Goal: Task Accomplishment & Management: Use online tool/utility

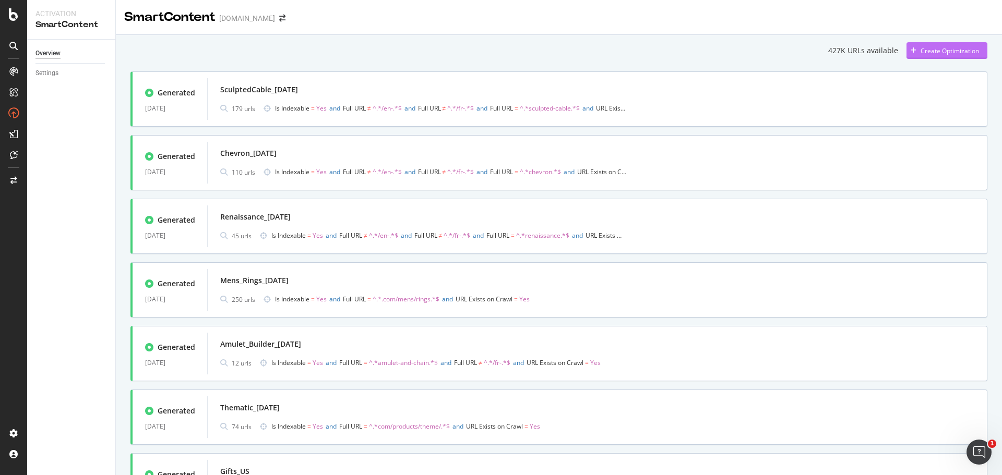
click at [923, 46] on div "Create Optimization" at bounding box center [950, 50] width 58 height 9
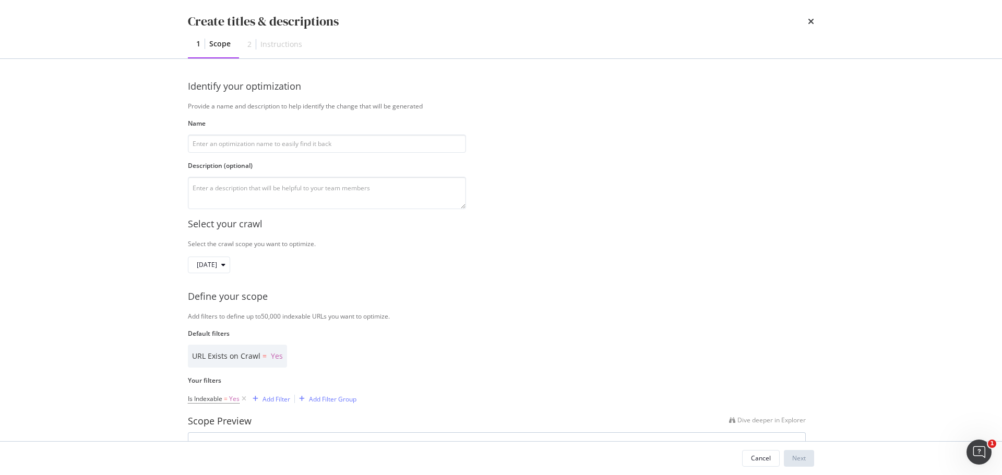
type input "F"
click at [220, 145] on input "Refresh_9Sep25" at bounding box center [327, 144] width 278 height 18
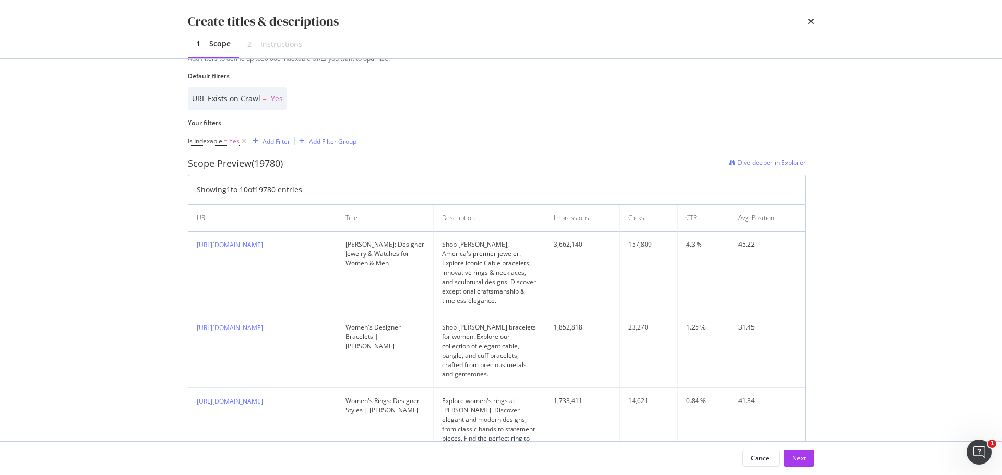
scroll to position [261, 0]
type input "Refresh_10Sep25"
click at [282, 133] on div "Add Filter" at bounding box center [269, 138] width 42 height 11
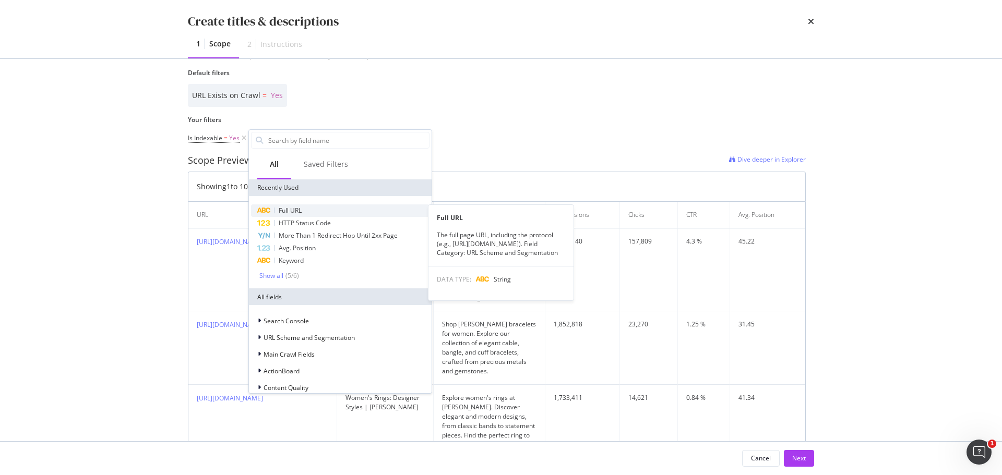
click at [306, 209] on div "Full URL" at bounding box center [340, 211] width 179 height 13
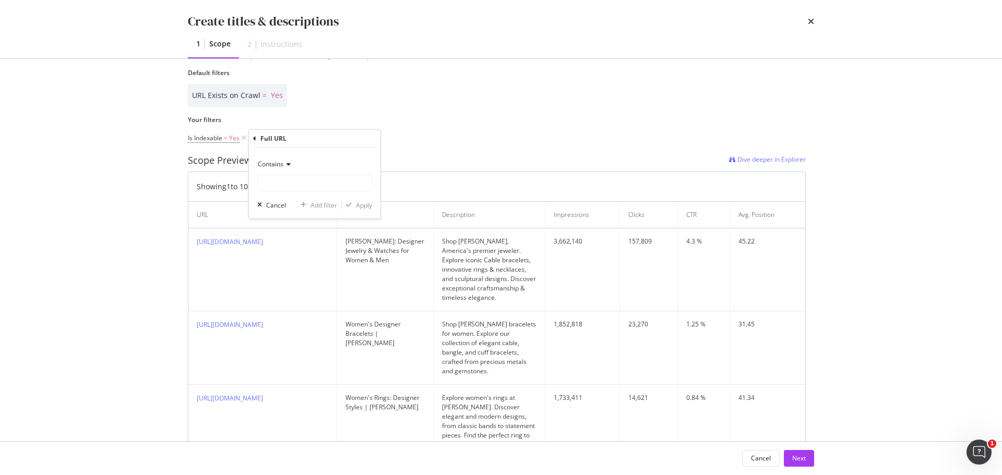
click at [599, 92] on div "Select your crawl Select the crawl scope you want to optimize. 2025 Sep. 8th De…" at bounding box center [501, 461] width 626 height 1026
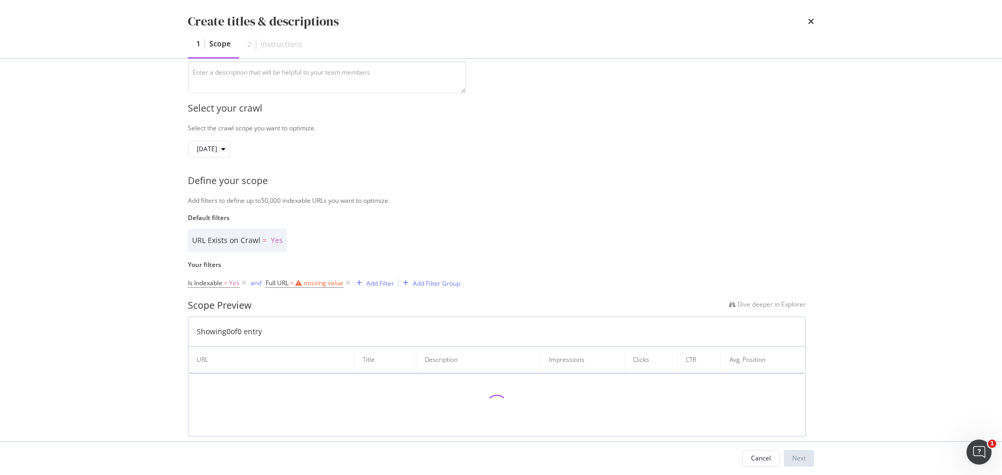
scroll to position [132, 0]
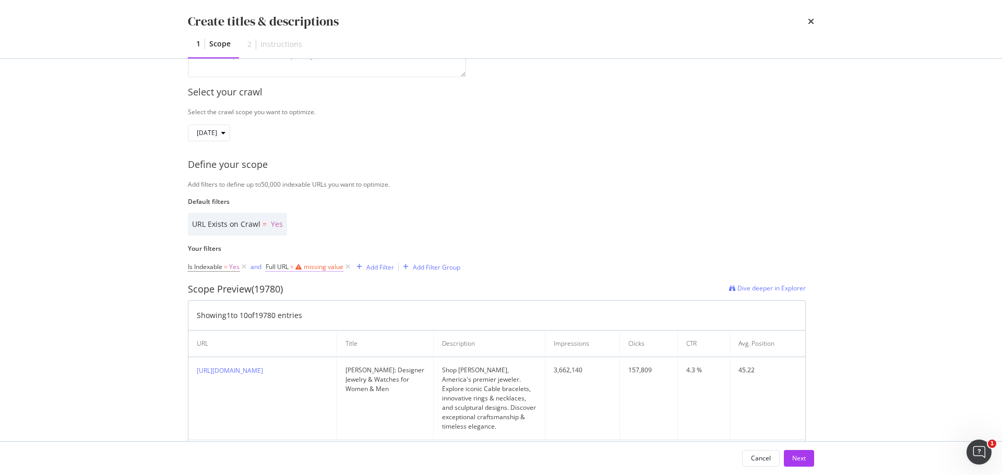
click at [327, 268] on div "missing value" at bounding box center [324, 267] width 40 height 9
click at [295, 318] on input "Name" at bounding box center [333, 310] width 114 height 17
paste input "https://www.davidyurman.com/world-of-yurman/stories/heritage/making-of-sculpted…"
type input "h"
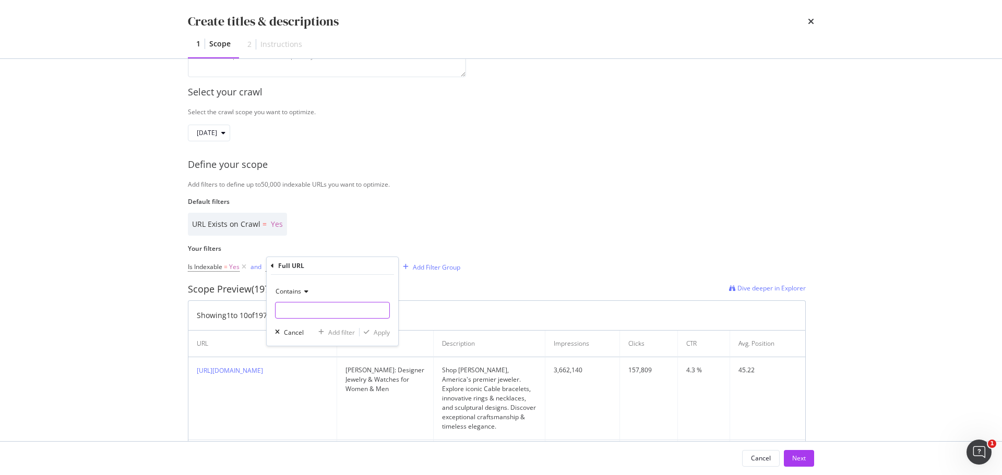
click at [340, 303] on input "Name" at bounding box center [333, 310] width 114 height 17
paste input "link"
type input "l"
paste input "link"
click at [287, 306] on input "link" at bounding box center [325, 310] width 99 height 17
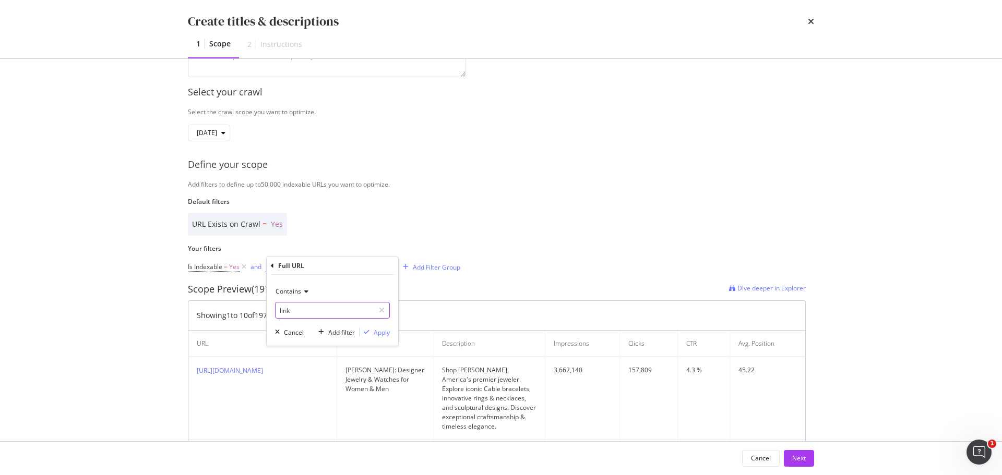
click at [287, 306] on input "link" at bounding box center [325, 310] width 99 height 17
paste input "modal"
drag, startPoint x: 320, startPoint y: 311, endPoint x: 66, endPoint y: 299, distance: 254.5
click at [66, 299] on div "Create titles & descriptions 1 Scope 2 Instructions Identify your optimization …" at bounding box center [501, 237] width 1002 height 475
type input "l"
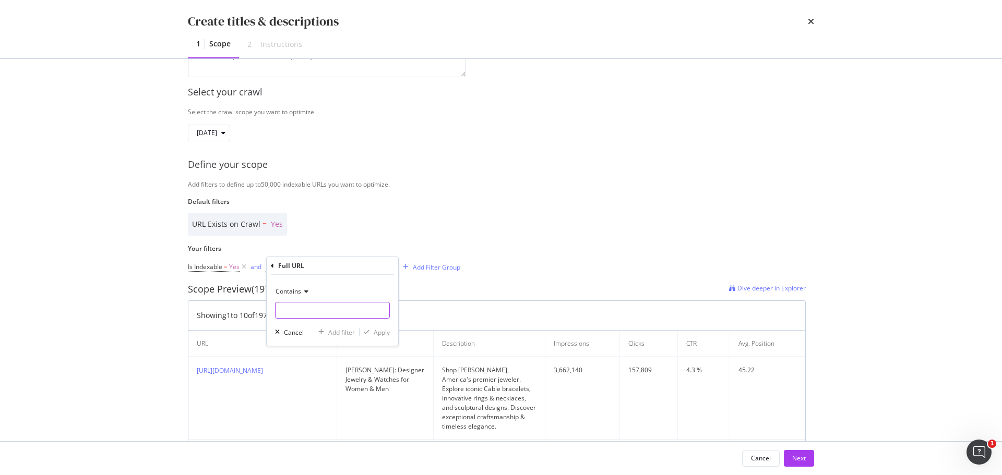
paste input "link"
type input "l"
click at [305, 310] on input "Name" at bounding box center [333, 310] width 114 height 17
paste input "mens/bracelets.html"
type input "mens/bracelets.html"
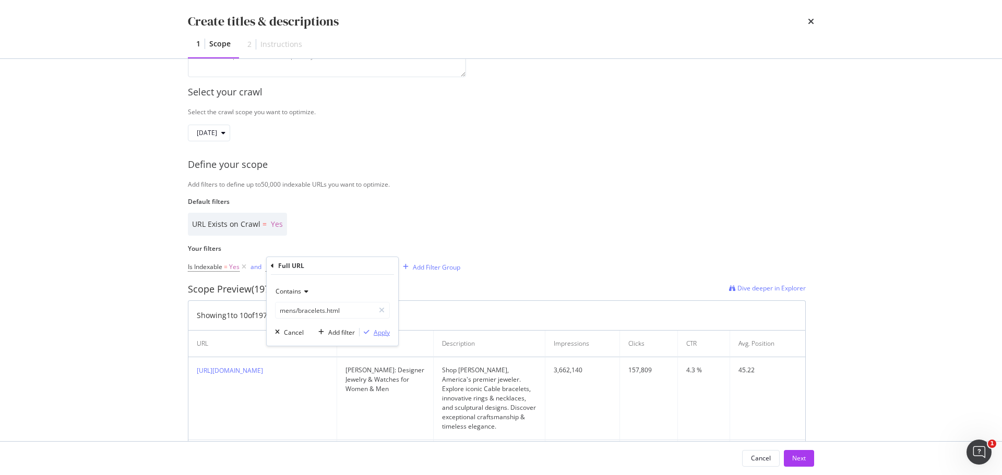
click at [373, 329] on div "Apply" at bounding box center [375, 332] width 30 height 9
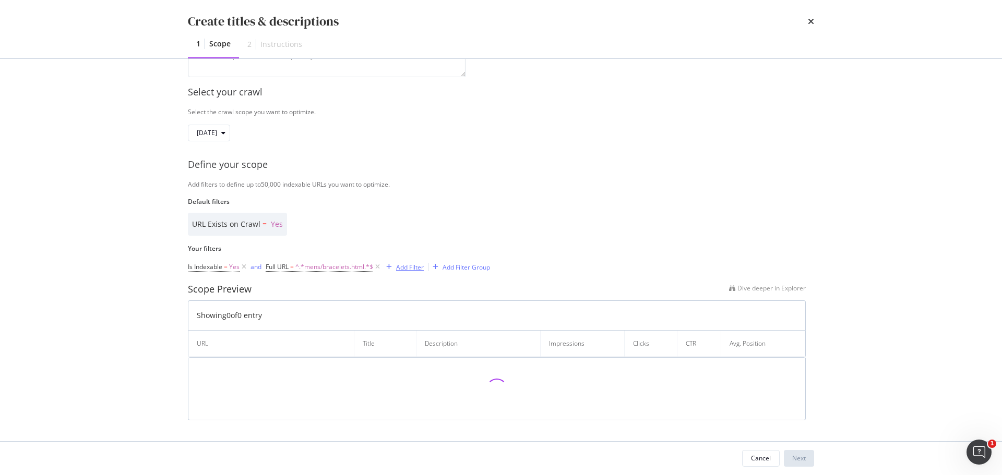
click at [402, 266] on div "Add Filter" at bounding box center [410, 267] width 28 height 9
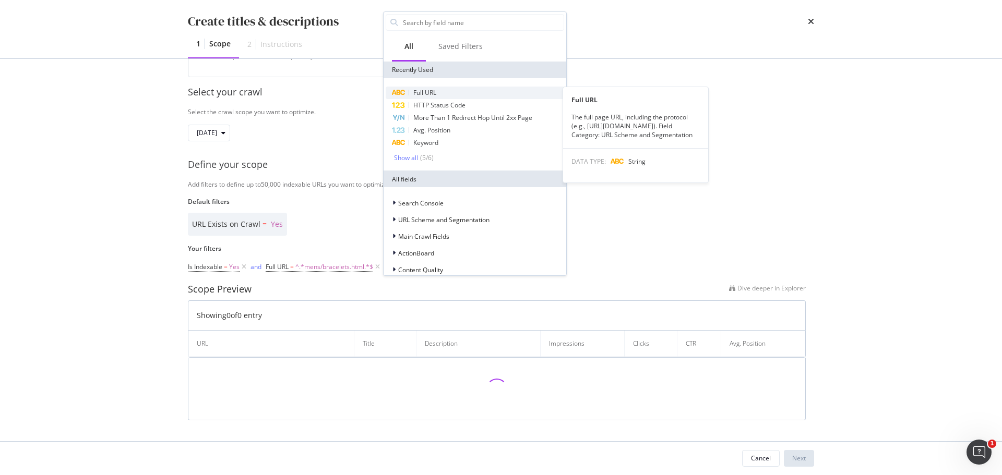
click at [446, 90] on div "Full URL" at bounding box center [475, 93] width 179 height 13
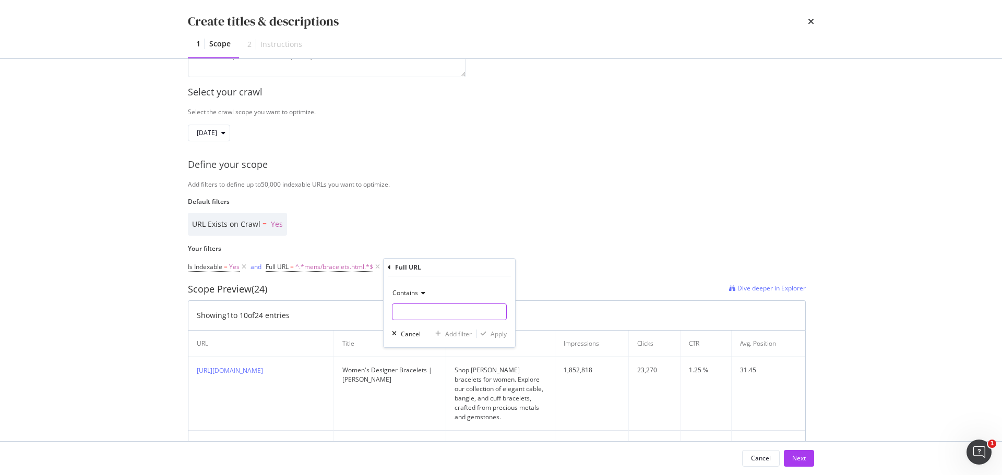
click at [420, 314] on input "Name" at bounding box center [450, 312] width 114 height 17
paste input "/mens.html"
type input "/mens.html"
click at [489, 330] on div "Apply" at bounding box center [492, 333] width 30 height 9
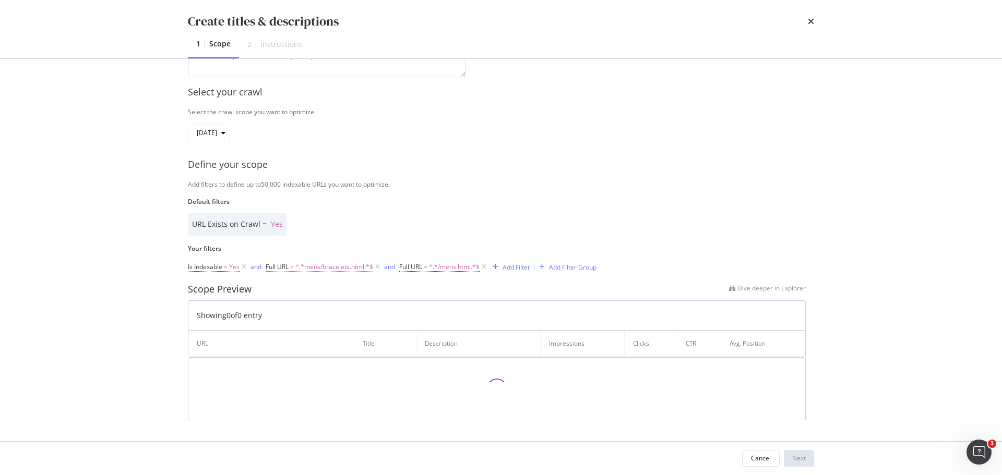
click at [326, 268] on span "^.*mens/bracelets.html.*$" at bounding box center [334, 267] width 78 height 15
click at [282, 307] on input "mens/bracelets.html" at bounding box center [325, 310] width 99 height 17
click at [280, 308] on input "mens/bracelets.html" at bounding box center [325, 310] width 99 height 17
click at [313, 267] on span "^.*mens/bracelets.html.*$" at bounding box center [334, 269] width 78 height 15
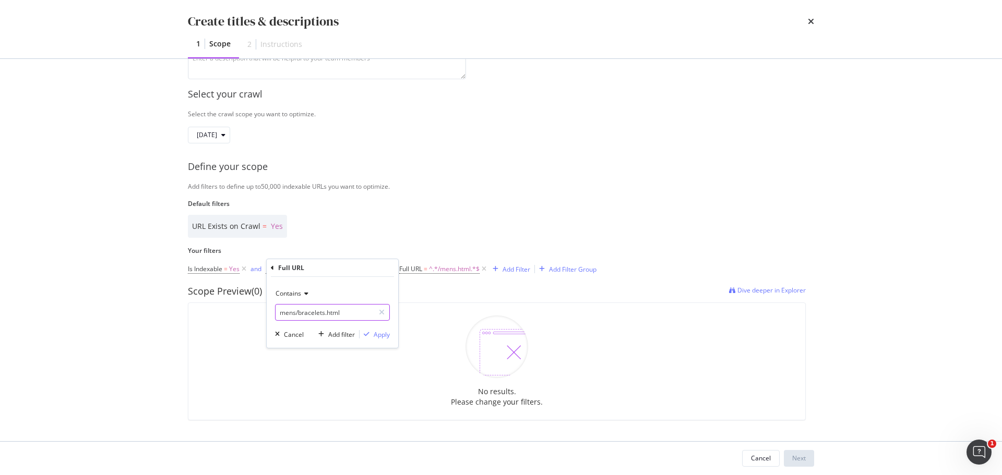
click at [280, 311] on input "mens/bracelets.html" at bounding box center [325, 312] width 99 height 17
type input "/mens/bracelets.html"
click at [382, 332] on div "Apply" at bounding box center [382, 334] width 16 height 9
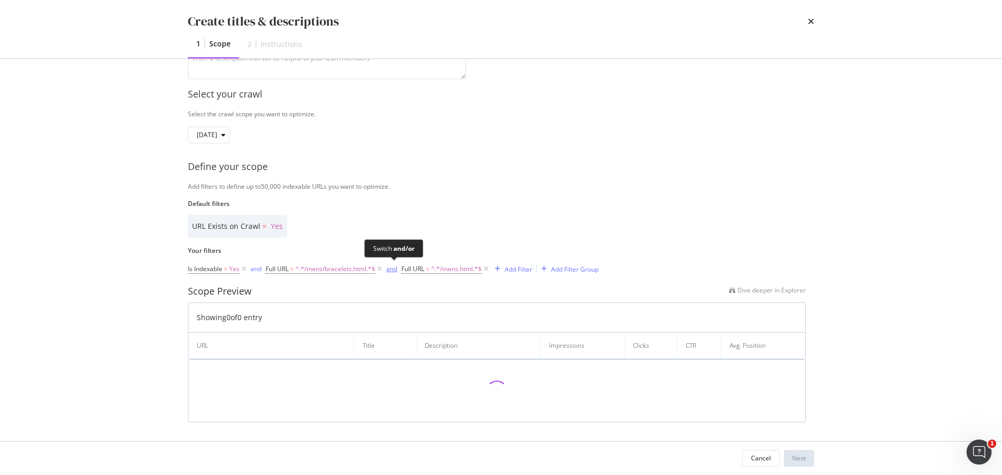
click at [394, 271] on div "and" at bounding box center [391, 269] width 11 height 9
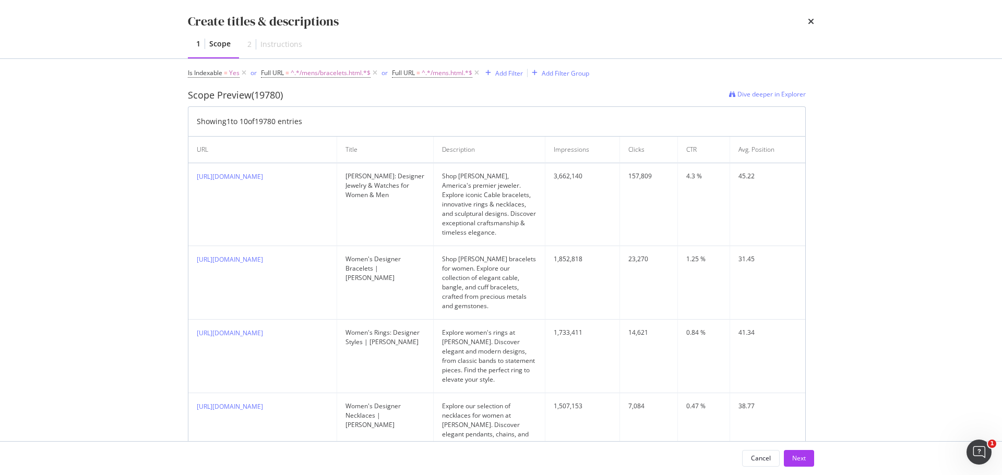
scroll to position [234, 0]
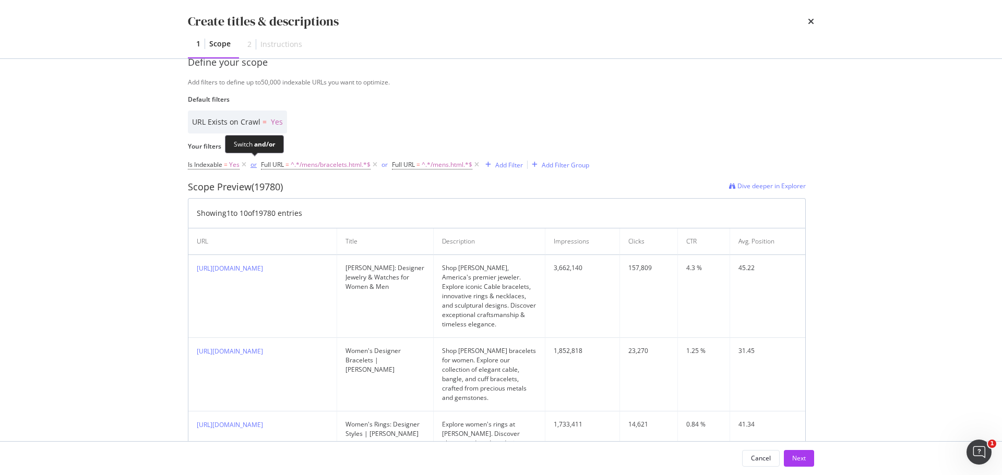
click at [251, 165] on div "or" at bounding box center [254, 164] width 6 height 9
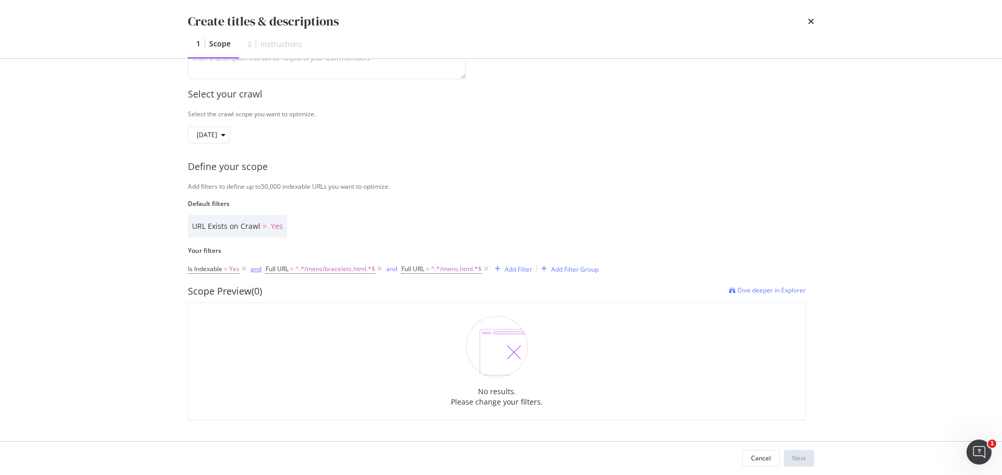
scroll to position [130, 0]
click at [384, 268] on icon "modal" at bounding box center [379, 269] width 9 height 10
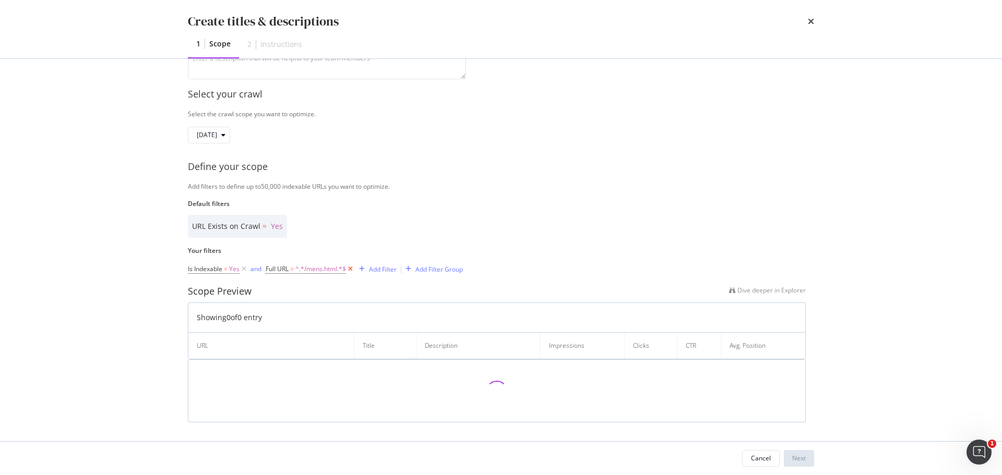
click at [353, 267] on icon "modal" at bounding box center [350, 269] width 9 height 10
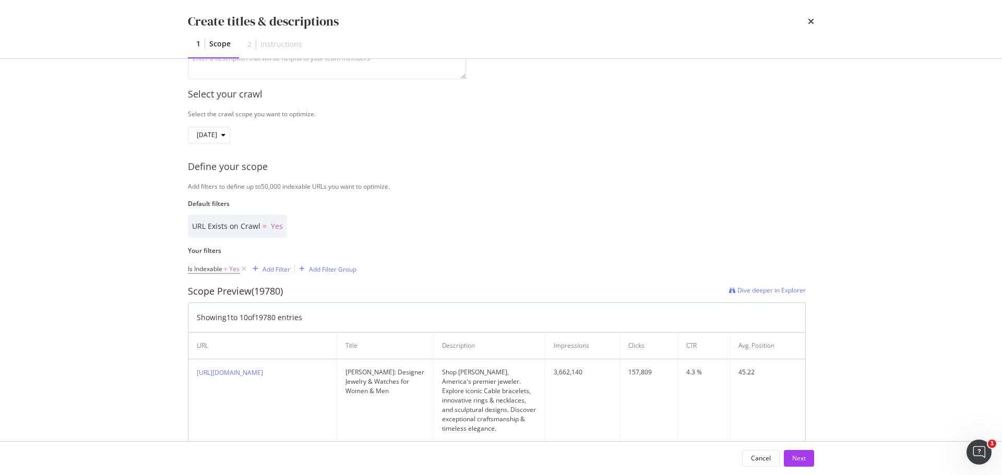
scroll to position [0, 0]
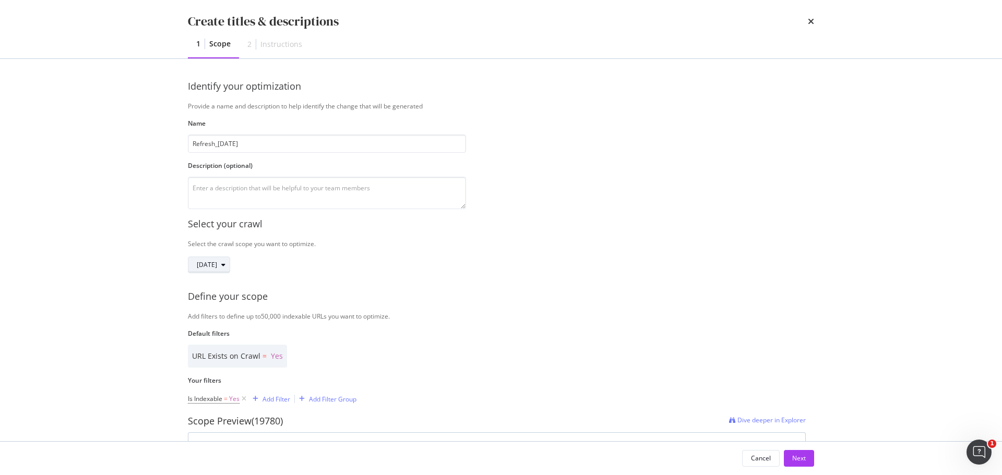
click at [217, 267] on span "[DATE]" at bounding box center [207, 264] width 20 height 9
click at [600, 265] on div "[DATE]" at bounding box center [497, 265] width 618 height 17
click at [811, 20] on icon "times" at bounding box center [811, 21] width 6 height 8
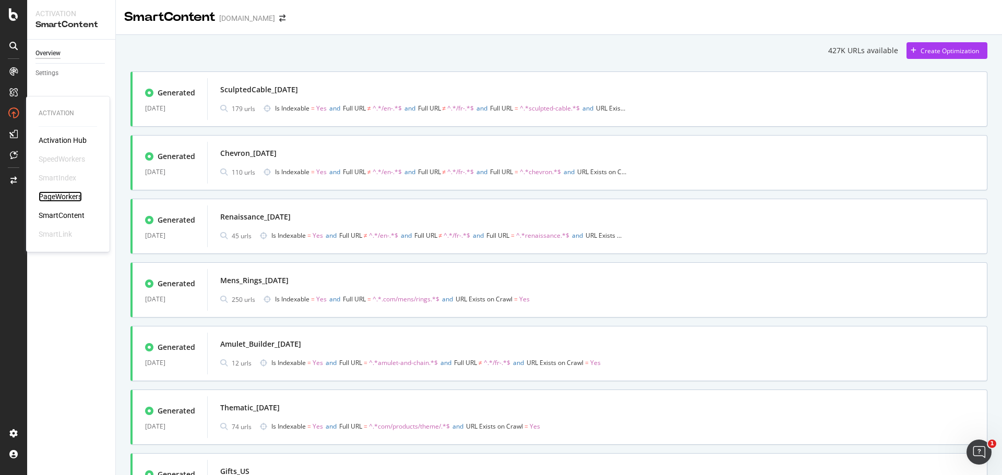
click at [58, 196] on div "PageWorkers" at bounding box center [60, 197] width 43 height 10
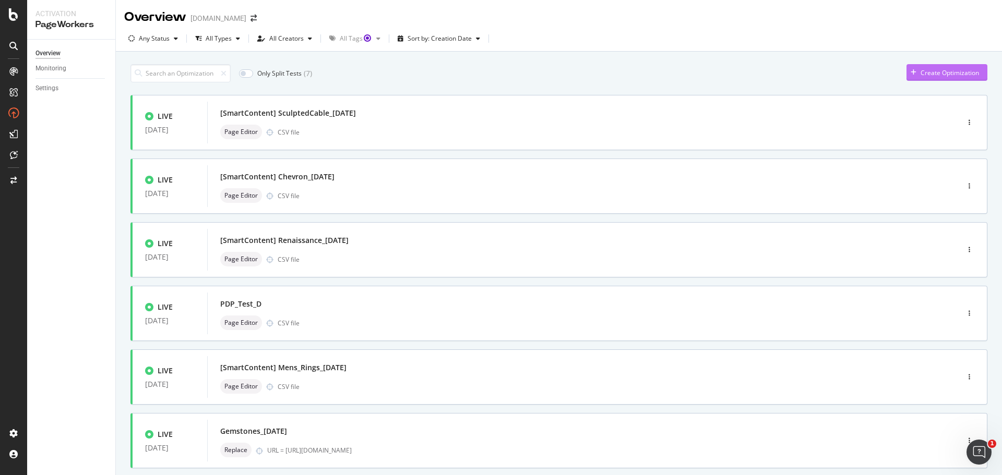
click at [921, 72] on div "Create Optimization" at bounding box center [950, 72] width 58 height 9
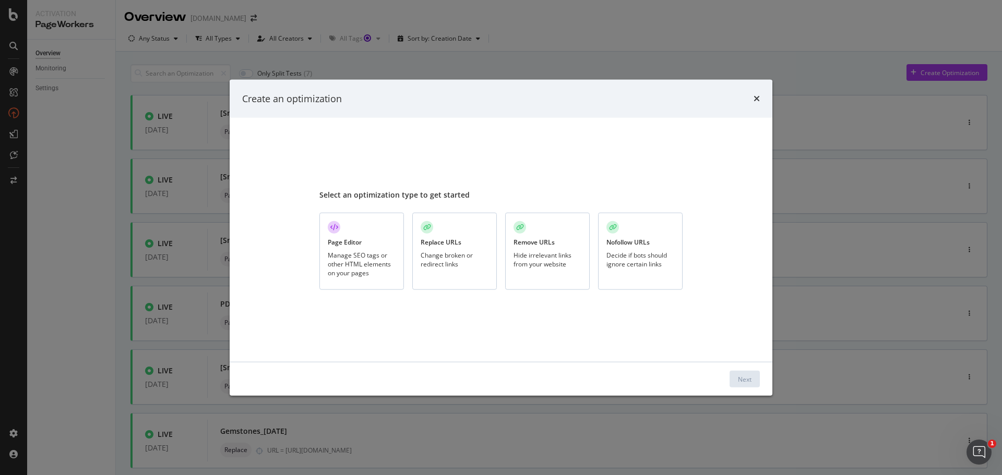
click at [389, 252] on div "Manage SEO tags or other HTML elements on your pages" at bounding box center [362, 264] width 68 height 27
click at [742, 381] on div "Next" at bounding box center [745, 379] width 14 height 9
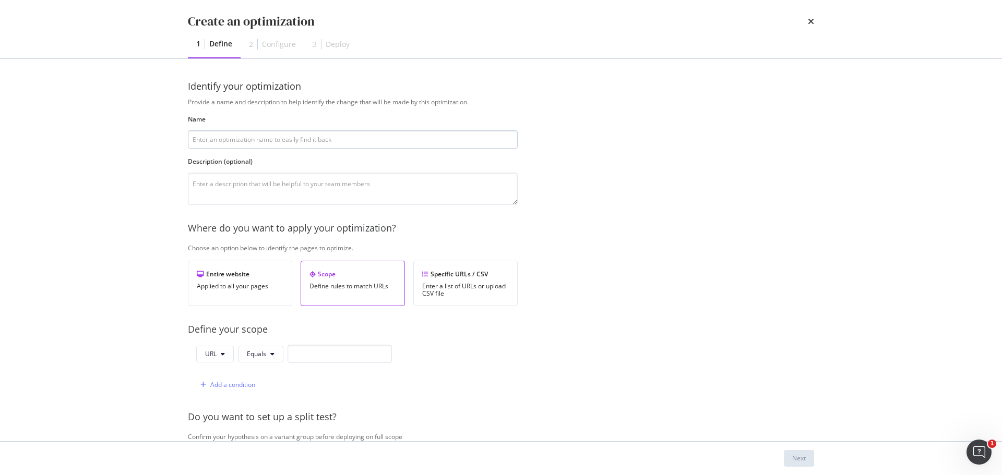
click at [393, 143] on input "modal" at bounding box center [353, 139] width 330 height 18
type input "1"
type input "Refresh_[DATE]"
click at [460, 266] on div "Specific URLs / CSV Enter a list of URLs or upload CSV file" at bounding box center [465, 283] width 104 height 45
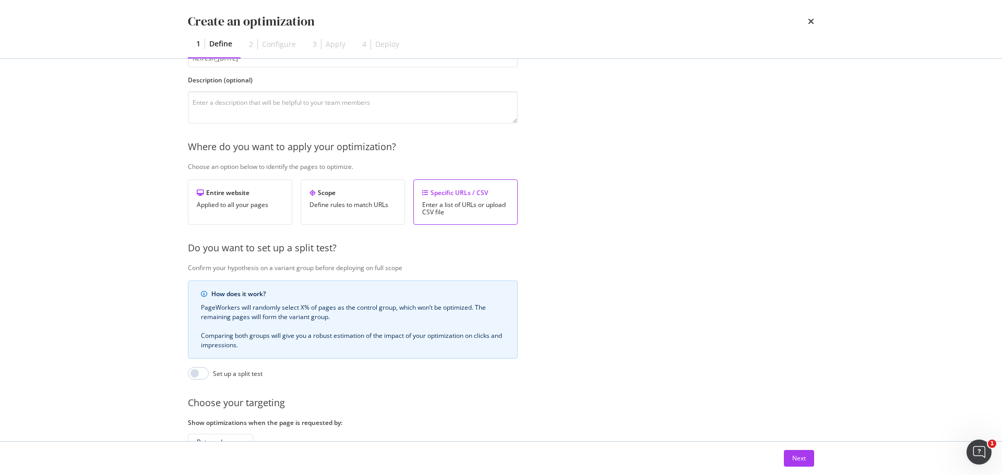
scroll to position [160, 0]
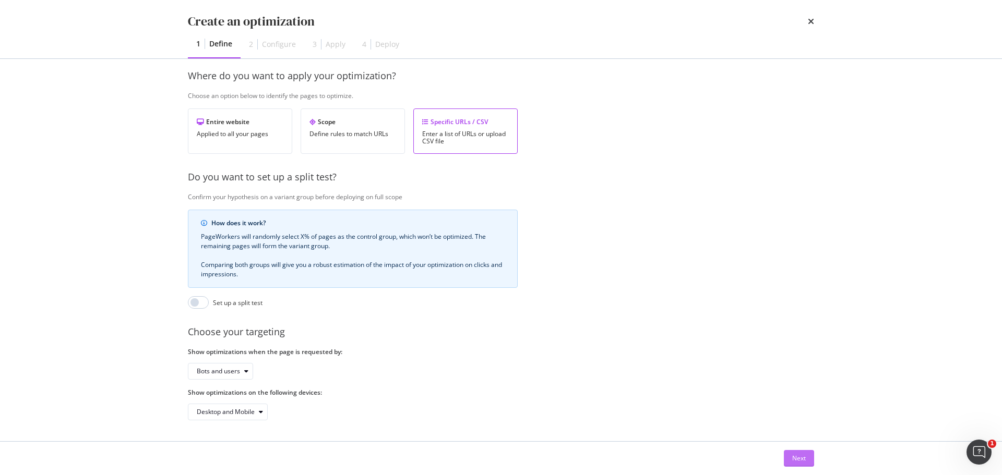
click at [804, 456] on div "Next" at bounding box center [799, 458] width 14 height 9
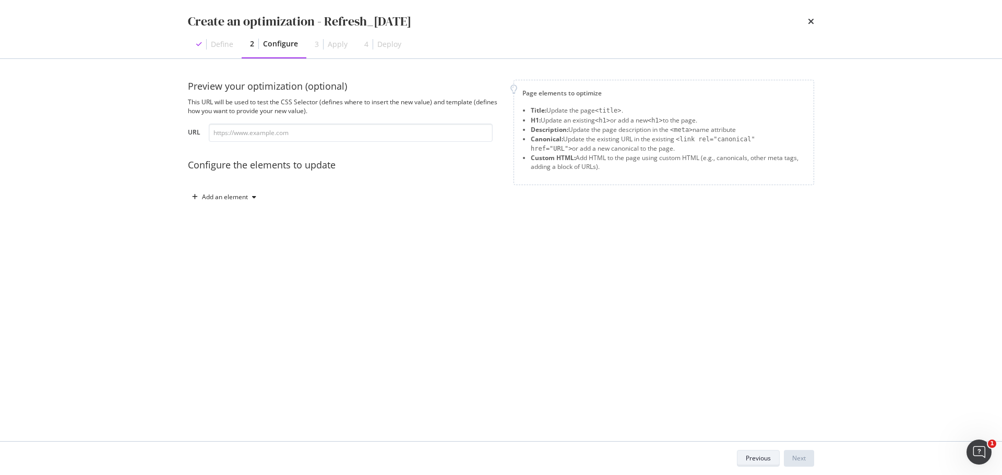
scroll to position [0, 0]
click at [296, 136] on input "modal" at bounding box center [351, 133] width 284 height 18
paste input "https://uat.davidyurman.com/womens/silver-jewelry.html?"
type input "https://uat.davidyurman.com/womens/silver-jewelry.html"
click at [231, 198] on div "Add an element" at bounding box center [225, 197] width 46 height 6
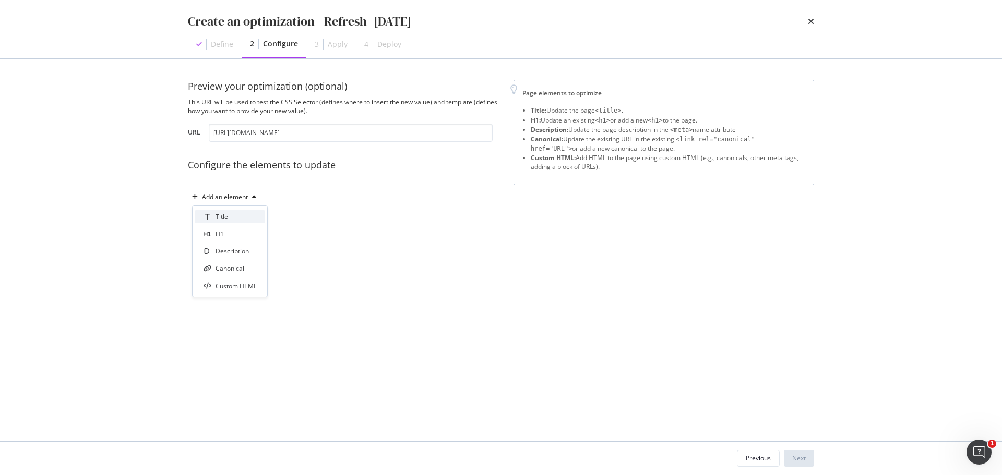
click at [231, 213] on div "Title" at bounding box center [230, 216] width 70 height 13
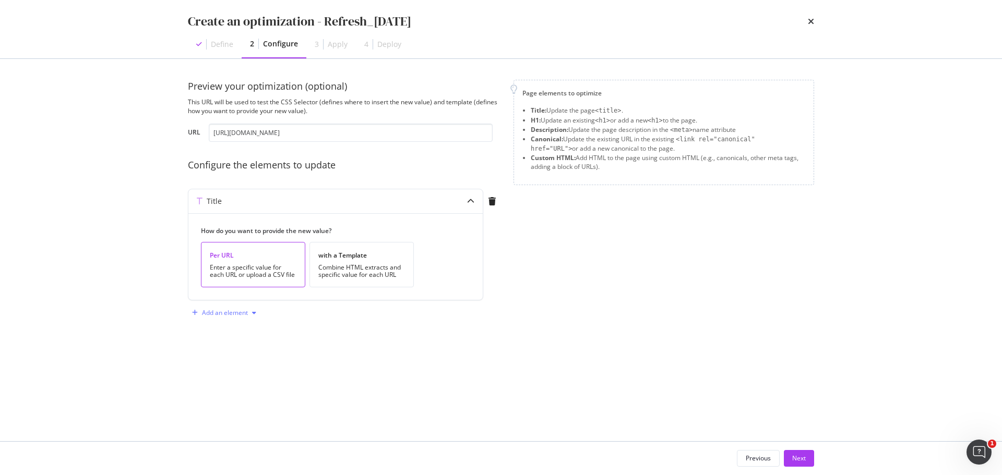
click at [247, 310] on div "Add an element" at bounding box center [225, 313] width 46 height 6
click at [235, 347] on div "Description" at bounding box center [232, 350] width 33 height 9
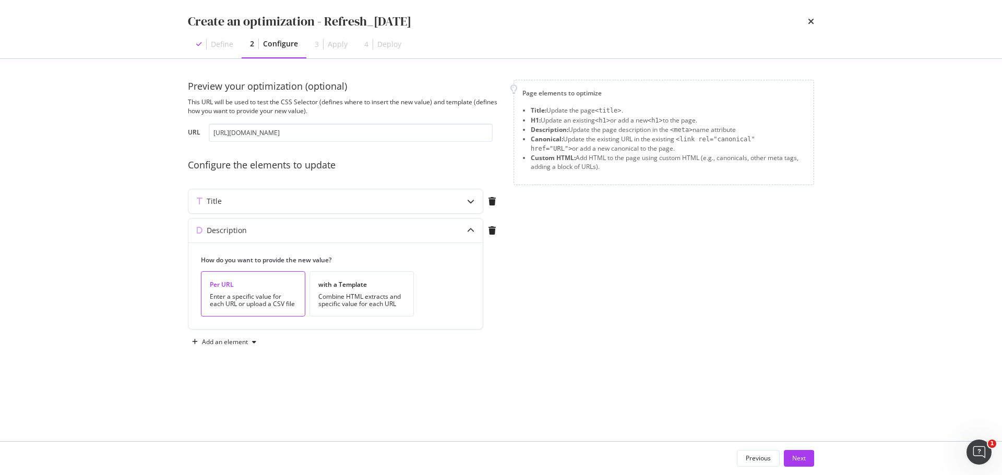
click at [655, 279] on div "Page elements to optimize Title: Update the page <title> . H1: Update an existi…" at bounding box center [664, 215] width 301 height 271
click at [803, 459] on div "Next" at bounding box center [799, 458] width 14 height 9
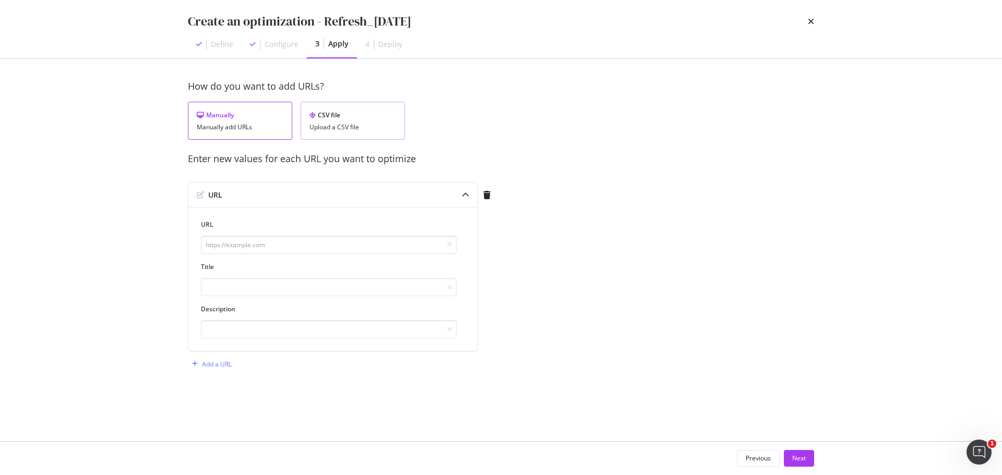
click at [360, 117] on div "CSV file" at bounding box center [353, 115] width 87 height 9
click at [374, 177] on div "Download" at bounding box center [368, 174] width 29 height 9
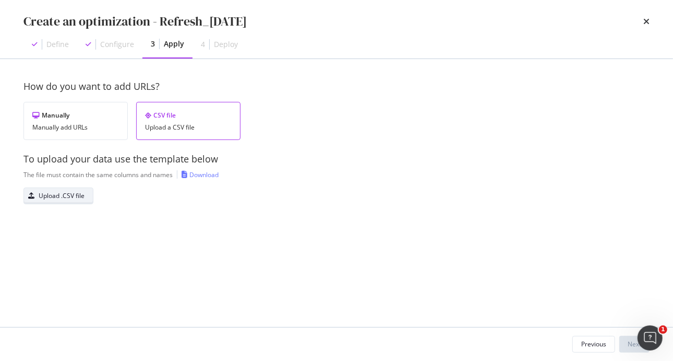
click at [71, 191] on div "Upload .CSV file" at bounding box center [62, 195] width 46 height 9
click at [627, 348] on button "Next" at bounding box center [635, 344] width 30 height 17
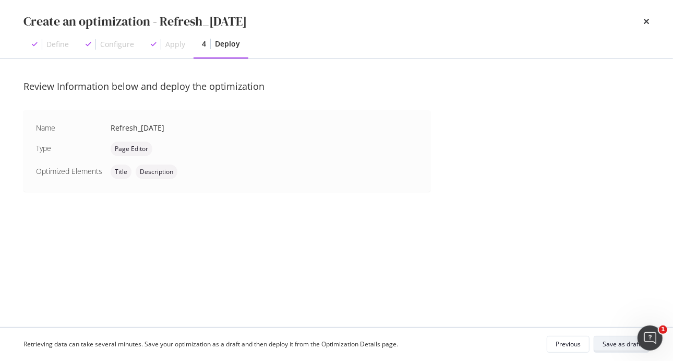
click at [605, 342] on div "Save as draft" at bounding box center [622, 343] width 38 height 9
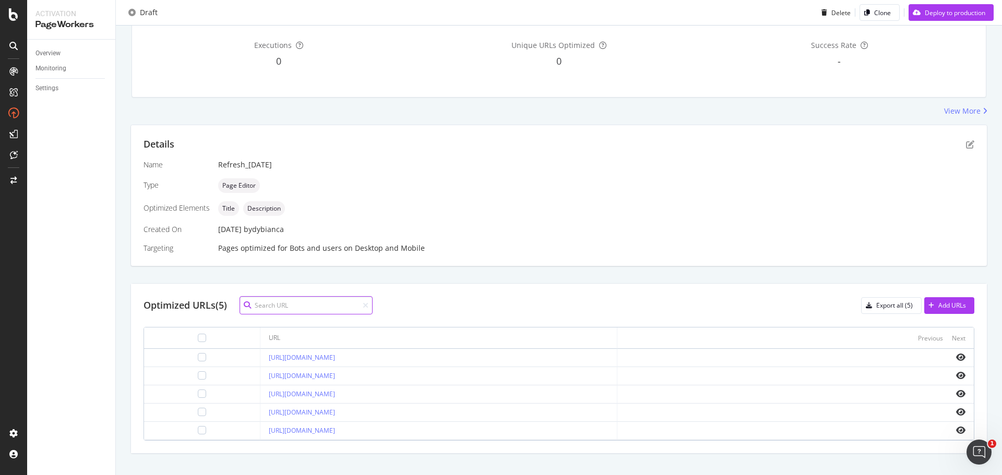
scroll to position [124, 0]
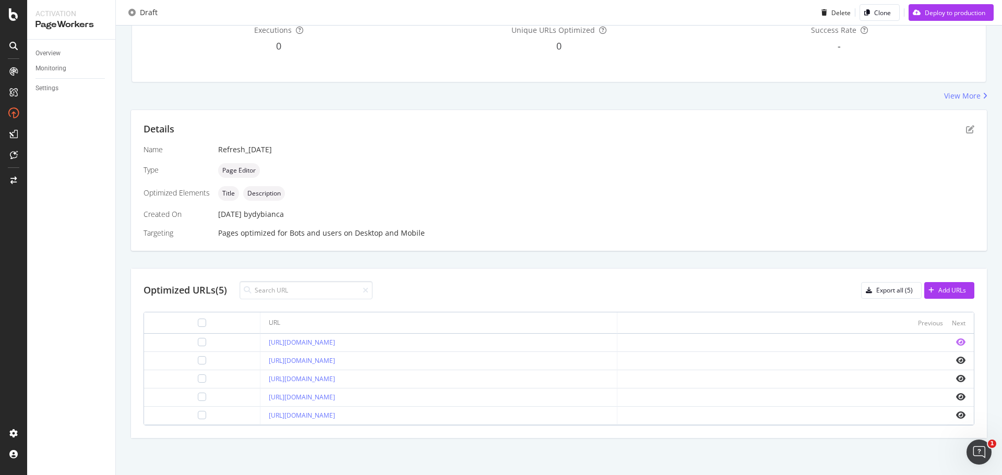
click at [956, 344] on icon "eye" at bounding box center [960, 342] width 9 height 8
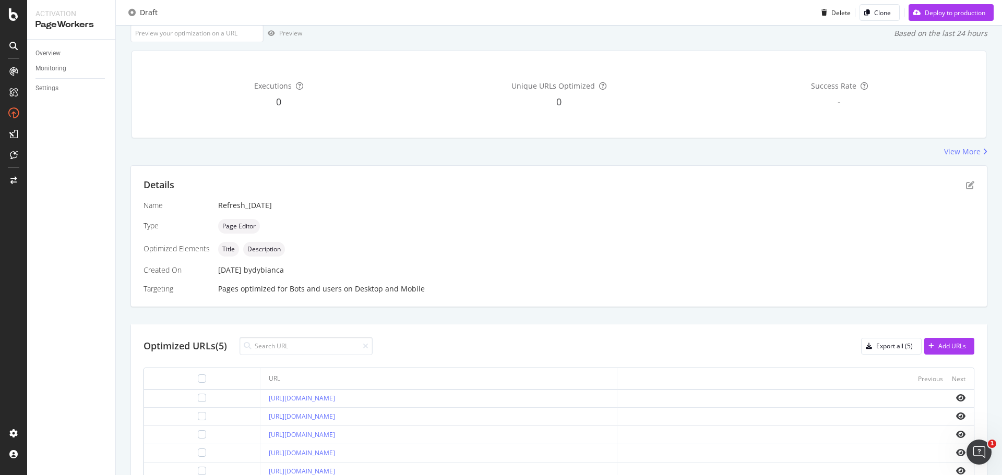
scroll to position [0, 0]
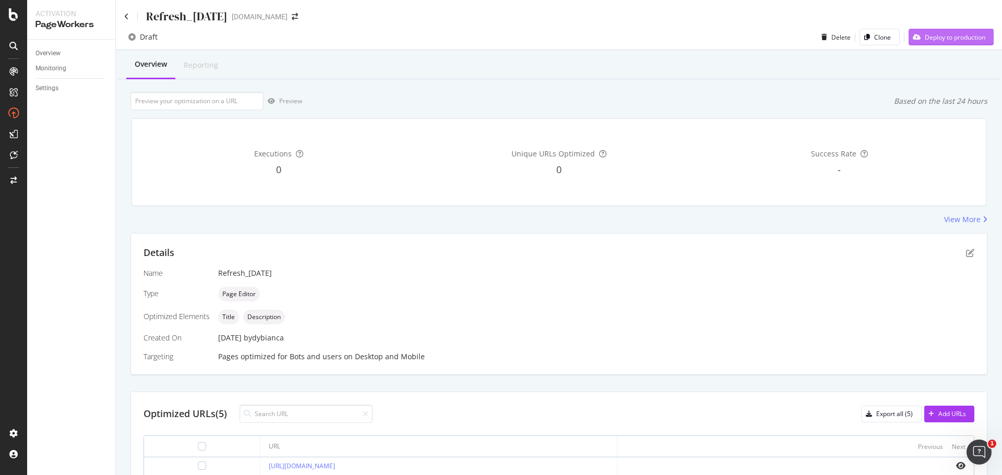
click at [942, 35] on div "Deploy to production" at bounding box center [955, 37] width 61 height 9
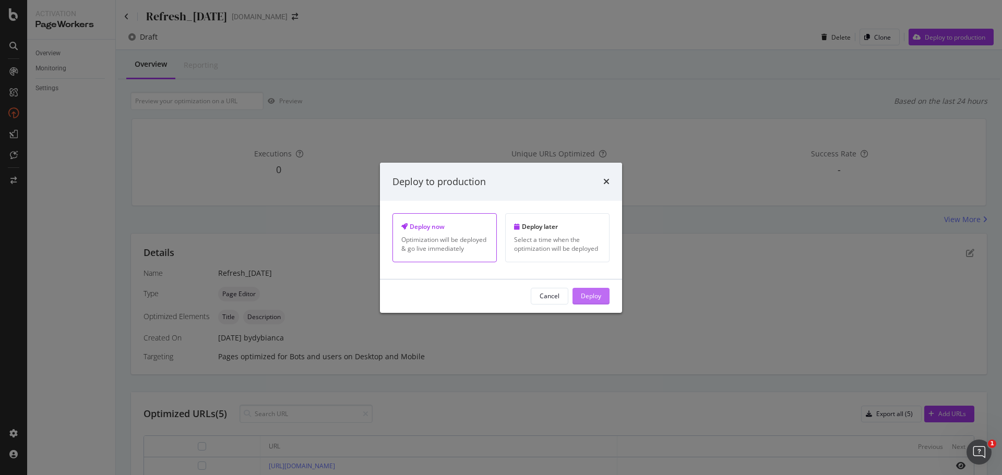
click at [600, 296] on div "Deploy" at bounding box center [591, 296] width 20 height 9
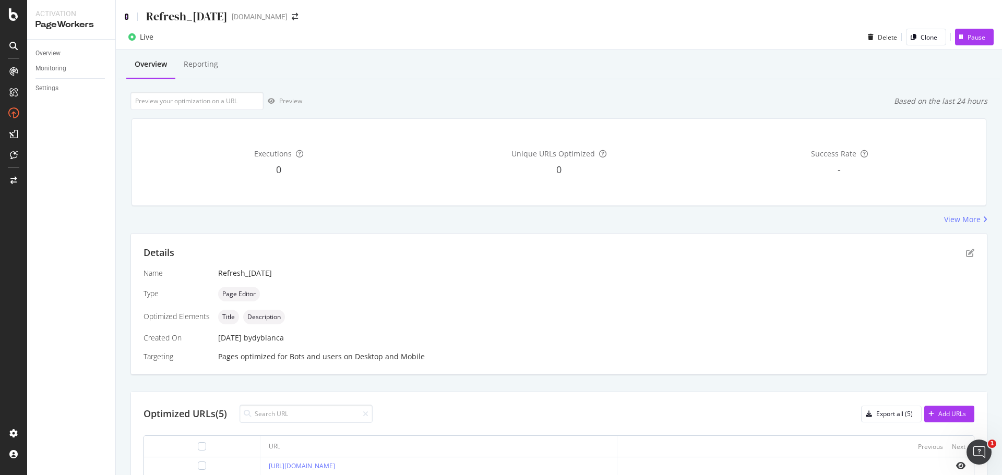
click at [126, 17] on icon at bounding box center [126, 16] width 5 height 7
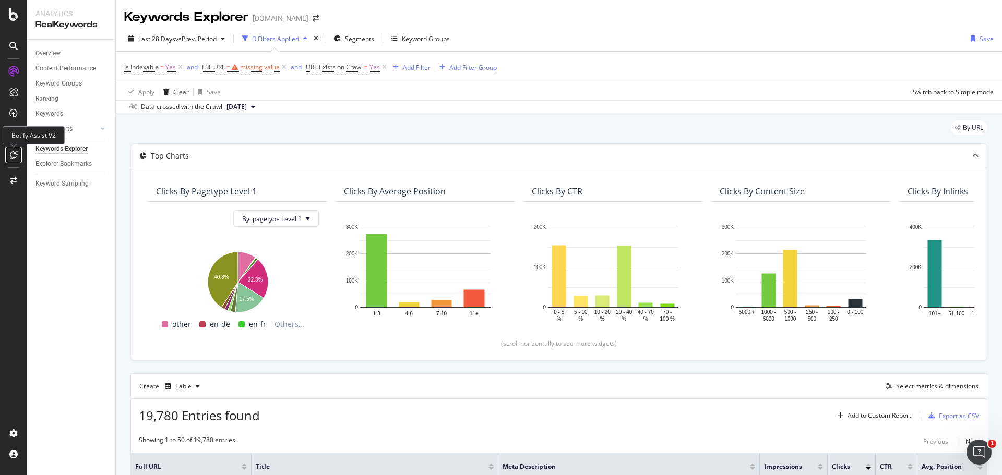
click at [9, 160] on div at bounding box center [13, 155] width 17 height 17
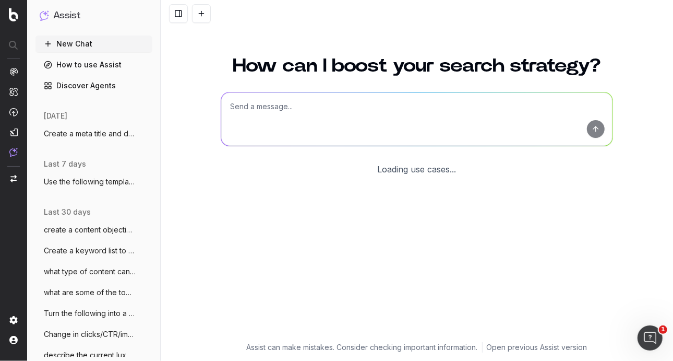
scroll to position [34, 0]
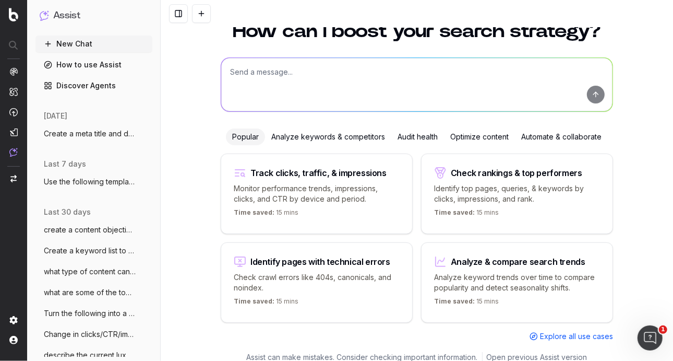
click at [387, 78] on textarea at bounding box center [416, 84] width 391 height 53
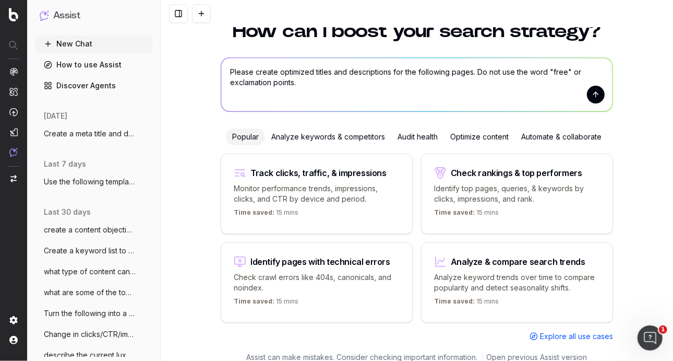
type textarea "Please create optimized titles and descriptions for the following pages. Do not…"
drag, startPoint x: 390, startPoint y: 78, endPoint x: 383, endPoint y: 78, distance: 7.3
click at [389, 78] on textarea "Please create optimized titles and descriptions for the following pages. Do not…" at bounding box center [416, 84] width 391 height 53
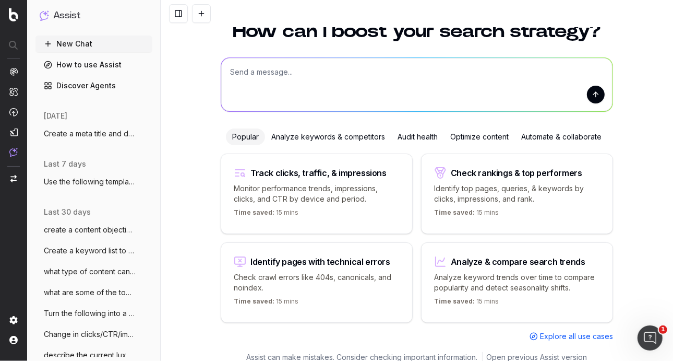
scroll to position [0, 0]
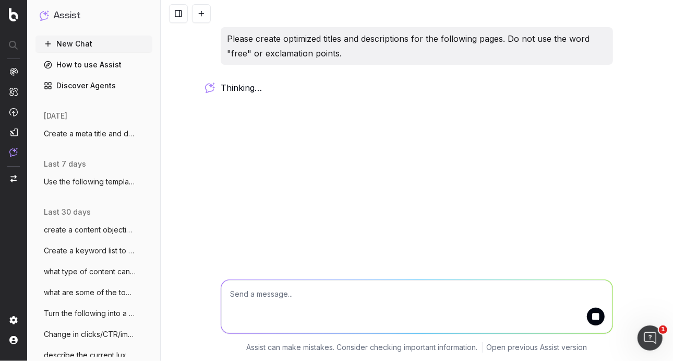
click at [272, 307] on textarea at bounding box center [416, 306] width 391 height 53
paste textarea "https://www.davidyurman.com/womens/silver-jewelry.html https://www.davidyurman.…"
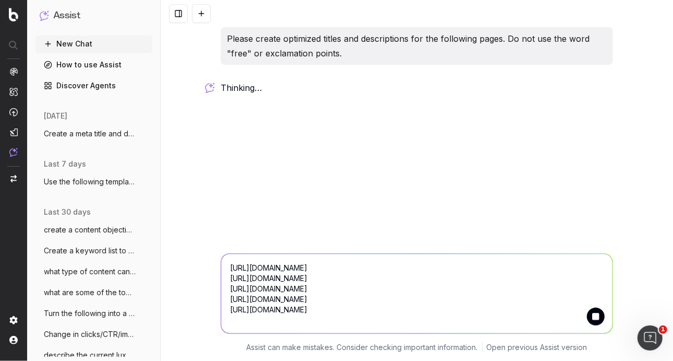
type textarea "https://www.davidyurman.com/womens/silver-jewelry.html https://www.davidyurman.…"
click at [598, 313] on button "submit" at bounding box center [596, 316] width 18 height 18
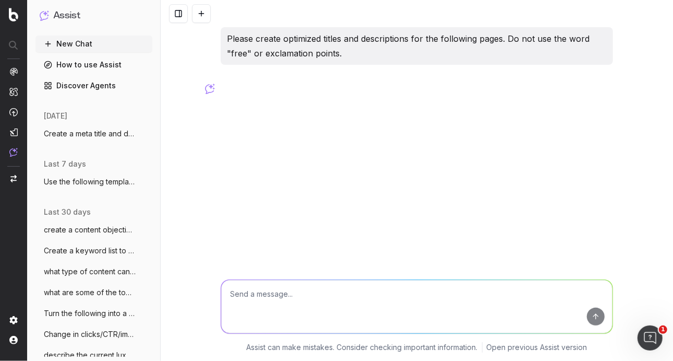
drag, startPoint x: 316, startPoint y: 290, endPoint x: 318, endPoint y: 198, distance: 92.4
click at [316, 290] on textarea at bounding box center [416, 306] width 391 height 53
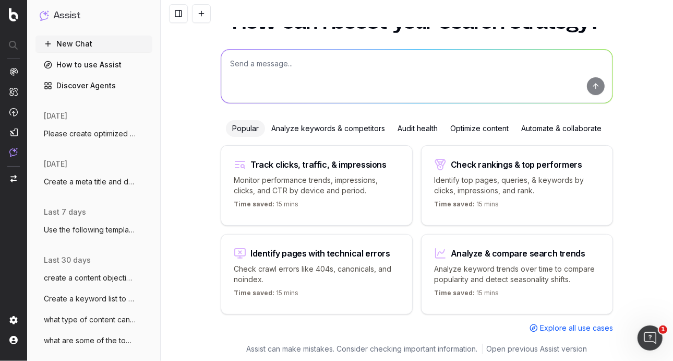
click at [306, 52] on textarea at bounding box center [416, 76] width 391 height 53
type textarea "C"
paste textarea "https://www.davidyurman.com/womens/silver-jewelry.html https://www.davidyurman.…"
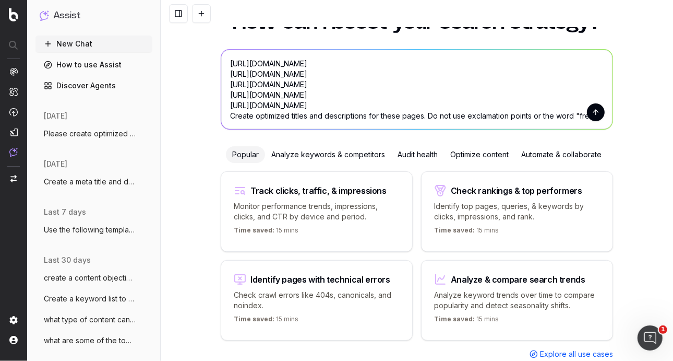
type textarea "https://www.davidyurman.com/womens/silver-jewelry.html https://www.davidyurman.…"
click at [594, 108] on button "submit" at bounding box center [596, 112] width 18 height 18
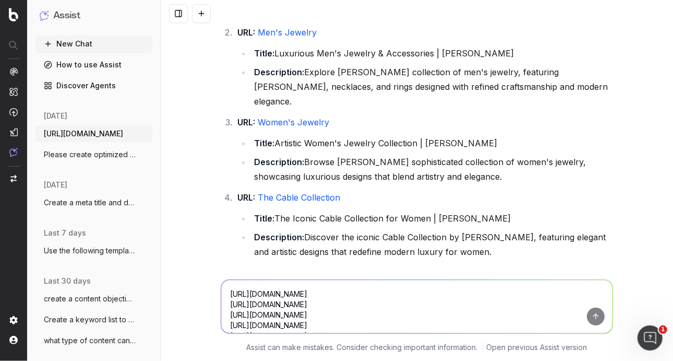
scroll to position [154, 0]
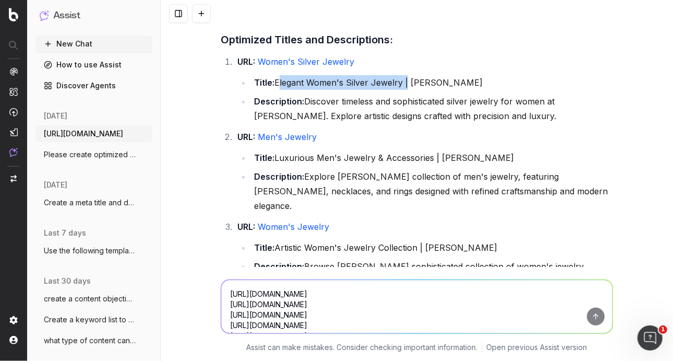
drag, startPoint x: 272, startPoint y: 96, endPoint x: 401, endPoint y: 97, distance: 128.4
click at [401, 90] on li "Title: Elegant Women's Silver Jewelry | David Yurman" at bounding box center [432, 82] width 362 height 15
copy li "Elegant Women's Silver Jewelry"
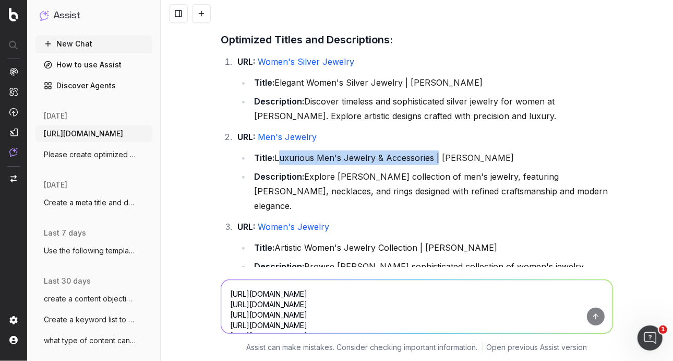
drag, startPoint x: 272, startPoint y: 170, endPoint x: 433, endPoint y: 168, distance: 160.8
click at [433, 165] on li "Title: Luxurious Men's Jewelry & Accessories | David Yurman" at bounding box center [432, 157] width 362 height 15
copy li "Luxurious Men's Jewelry & Accessories"
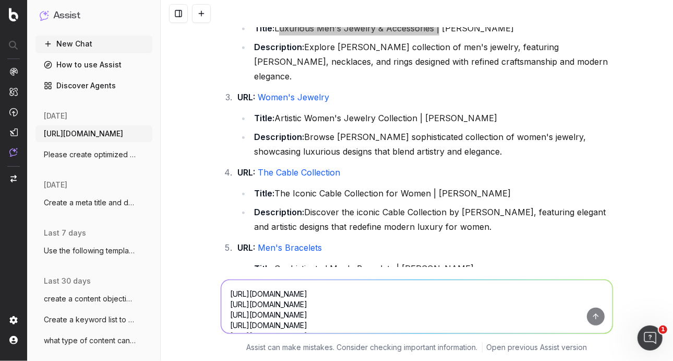
scroll to position [311, 0]
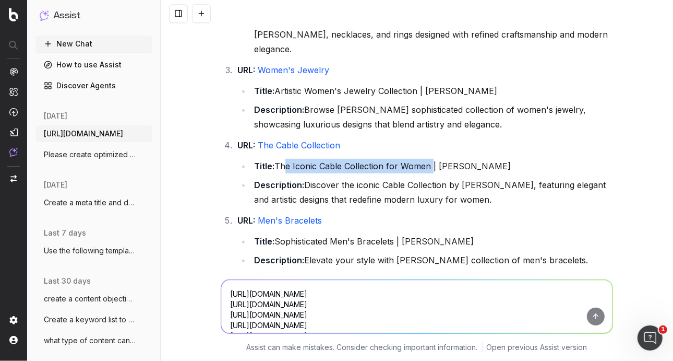
drag, startPoint x: 276, startPoint y: 163, endPoint x: 417, endPoint y: 163, distance: 141.4
click at [427, 161] on li "Title: The Iconic Cable Collection for Women | David Yurman" at bounding box center [432, 166] width 362 height 15
copy li "he Iconic Cable Collection for Women"
click at [288, 160] on li "Title: The Iconic Cable Collection for Women | David Yurman" at bounding box center [432, 166] width 362 height 15
drag, startPoint x: 276, startPoint y: 160, endPoint x: 413, endPoint y: 172, distance: 138.3
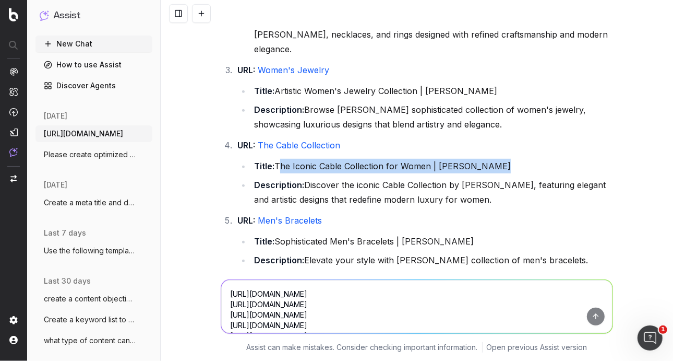
click at [534, 163] on li "Title: The Iconic Cable Collection for Women | David Yurman" at bounding box center [432, 166] width 362 height 15
copy li "The Iconic Cable Collection for Women | David Yurman"
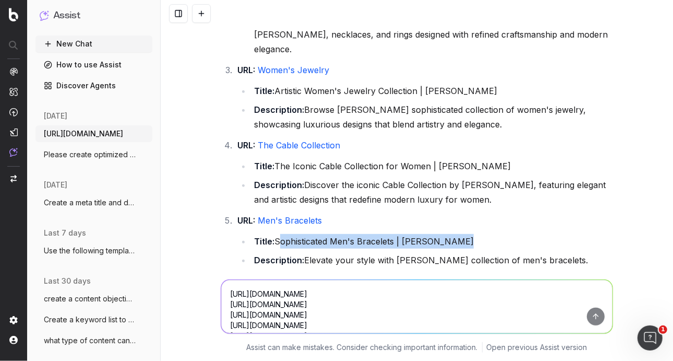
drag, startPoint x: 276, startPoint y: 237, endPoint x: 524, endPoint y: 241, distance: 247.4
click at [524, 241] on li "Title: Sophisticated Men's Bracelets | David Yurman" at bounding box center [432, 241] width 362 height 15
copy li "Sophisticated Men's Bracelets | David Yurman"
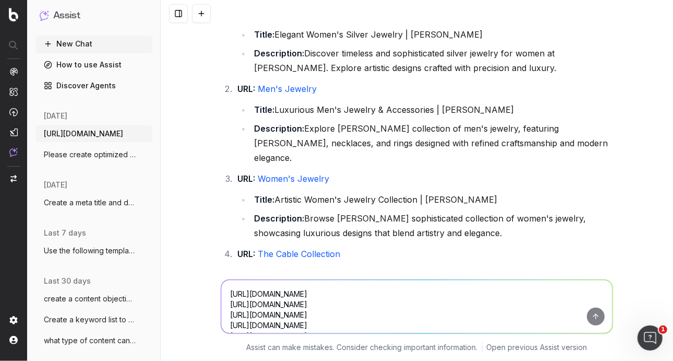
scroll to position [154, 0]
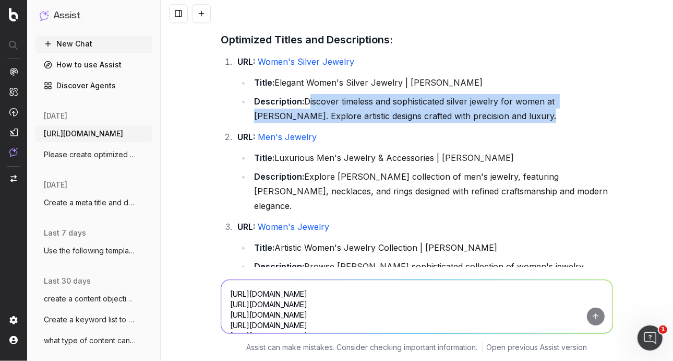
drag, startPoint x: 303, startPoint y: 114, endPoint x: 544, endPoint y: 129, distance: 241.6
click at [551, 123] on li "Description: Discover timeless and sophisticated silver jewelry for women at Da…" at bounding box center [432, 108] width 362 height 29
copy li "Discover timeless and sophisticated silver jewelry for women at David Yurman. E…"
click at [343, 210] on li "Description: Explore David Yurman's collection of men's jewelry, featuring brac…" at bounding box center [432, 191] width 362 height 44
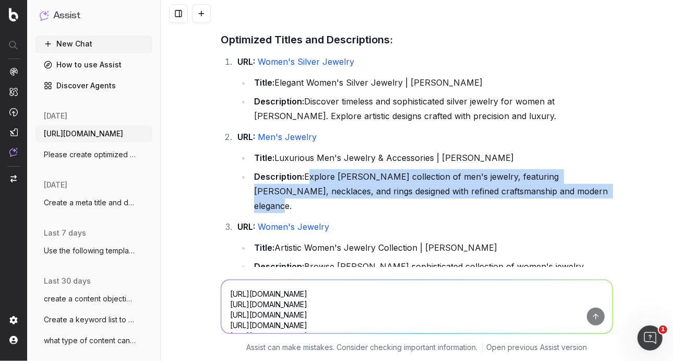
drag, startPoint x: 304, startPoint y: 188, endPoint x: 492, endPoint y: 208, distance: 188.9
click at [597, 211] on li "Description: Explore David Yurman's collection of men's jewelry, featuring brac…" at bounding box center [432, 191] width 362 height 44
copy li "Explore David Yurman's collection of men's jewelry, featuring bracelets, neckla…"
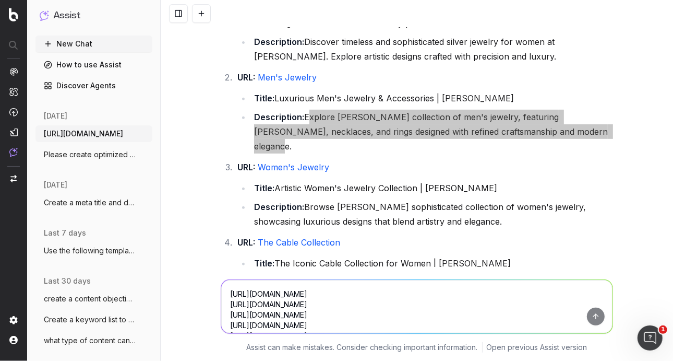
scroll to position [259, 0]
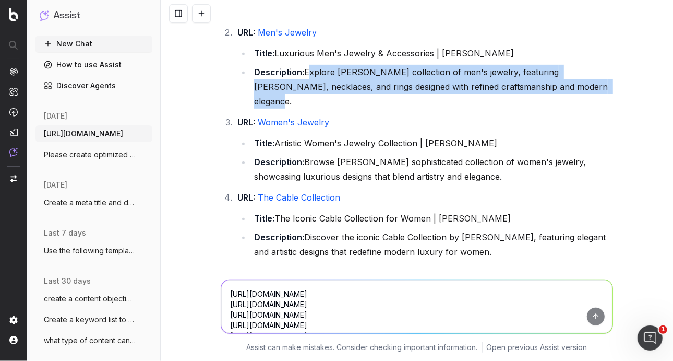
drag, startPoint x: 303, startPoint y: 157, endPoint x: 442, endPoint y: 156, distance: 138.8
click at [672, 171] on div "https://www.davidyurman.com/womens/silver-jewelry.html https://www.davidyurman.…" at bounding box center [417, 180] width 513 height 361
copy li "Browse David Yurman's sophisticated collection of women's jewelry, showcasing l…"
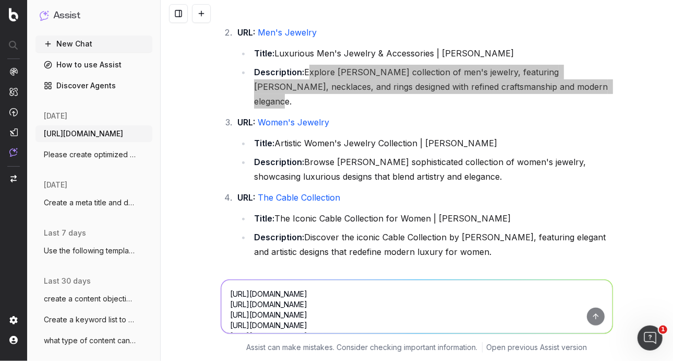
scroll to position [311, 0]
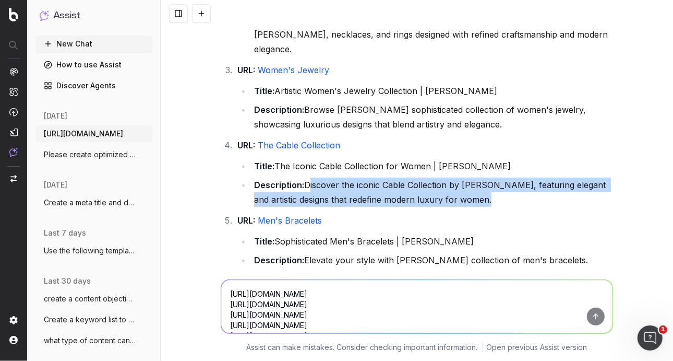
drag, startPoint x: 303, startPoint y: 183, endPoint x: 507, endPoint y: 215, distance: 206.5
click at [507, 215] on ol "URL: Women's Silver Jewelry Title: Elegant Women's Silver Jewelry | David Yurma…" at bounding box center [417, 90] width 393 height 384
copy li "Discover the iconic Cable Collection by David Yurman, featuring elegant and art…"
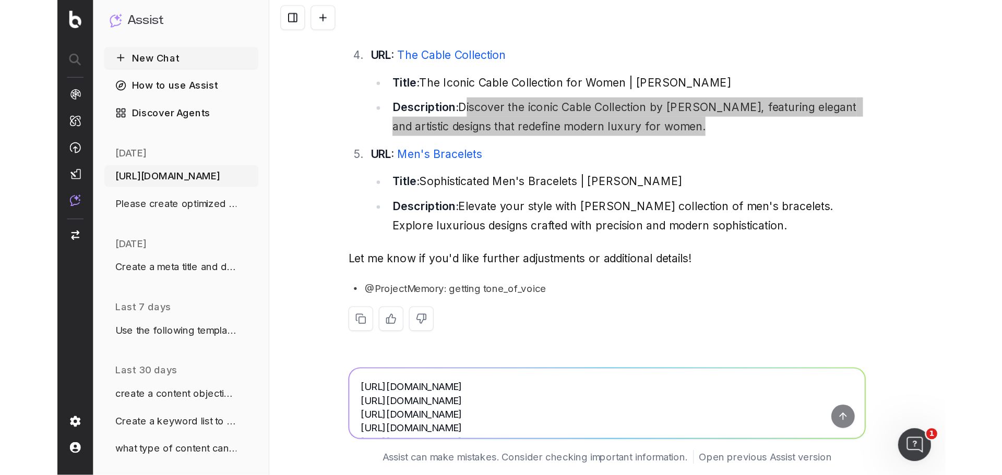
scroll to position [415, 0]
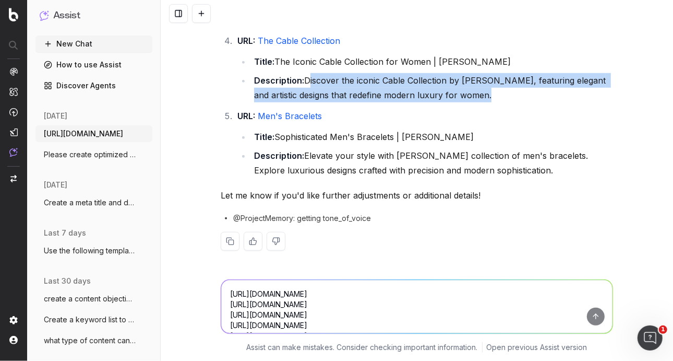
drag, startPoint x: 305, startPoint y: 153, endPoint x: 539, endPoint y: 169, distance: 234.4
click at [539, 169] on li "Description: Elevate your style with David Yurman's collection of men's bracele…" at bounding box center [432, 162] width 362 height 29
click at [371, 161] on li "Description: Elevate your style with David Yurman's collection of men's bracele…" at bounding box center [432, 162] width 362 height 29
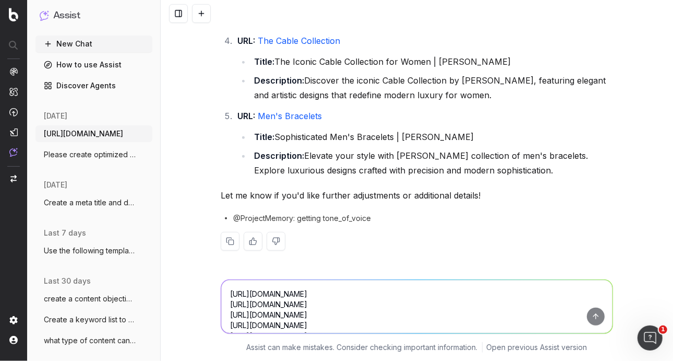
drag, startPoint x: 306, startPoint y: 152, endPoint x: 521, endPoint y: 165, distance: 215.5
click at [521, 165] on li "Description: Elevate your style with David Yurman's collection of men's bracele…" at bounding box center [432, 162] width 362 height 29
copy li "Elevate your style with David Yurman's collection of men's bracelets. Explore l…"
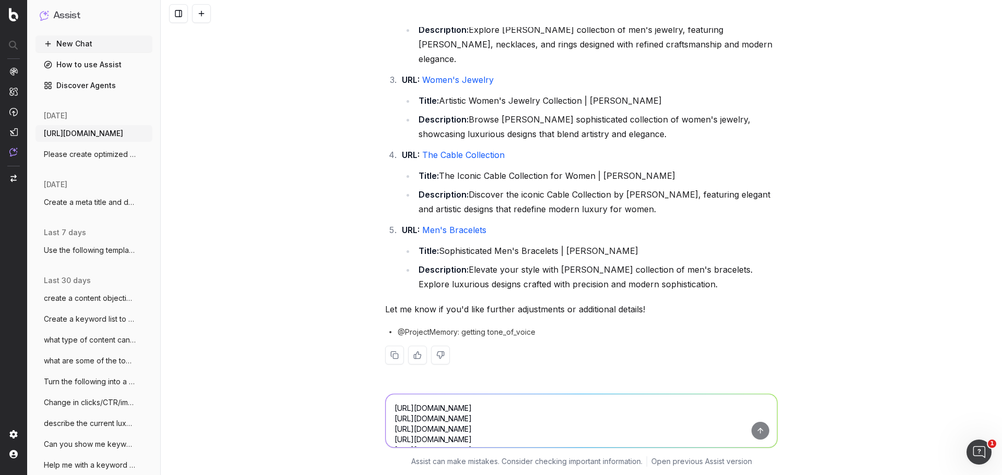
scroll to position [301, 0]
click at [431, 360] on textarea "https://www.davidyurman.com/womens/silver-jewelry.html https://www.davidyurman.…" at bounding box center [581, 421] width 391 height 53
type textarea "Can you create a full content gap"
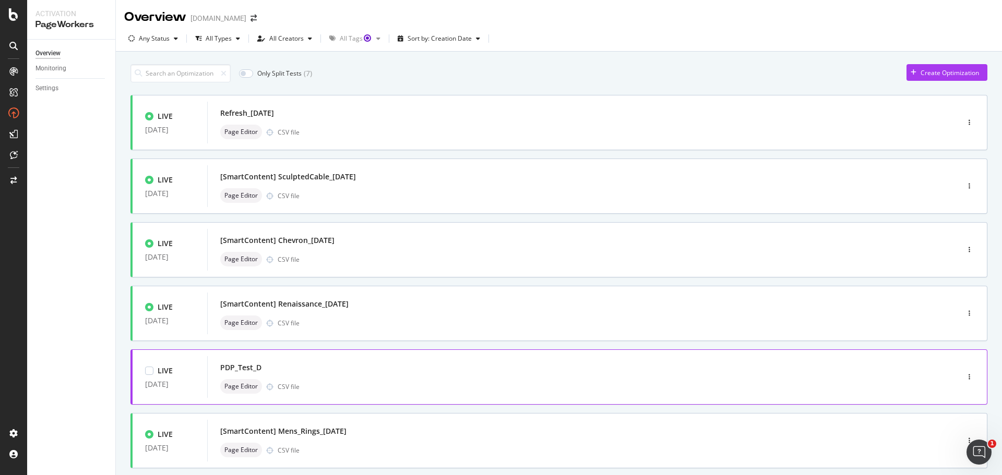
click at [228, 370] on div "PDP_Test_D" at bounding box center [240, 368] width 41 height 10
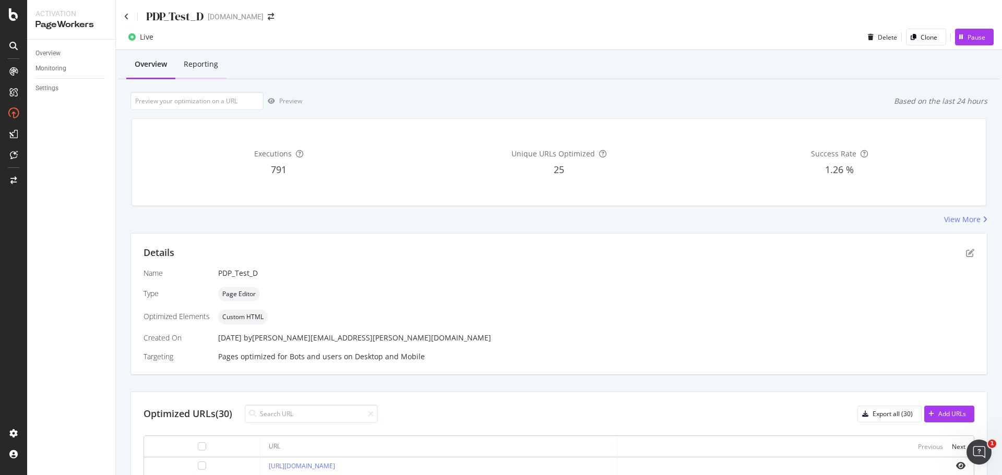
click at [196, 64] on div "Reporting" at bounding box center [201, 64] width 34 height 10
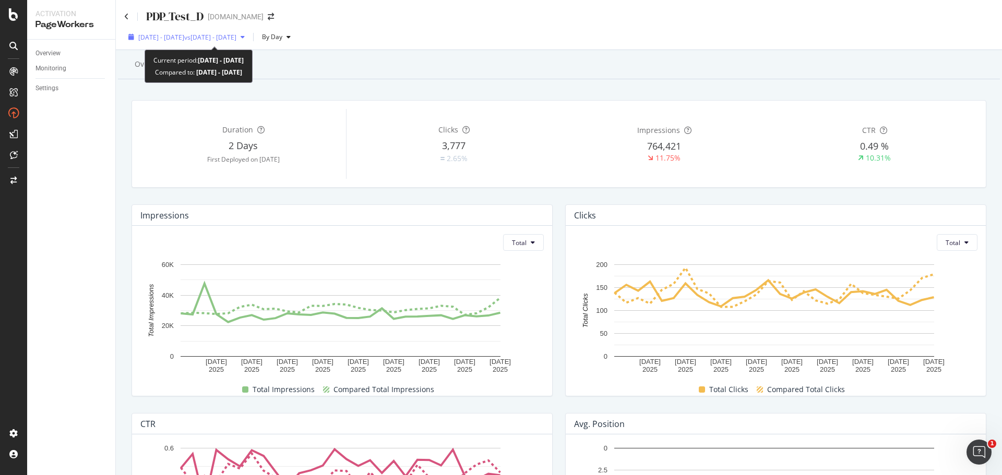
click at [214, 38] on span "vs [DATE] - [DATE]" at bounding box center [210, 37] width 52 height 9
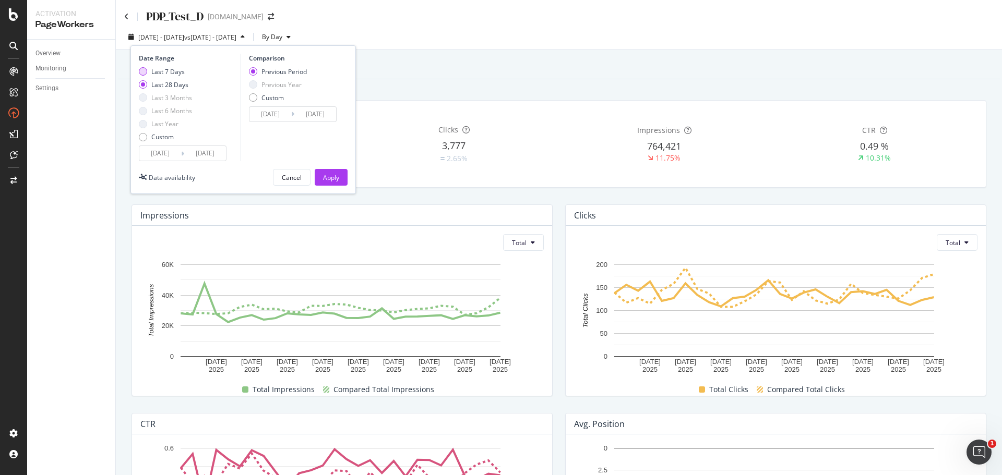
click at [145, 71] on div "Last 7 Days" at bounding box center [143, 71] width 8 height 8
type input "[DATE]"
click at [329, 176] on div "Apply" at bounding box center [331, 177] width 16 height 9
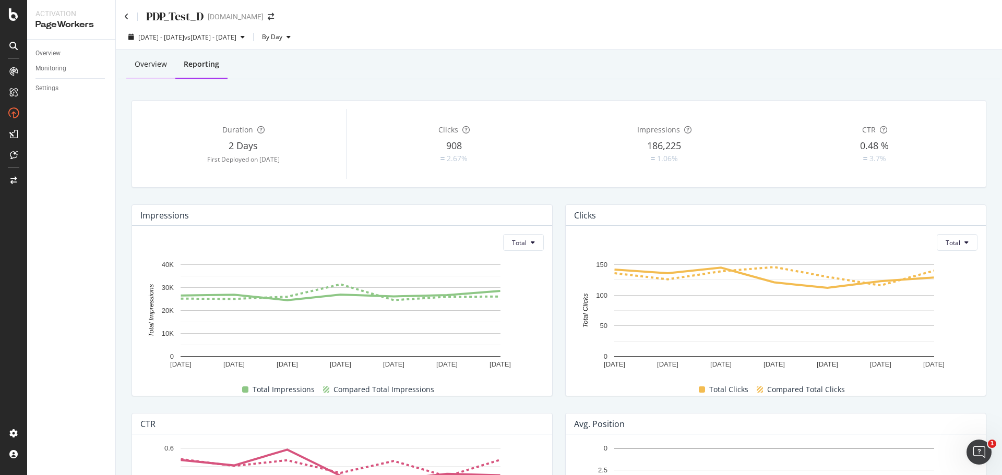
click at [164, 65] on div "Overview" at bounding box center [151, 64] width 32 height 10
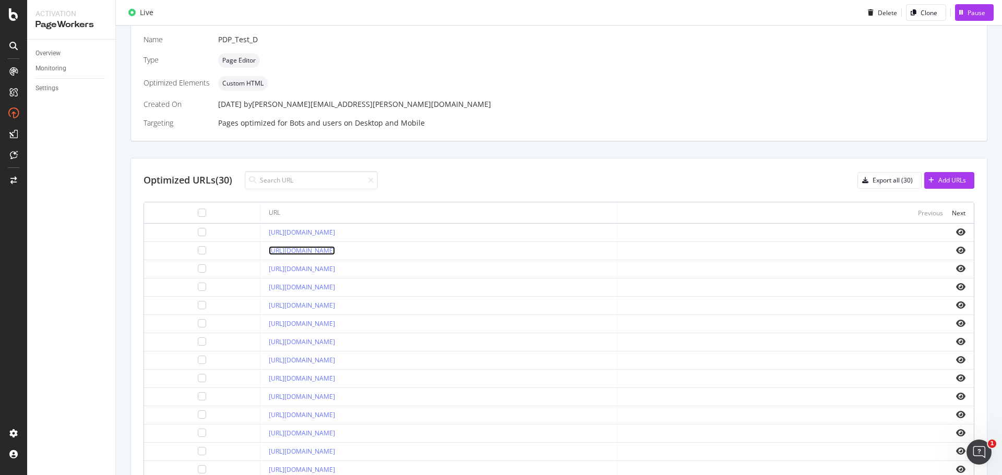
scroll to position [306, 0]
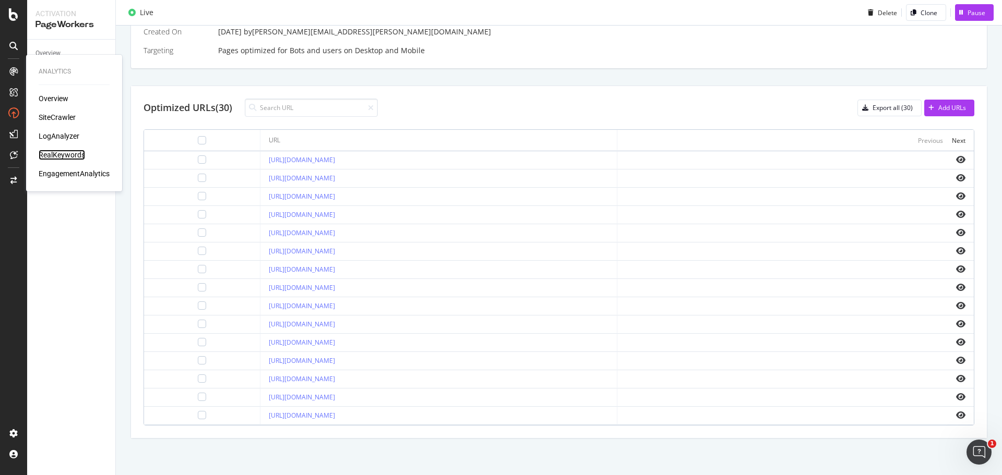
click at [71, 158] on div "RealKeywords" at bounding box center [62, 155] width 46 height 10
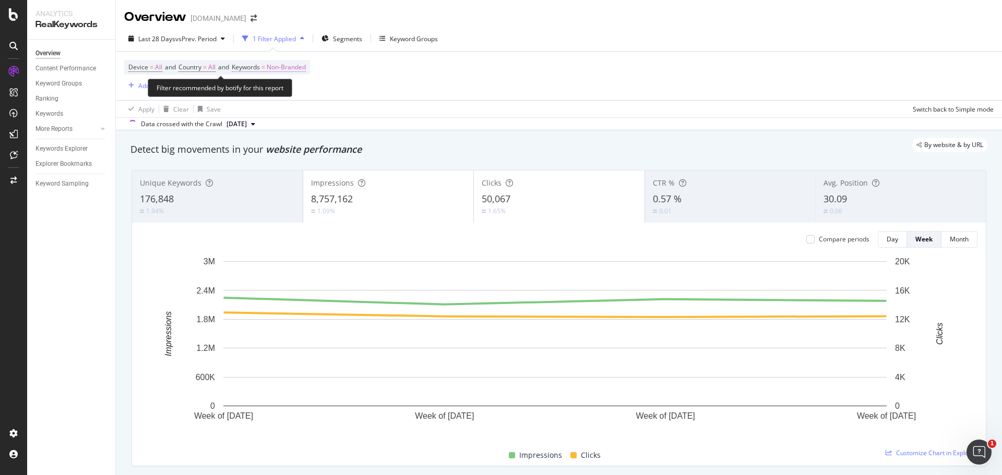
click at [289, 69] on span "Non-Branded" at bounding box center [286, 67] width 39 height 15
click at [497, 82] on div "Device = All and Country = All and Keywords = Non-Branded Add Filter Add Filter…" at bounding box center [559, 76] width 870 height 49
click at [84, 126] on link "More Reports" at bounding box center [66, 129] width 62 height 11
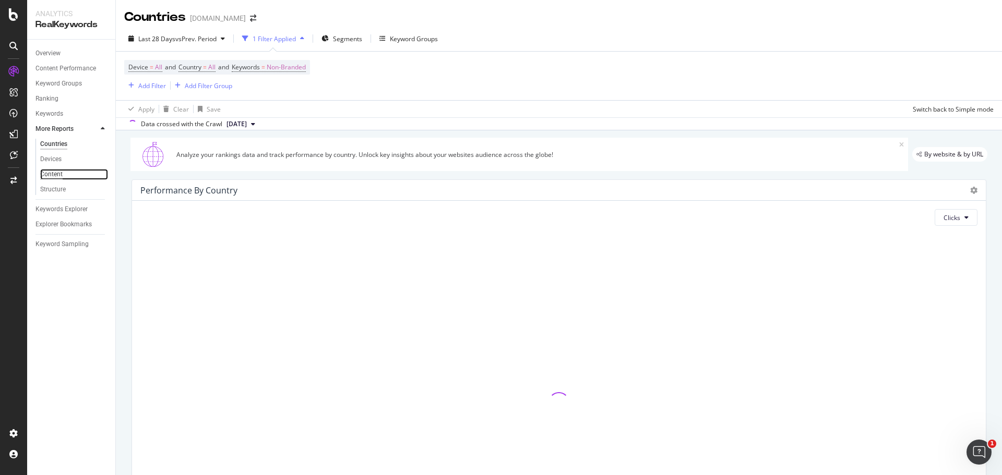
click at [44, 177] on div "Content" at bounding box center [51, 174] width 22 height 11
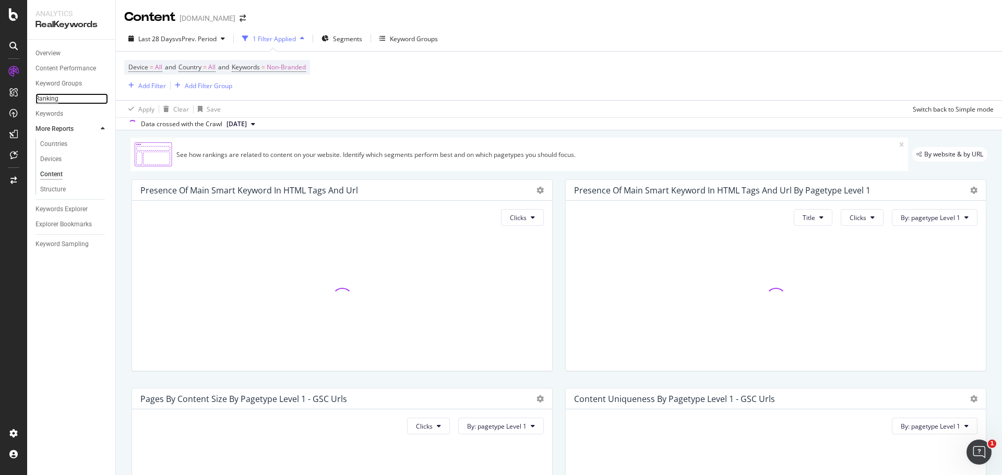
click at [50, 99] on div "Ranking" at bounding box center [46, 98] width 23 height 11
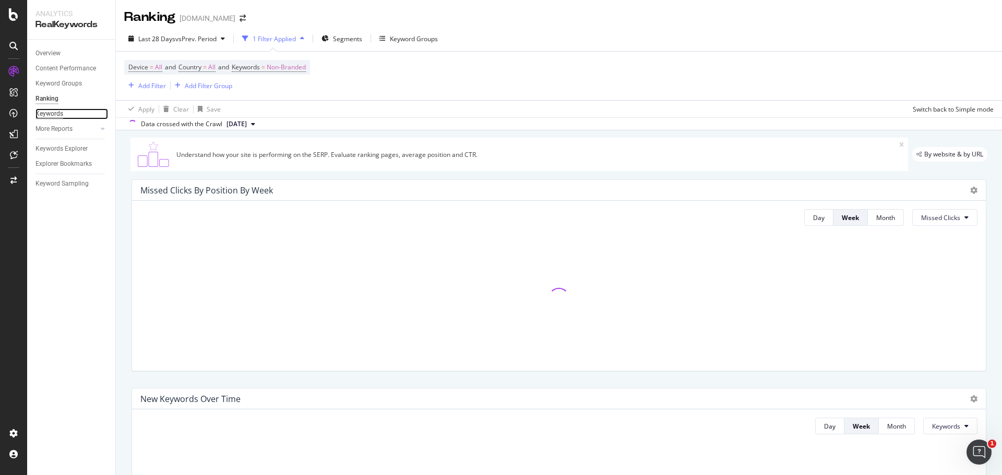
click at [50, 114] on div "Keywords" at bounding box center [49, 114] width 28 height 11
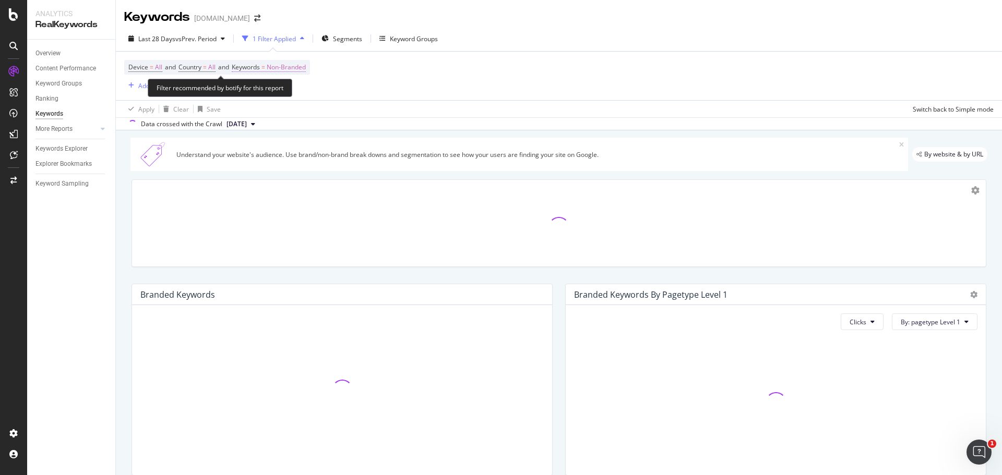
click at [282, 70] on span "Non-Branded" at bounding box center [286, 67] width 39 height 15
click at [659, 76] on div "Device = All and Country = All and Keywords = Non-Branded Add Filter Add Filter…" at bounding box center [559, 76] width 870 height 49
click at [385, 38] on icon "button" at bounding box center [382, 38] width 6 height 6
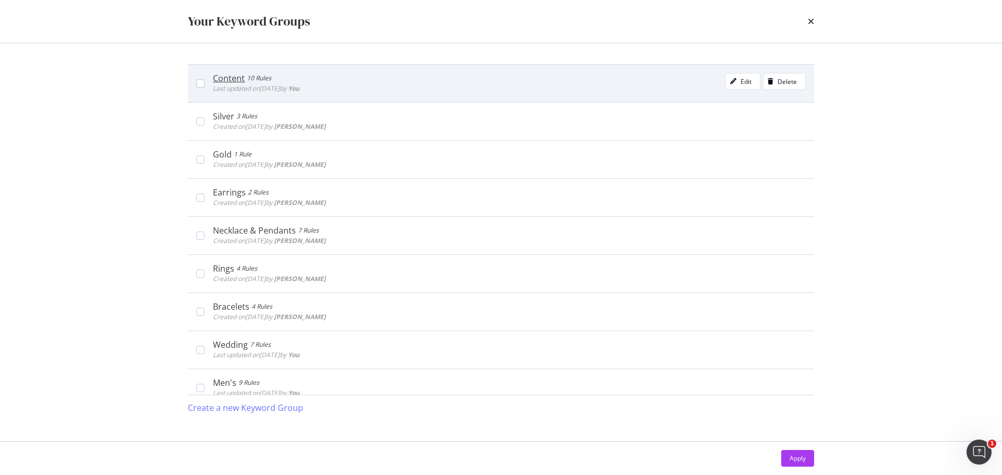
click at [203, 79] on div "Content 10 Rules Last updated on 2025 Jul 9th by You Edit Delete" at bounding box center [501, 83] width 626 height 38
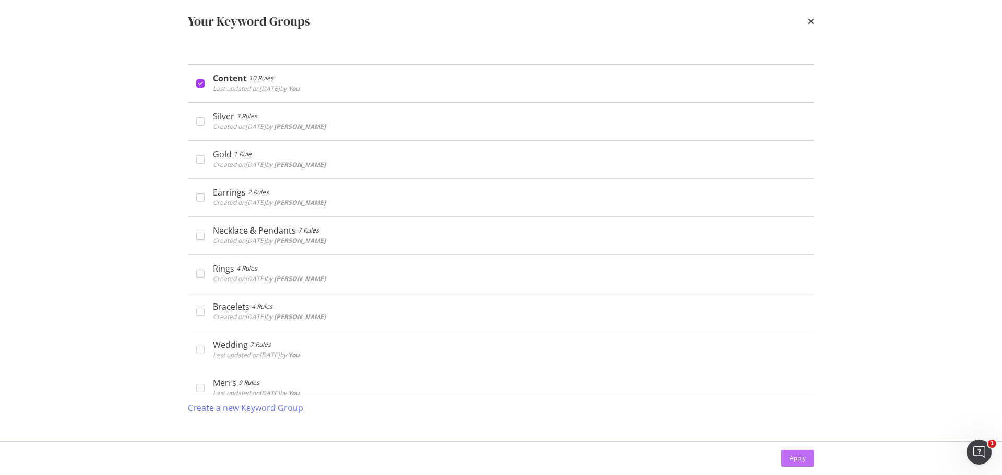
click at [806, 462] on button "Apply" at bounding box center [797, 458] width 33 height 17
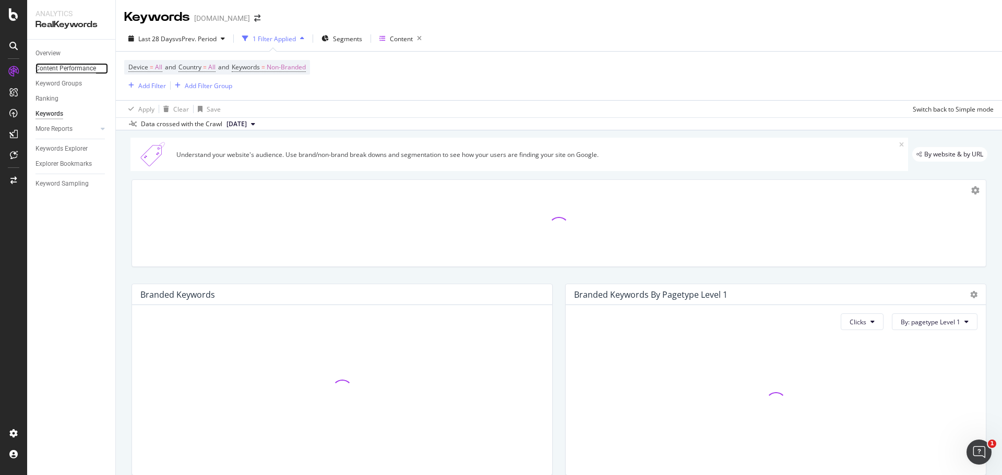
click at [64, 67] on div "Content Performance" at bounding box center [65, 68] width 61 height 11
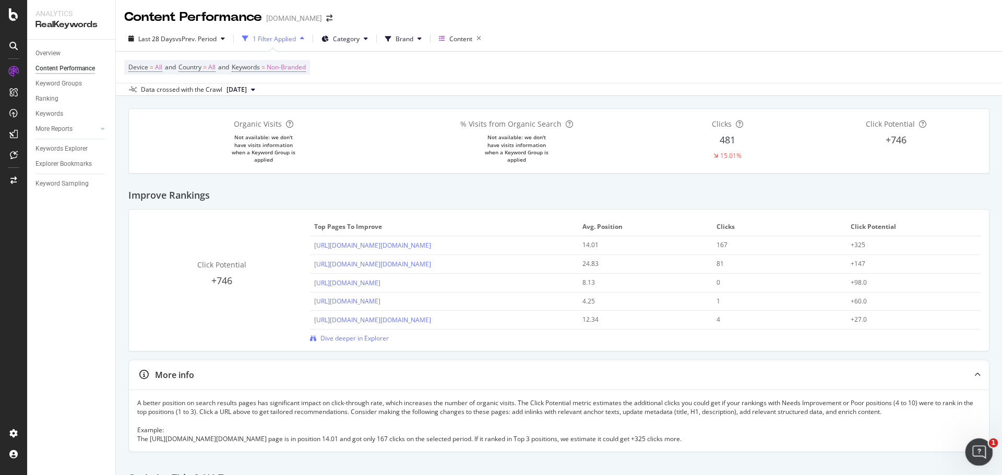
click at [980, 445] on icon "Open Intercom Messenger" at bounding box center [977, 451] width 17 height 17
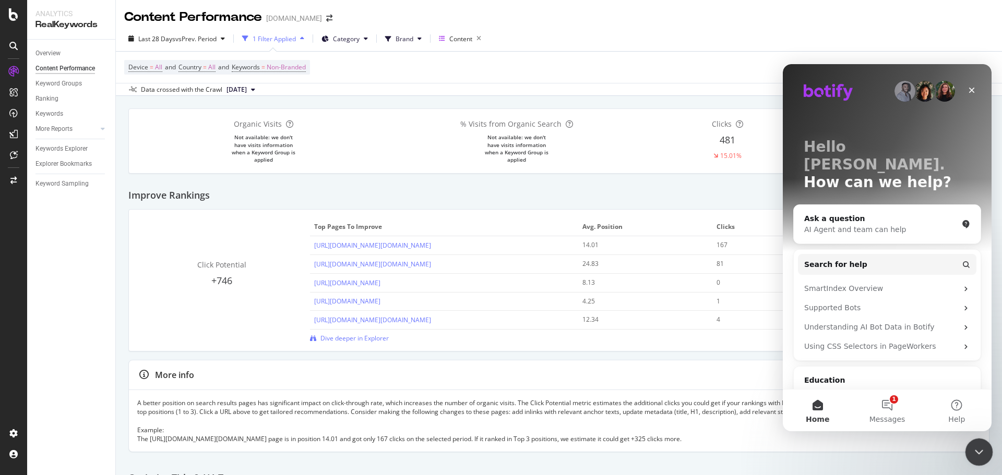
click at [885, 224] on div "AI Agent and team can help" at bounding box center [880, 229] width 153 height 11
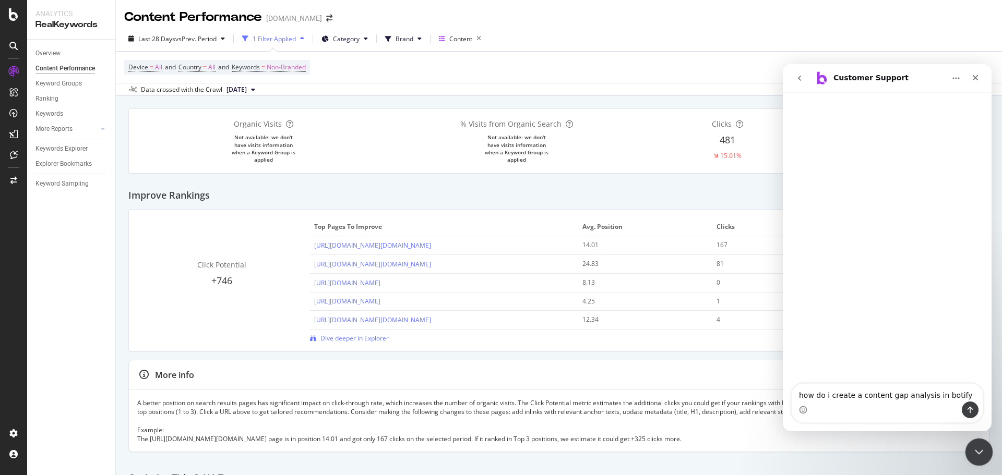
type textarea "how do i create a content gap analysis in botify?"
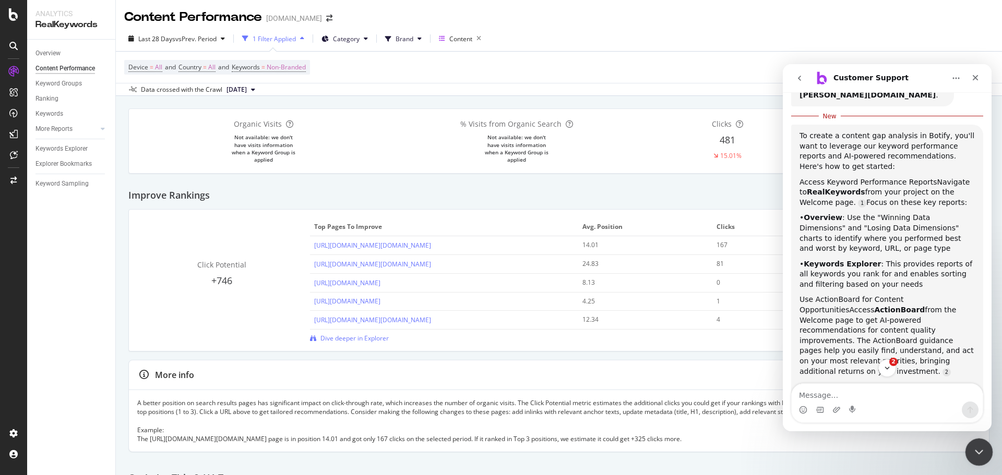
scroll to position [160, 0]
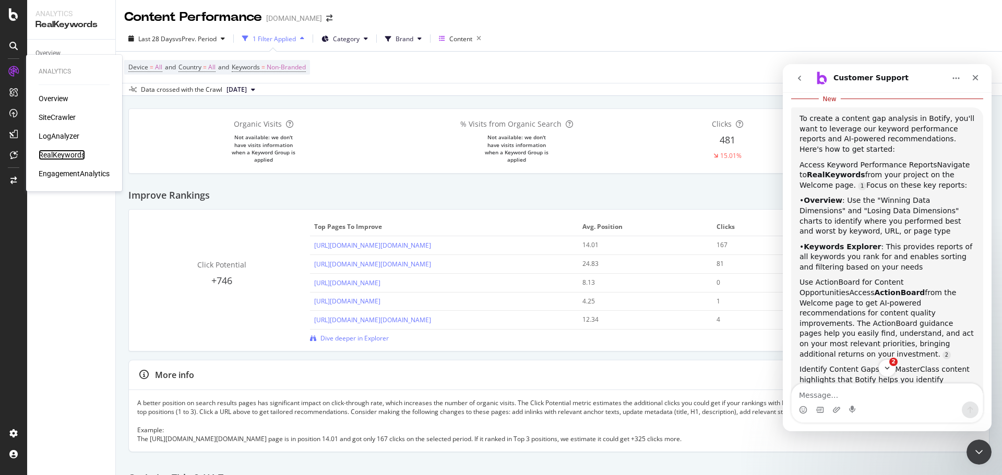
click at [69, 152] on div "RealKeywords" at bounding box center [62, 155] width 46 height 10
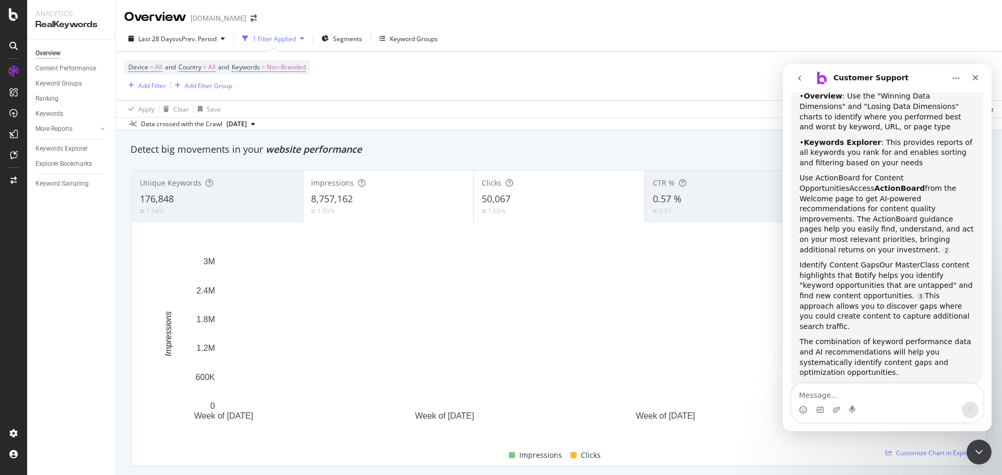
scroll to position [282, 0]
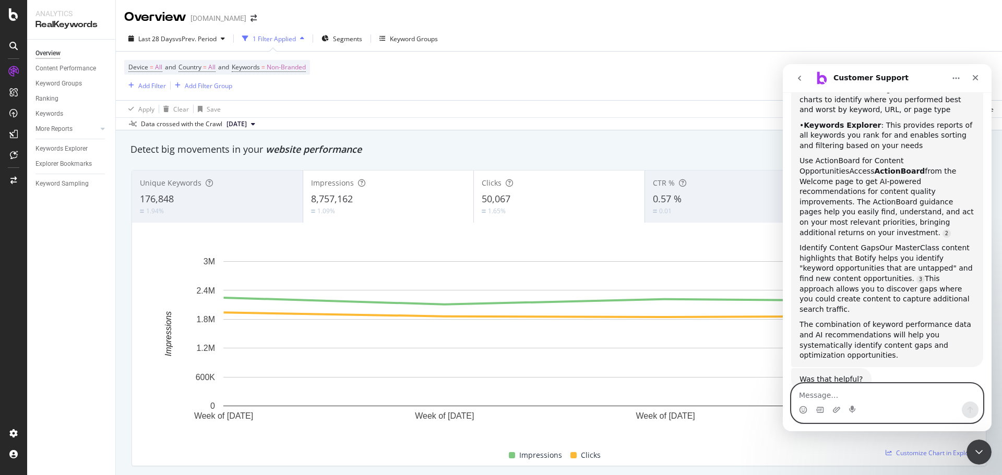
click at [892, 391] on textarea "Message…" at bounding box center [887, 393] width 191 height 18
type textarea "how do i create a gap against competitors?"
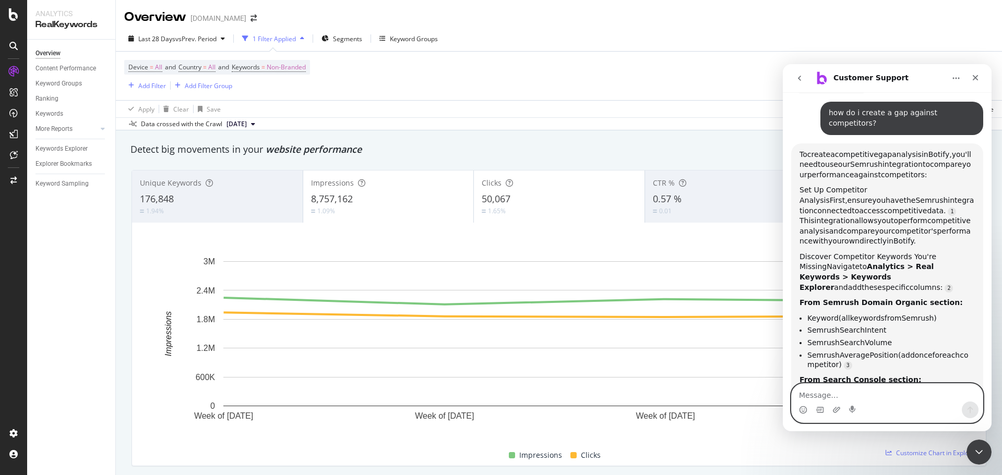
scroll to position [567, 0]
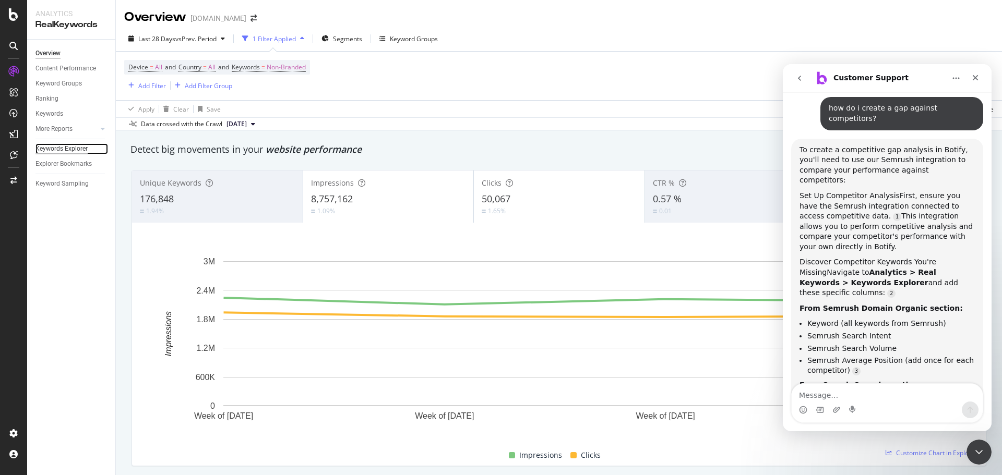
click at [86, 151] on div "Keywords Explorer" at bounding box center [61, 149] width 52 height 11
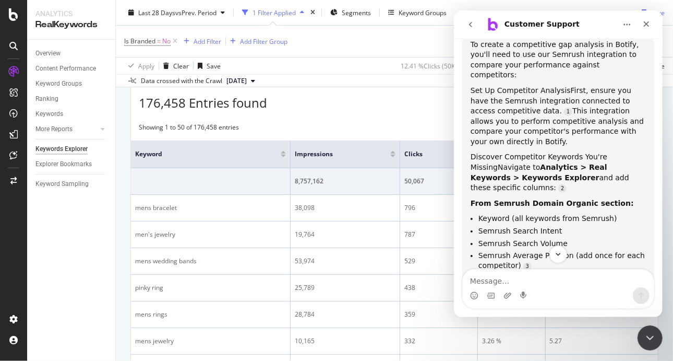
scroll to position [671, 0]
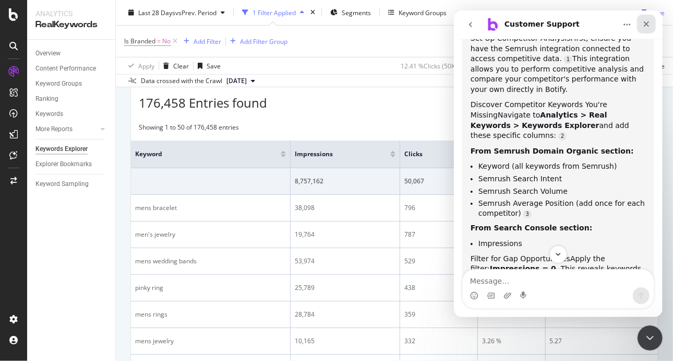
click at [645, 18] on div "Close" at bounding box center [646, 24] width 19 height 19
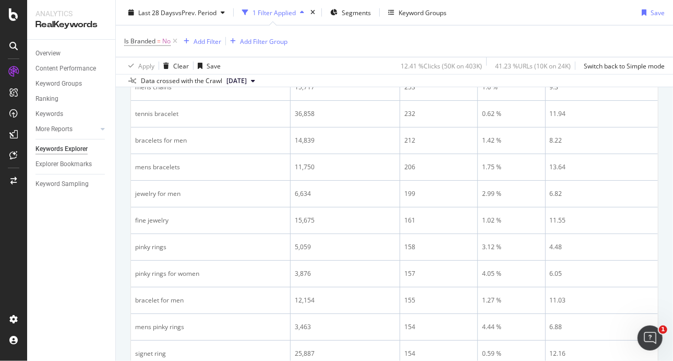
scroll to position [679, 0]
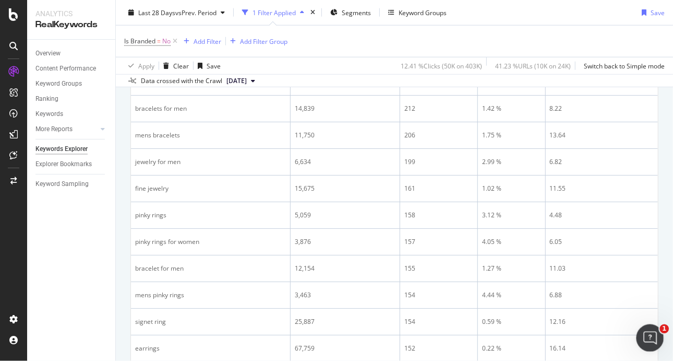
click at [650, 331] on icon "Open Intercom Messenger" at bounding box center [648, 336] width 17 height 17
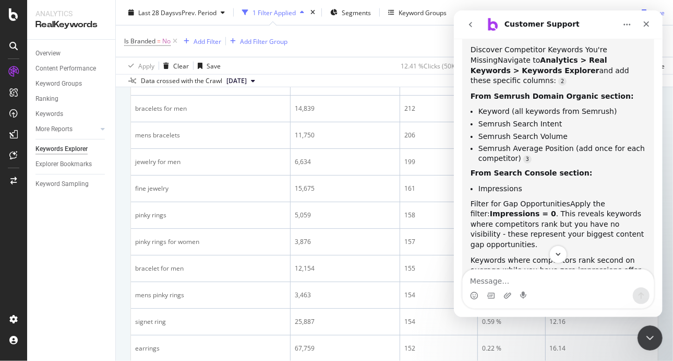
scroll to position [779, 0]
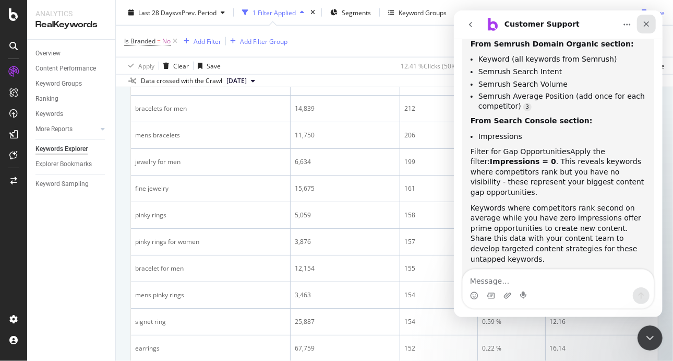
click at [649, 22] on icon "Close" at bounding box center [646, 24] width 8 height 8
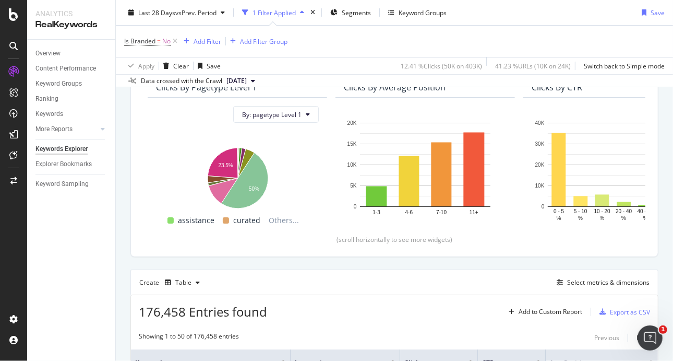
scroll to position [0, 0]
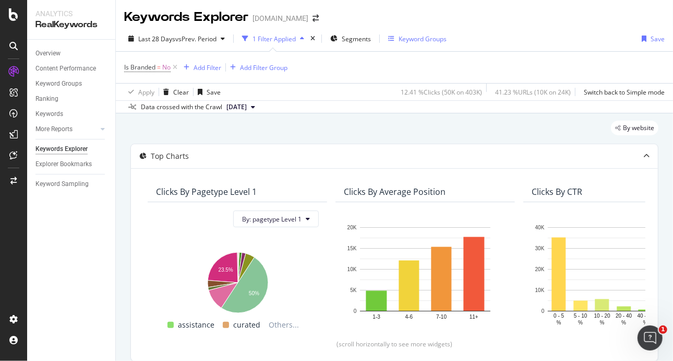
click at [419, 38] on div "Keyword Groups" at bounding box center [423, 38] width 48 height 9
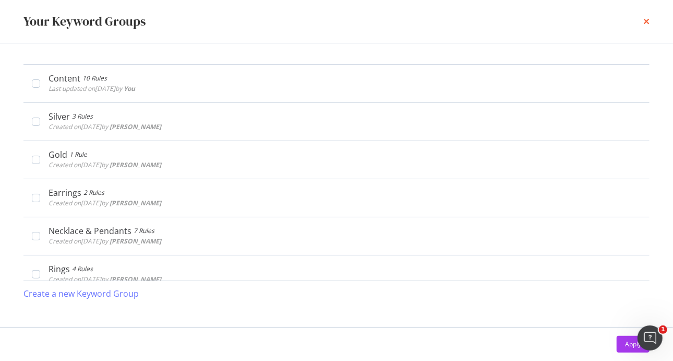
click at [644, 21] on icon "times" at bounding box center [647, 21] width 6 height 8
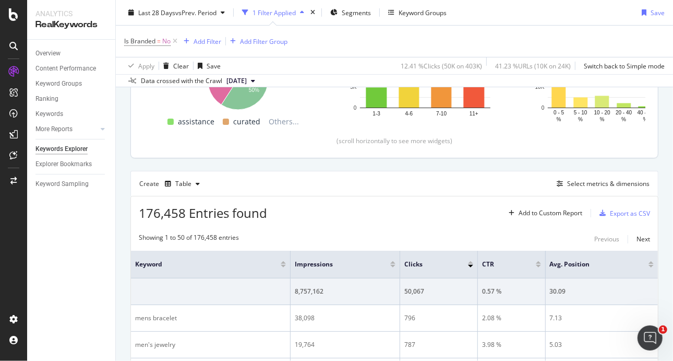
scroll to position [209, 0]
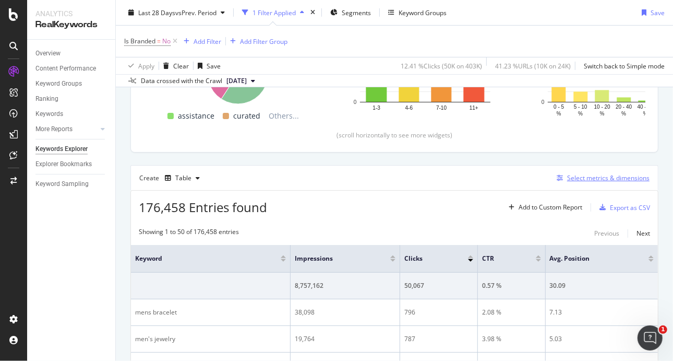
click at [613, 173] on div "Select metrics & dimensions" at bounding box center [608, 177] width 82 height 9
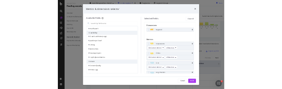
scroll to position [990, 0]
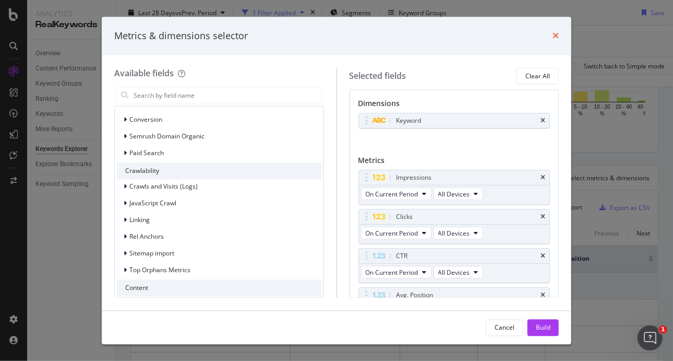
click at [557, 33] on div "Metrics & dimensions selector" at bounding box center [337, 36] width 470 height 39
click at [552, 35] on div "Metrics & dimensions selector" at bounding box center [336, 36] width 445 height 14
click at [556, 35] on icon "times" at bounding box center [556, 36] width 6 height 8
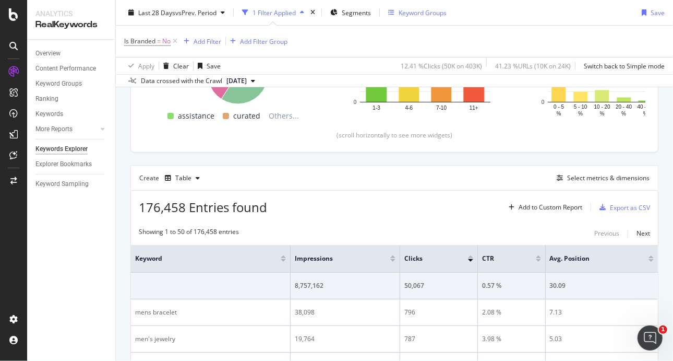
click at [424, 15] on div "Keyword Groups" at bounding box center [423, 12] width 48 height 9
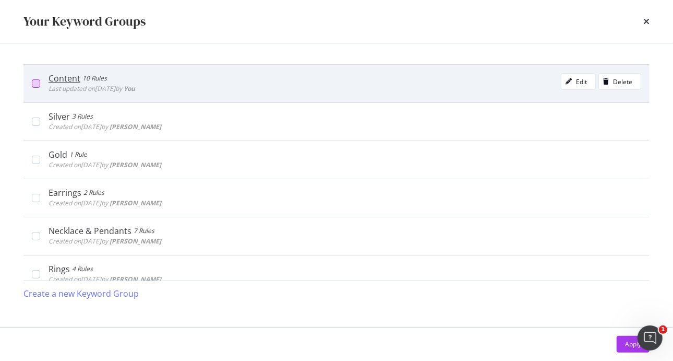
click at [37, 84] on div "modal" at bounding box center [36, 83] width 8 height 8
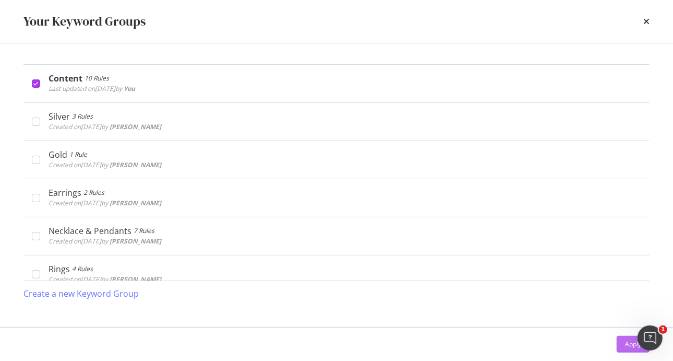
click at [624, 345] on button "Apply" at bounding box center [633, 344] width 33 height 17
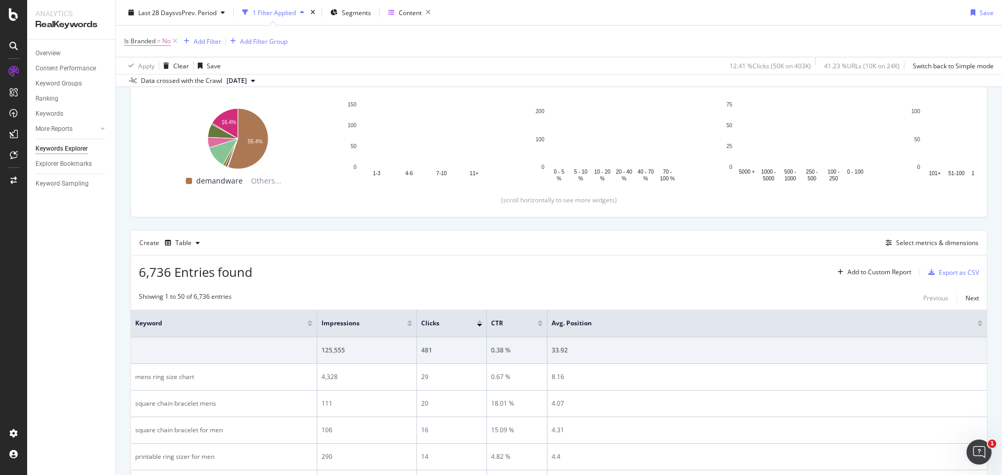
scroll to position [157, 0]
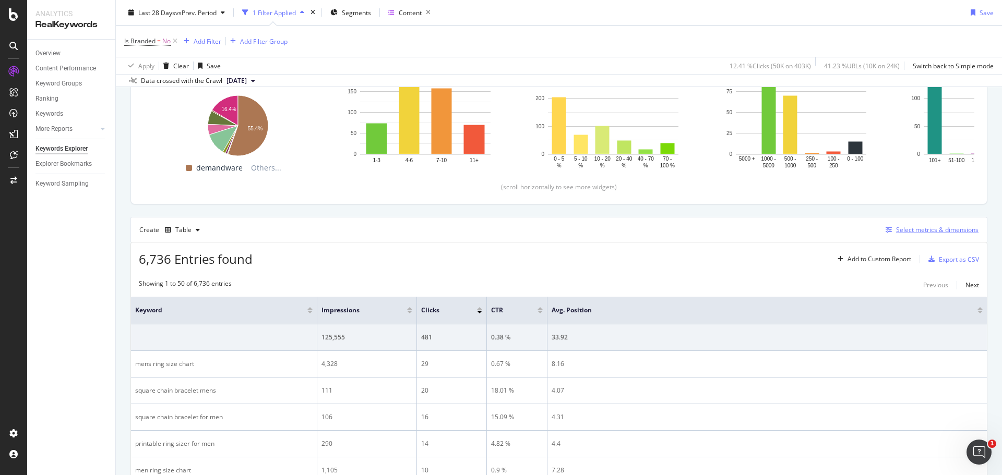
click at [903, 231] on div "Select metrics & dimensions" at bounding box center [937, 229] width 82 height 9
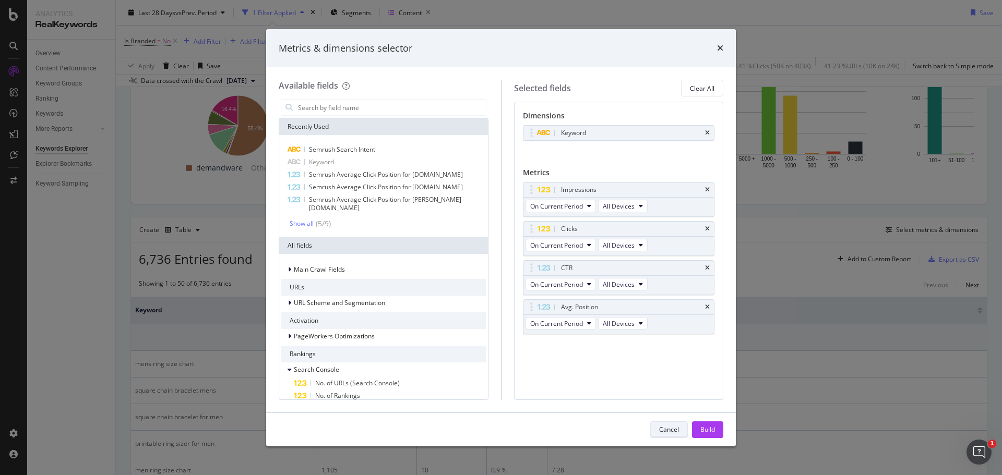
click at [681, 430] on button "Cancel" at bounding box center [669, 430] width 38 height 17
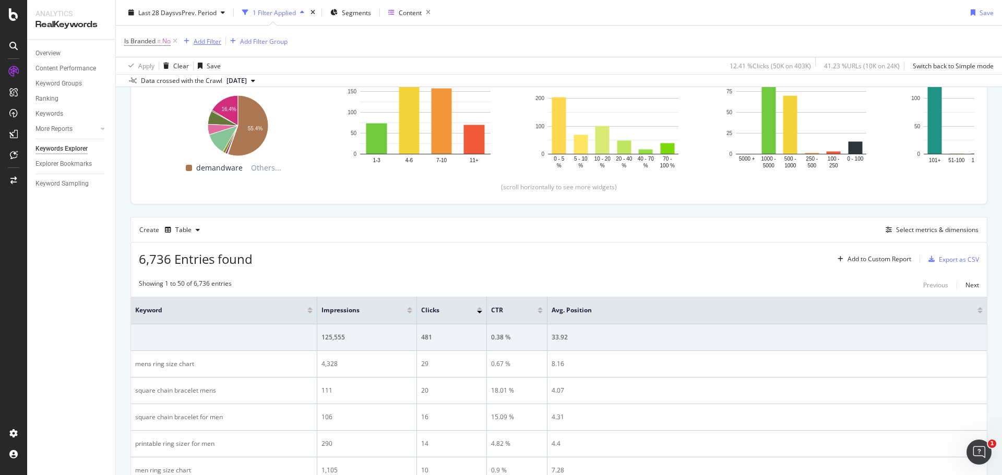
click at [212, 41] on div "Add Filter" at bounding box center [208, 41] width 28 height 9
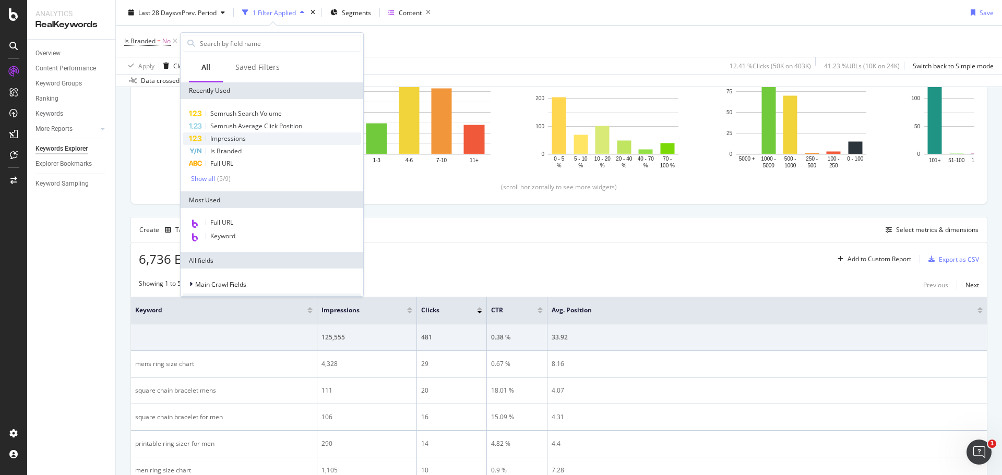
click at [244, 144] on div "Impressions" at bounding box center [272, 139] width 179 height 13
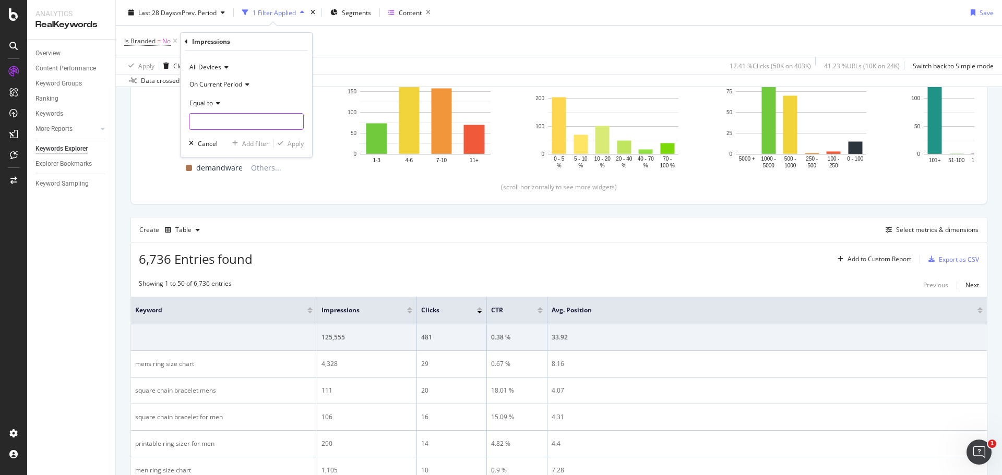
click at [230, 126] on input "number" at bounding box center [246, 121] width 115 height 17
type input "0"
click at [286, 144] on div "button" at bounding box center [280, 143] width 14 height 6
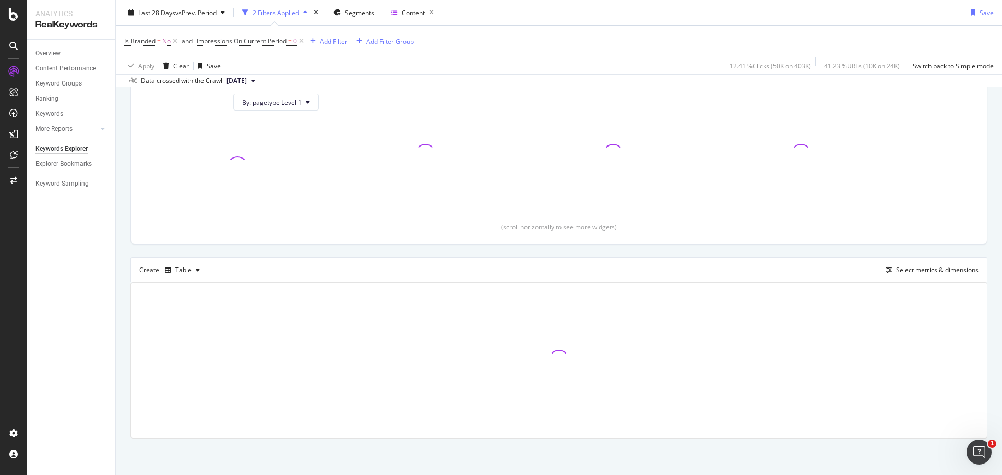
scroll to position [116, 0]
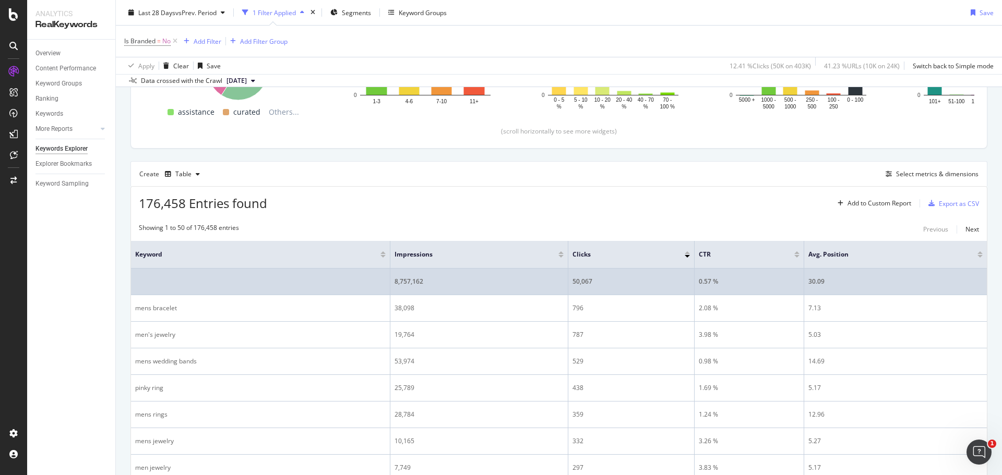
scroll to position [209, 0]
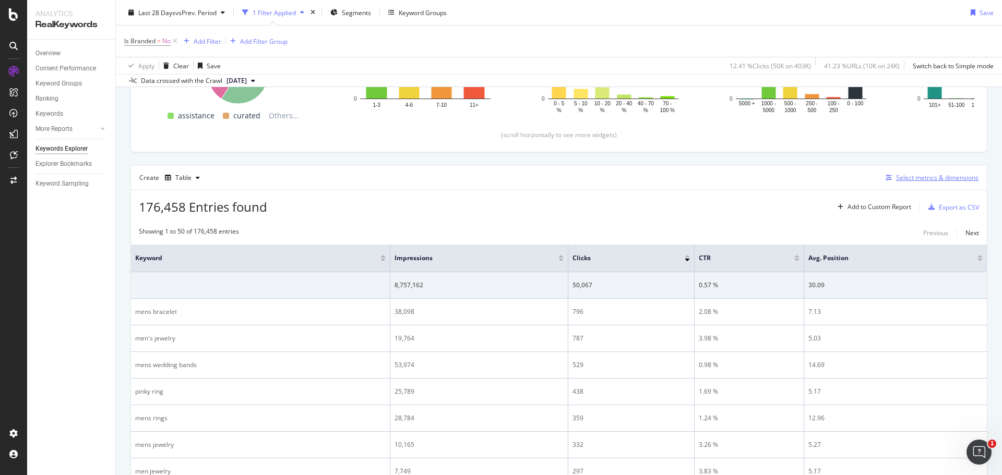
click at [904, 174] on div "Select metrics & dimensions" at bounding box center [937, 177] width 82 height 9
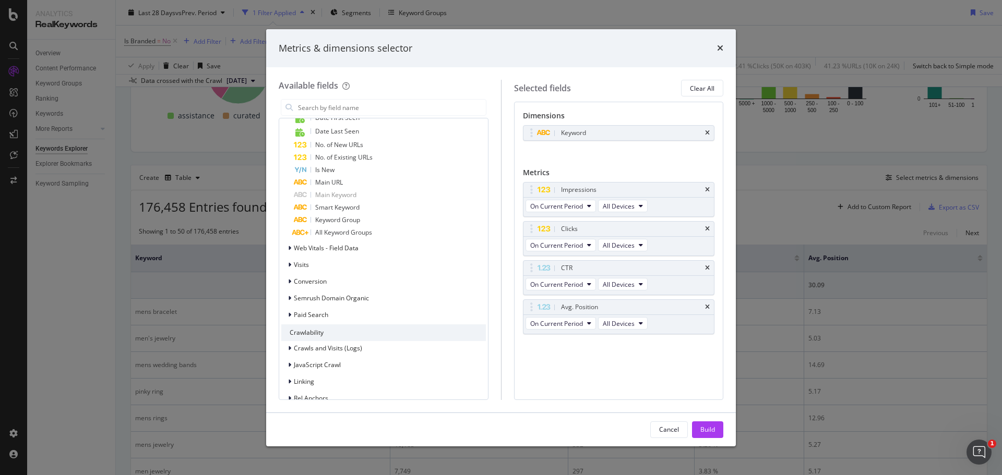
scroll to position [835, 0]
click at [292, 295] on div "modal" at bounding box center [291, 295] width 6 height 10
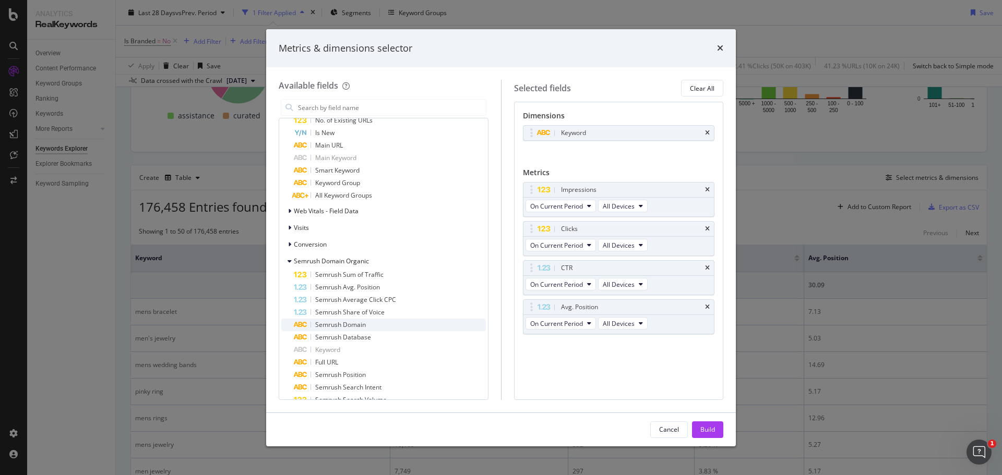
scroll to position [887, 0]
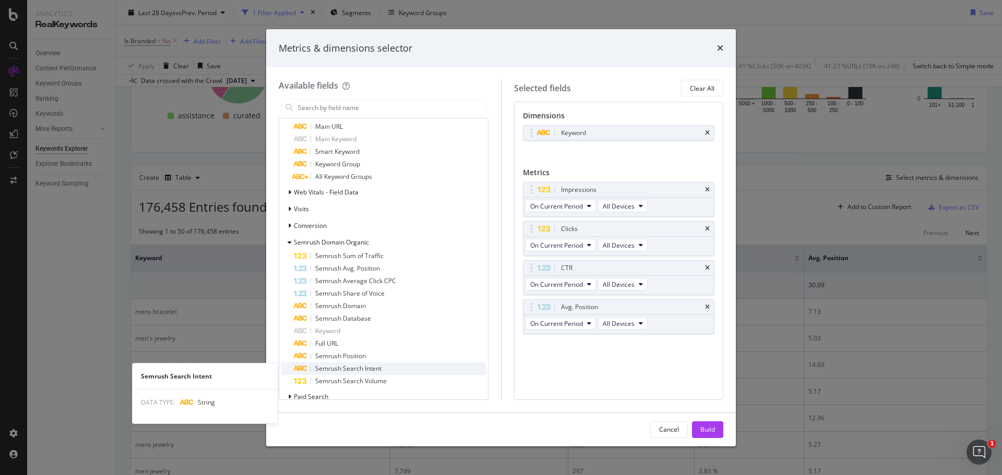
click at [433, 370] on div "Semrush Search Intent" at bounding box center [390, 369] width 192 height 13
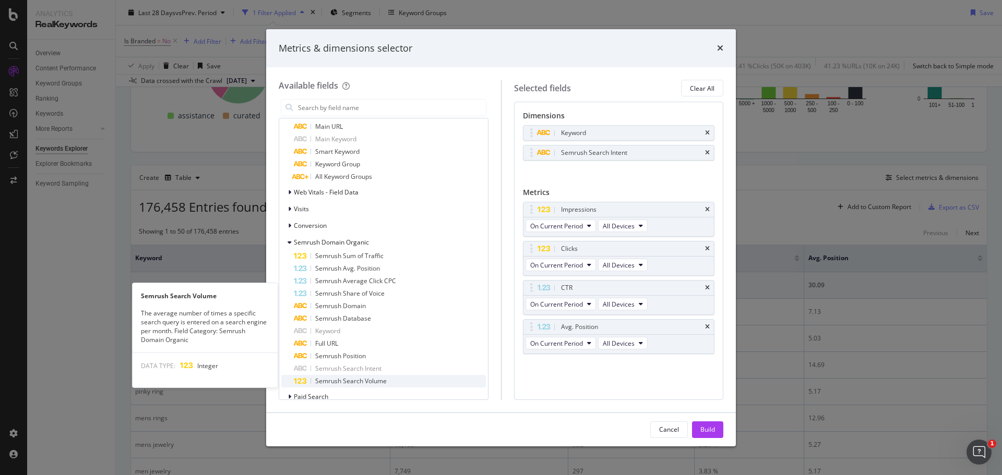
click at [423, 383] on div "Semrush Search Volume" at bounding box center [390, 381] width 192 height 13
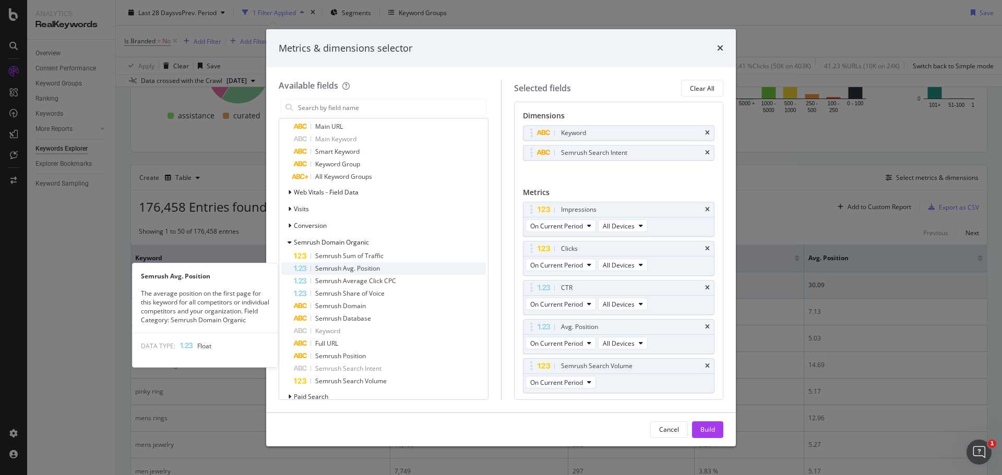
click at [412, 271] on div "Semrush Avg. Position" at bounding box center [390, 269] width 192 height 13
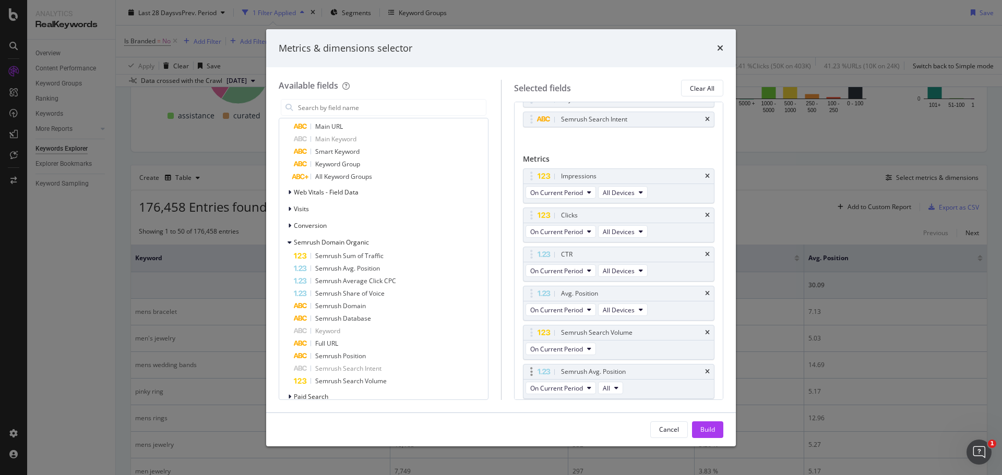
click at [533, 376] on div "modal" at bounding box center [532, 372] width 12 height 10
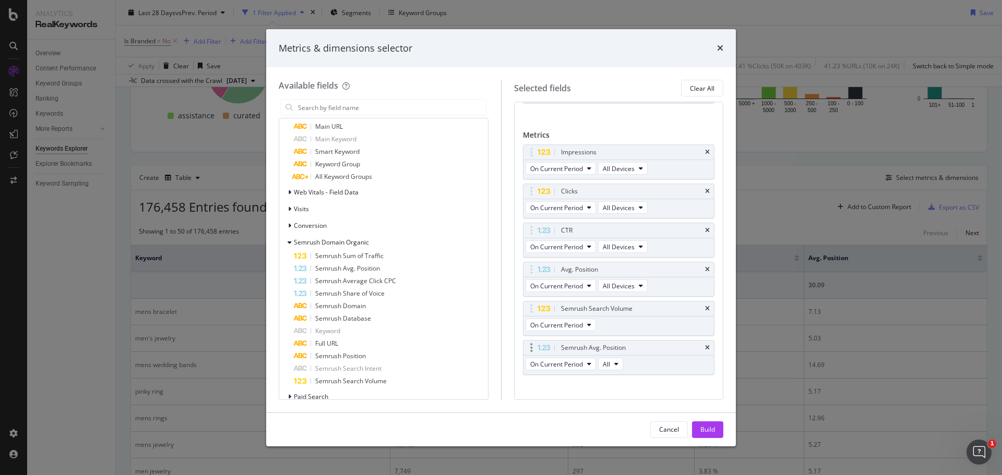
scroll to position [68, 0]
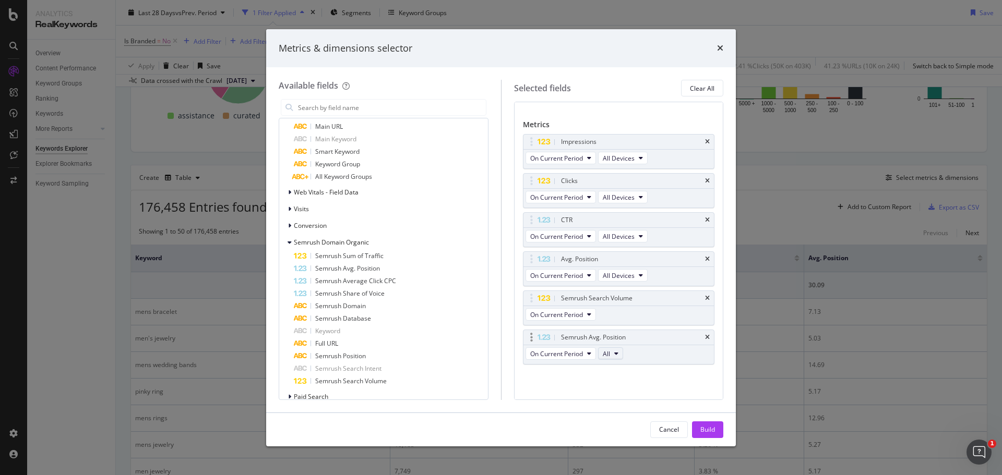
click at [620, 353] on button "All" at bounding box center [610, 354] width 25 height 13
click at [652, 392] on span "tiffany.com" at bounding box center [657, 391] width 100 height 9
click at [385, 268] on div "Semrush Avg. Position" at bounding box center [390, 269] width 192 height 13
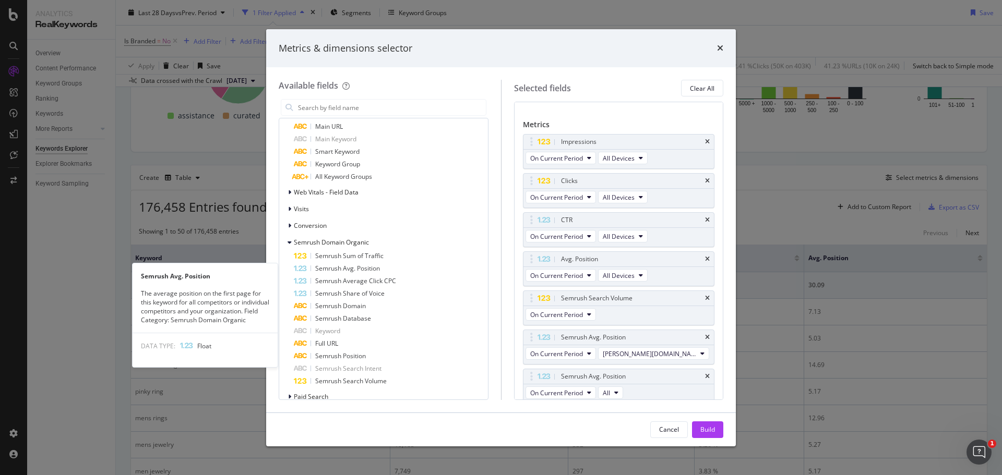
scroll to position [73, 0]
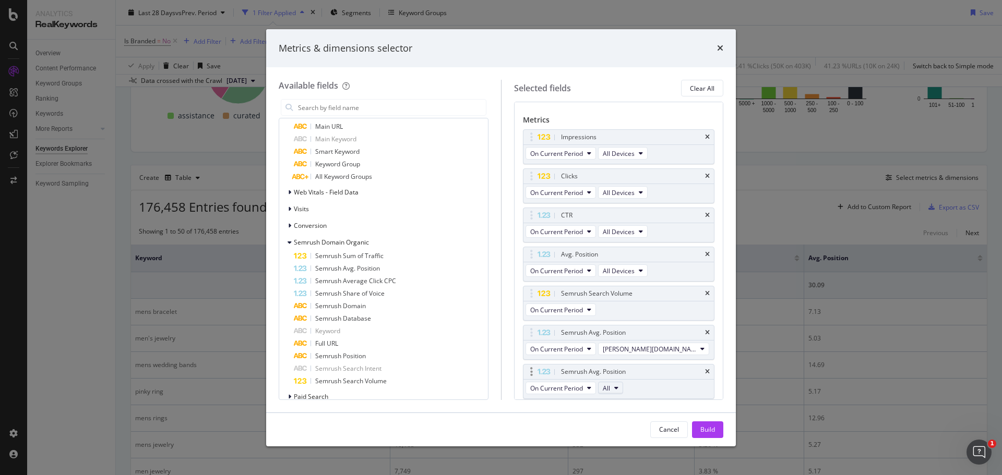
click at [620, 388] on button "All" at bounding box center [610, 388] width 25 height 13
click at [636, 368] on span "mejuri.com" at bounding box center [657, 368] width 100 height 9
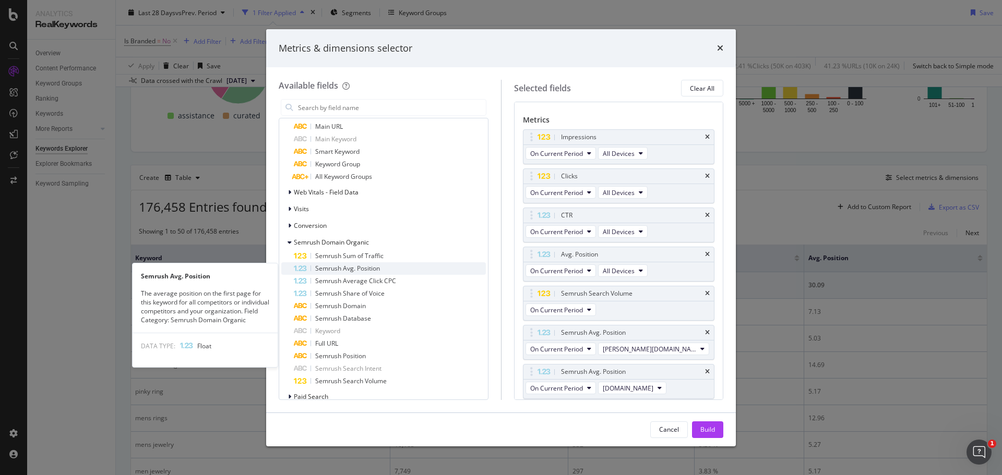
click at [407, 268] on div "Semrush Avg. Position" at bounding box center [390, 269] width 192 height 13
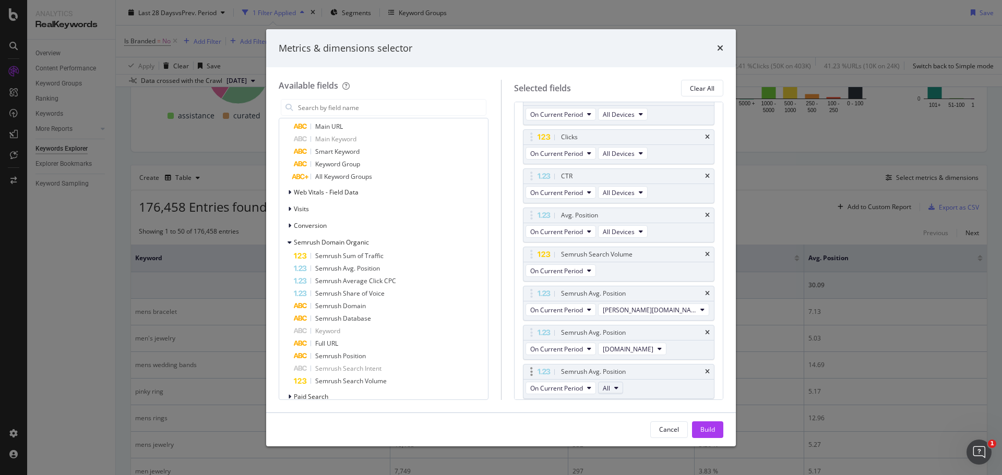
click at [607, 390] on span "All" at bounding box center [606, 388] width 7 height 9
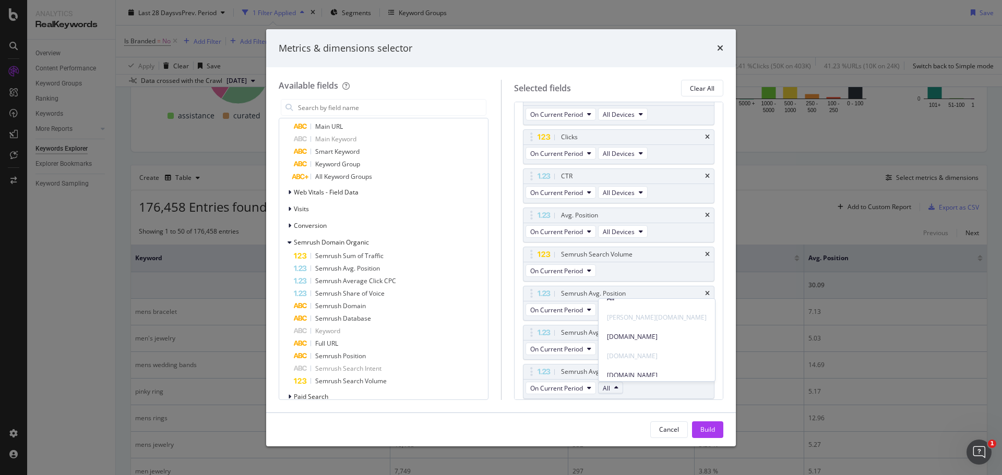
scroll to position [18, 0]
click at [646, 334] on span "cartier.com" at bounding box center [657, 331] width 100 height 9
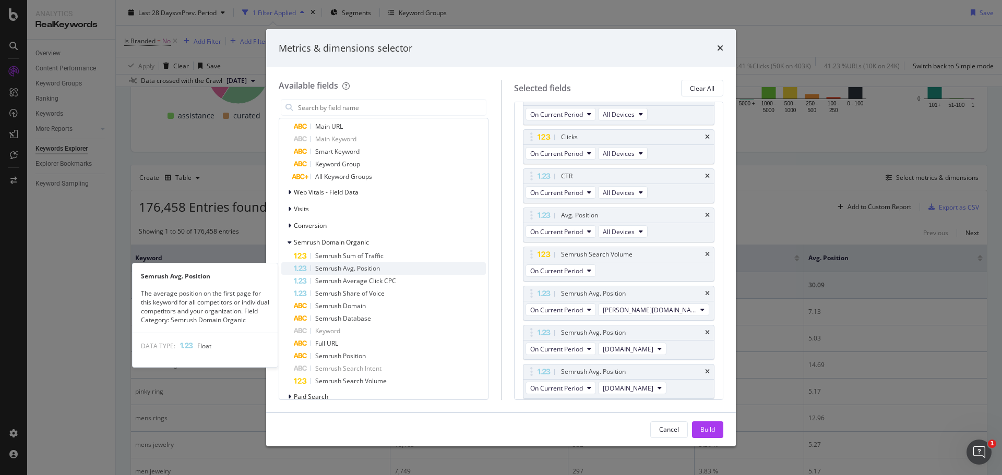
click at [356, 268] on span "Semrush Avg. Position" at bounding box center [347, 268] width 65 height 9
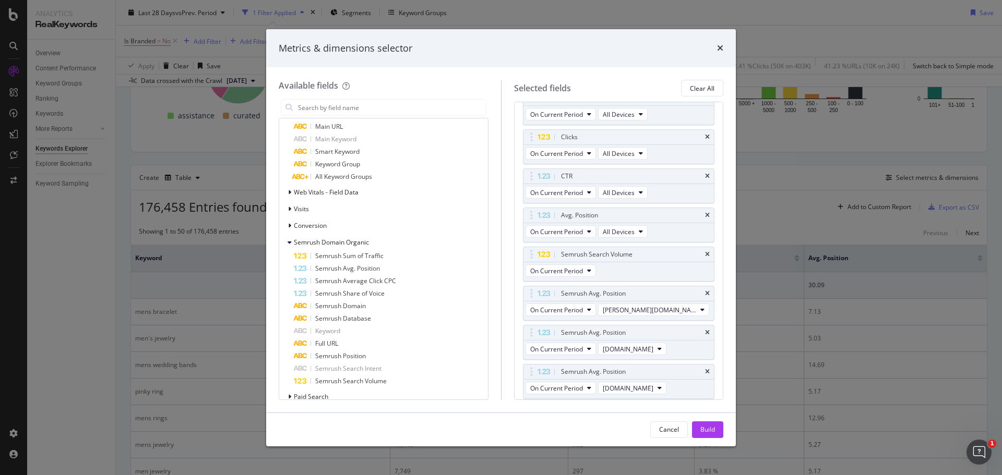
scroll to position [151, 0]
click at [605, 386] on span "All" at bounding box center [606, 388] width 7 height 9
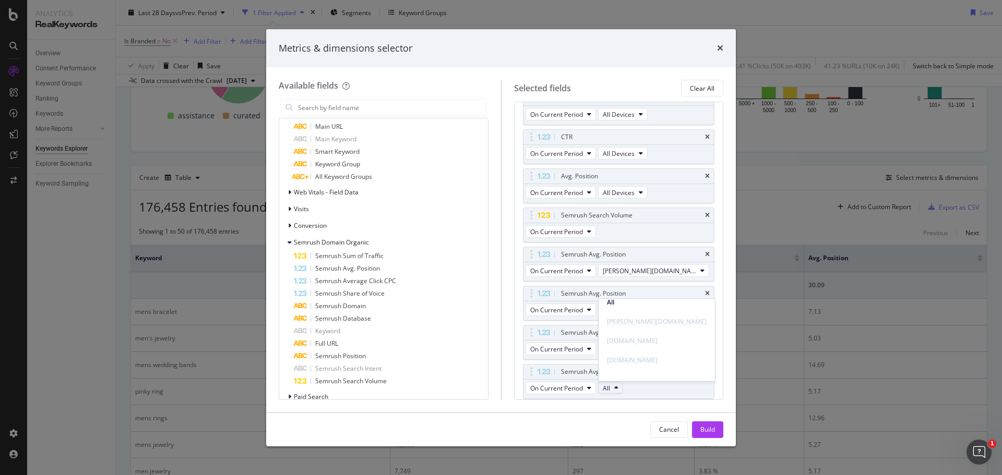
scroll to position [18, 0]
click at [646, 376] on div "[DOMAIN_NAME]" at bounding box center [657, 369] width 116 height 15
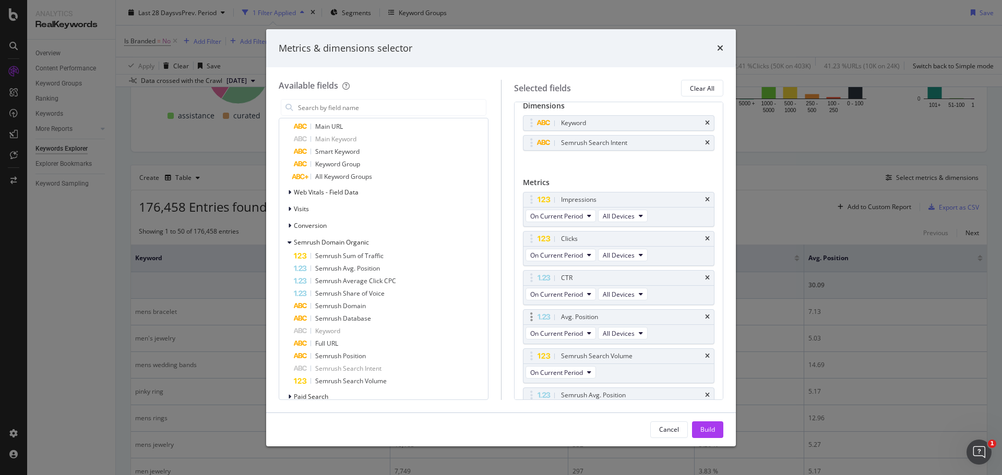
scroll to position [0, 0]
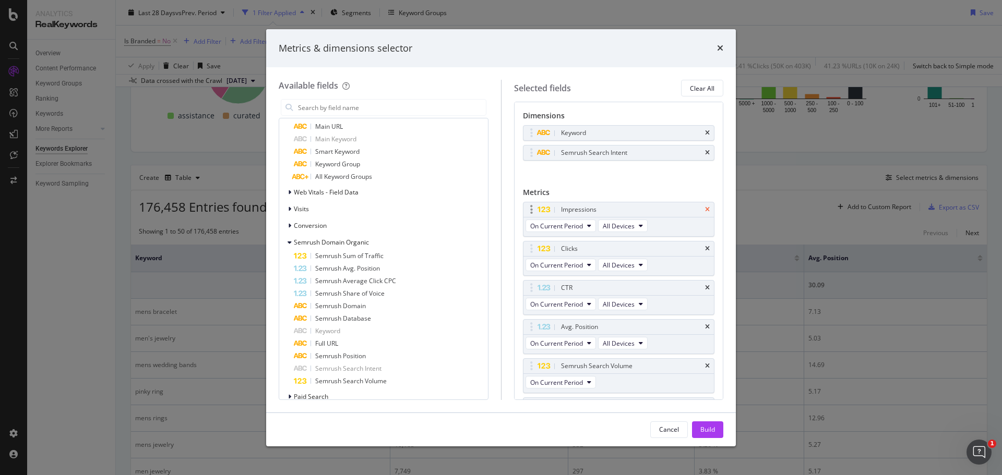
click at [705, 208] on icon "times" at bounding box center [707, 210] width 5 height 6
click at [705, 207] on icon "times" at bounding box center [707, 210] width 5 height 6
click at [705, 209] on icon "times" at bounding box center [707, 210] width 5 height 6
click at [702, 211] on div "Avg. Position" at bounding box center [619, 210] width 191 height 15
click at [705, 208] on icon "times" at bounding box center [707, 210] width 5 height 6
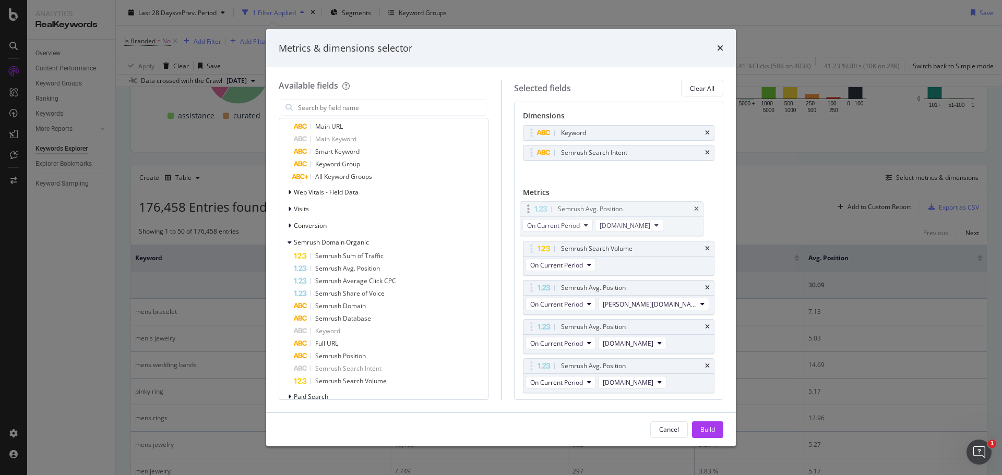
drag, startPoint x: 544, startPoint y: 368, endPoint x: 541, endPoint y: 211, distance: 157.1
click at [541, 211] on body "Analytics RealKeywords Overview Content Performance Keyword Groups Ranking Keyw…" at bounding box center [501, 237] width 1002 height 475
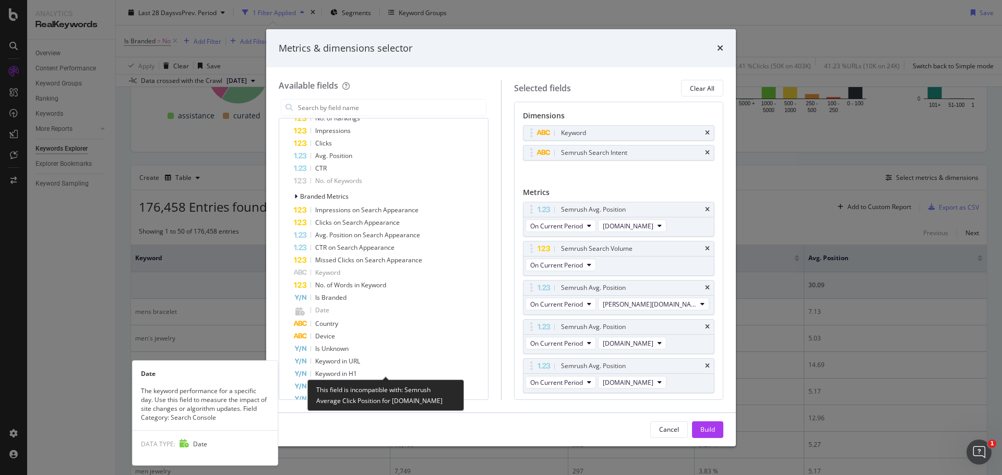
scroll to position [209, 0]
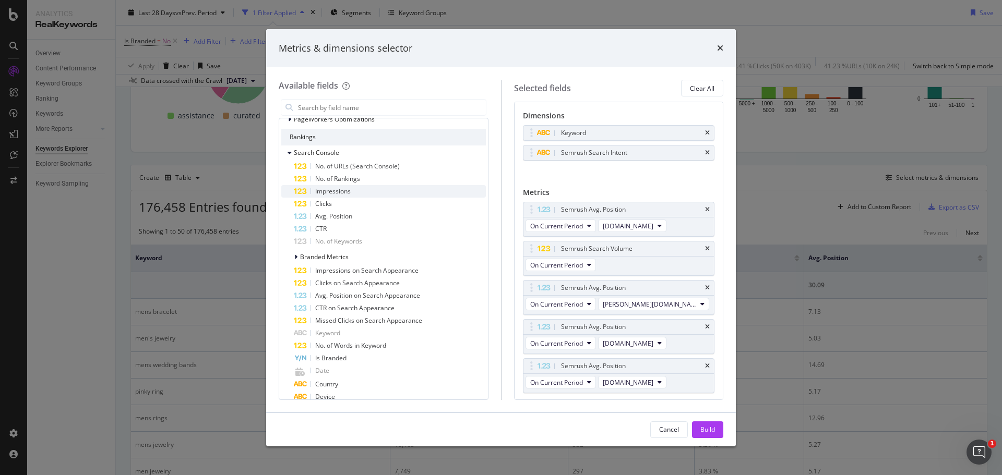
click at [385, 192] on div "Impressions" at bounding box center [390, 191] width 192 height 13
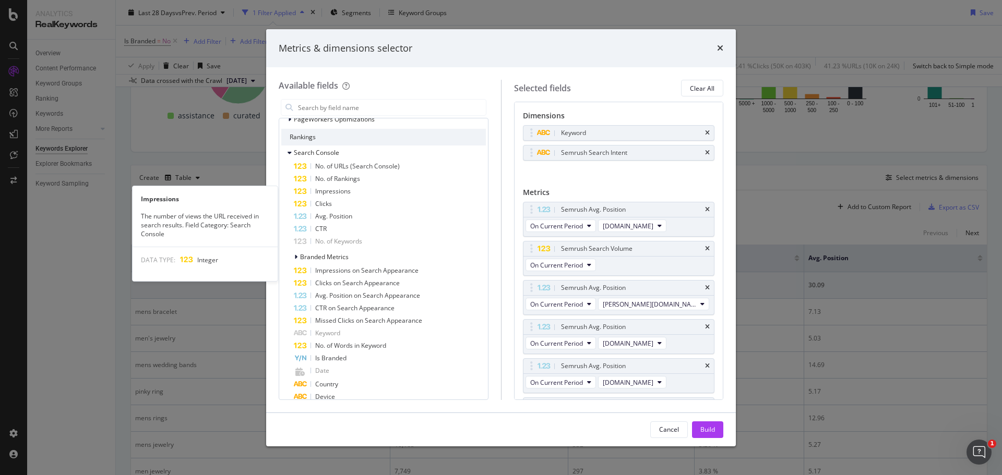
scroll to position [33, 0]
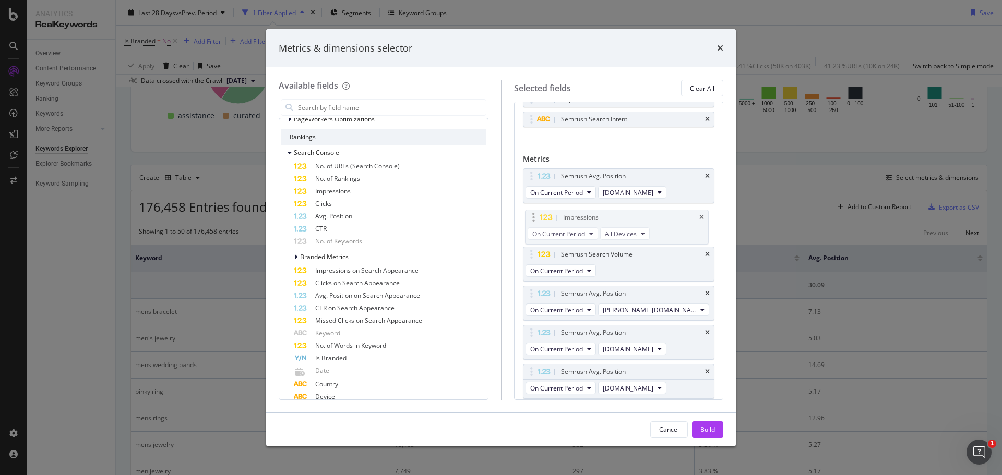
drag, startPoint x: 602, startPoint y: 377, endPoint x: 604, endPoint y: 222, distance: 154.5
click at [604, 222] on body "Analytics RealKeywords Overview Content Performance Keyword Groups Ranking Keyw…" at bounding box center [501, 237] width 1002 height 475
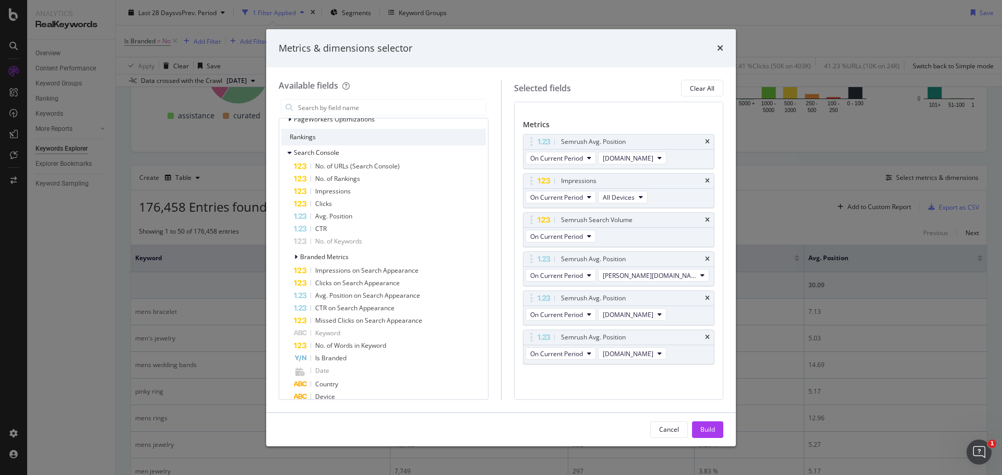
scroll to position [0, 0]
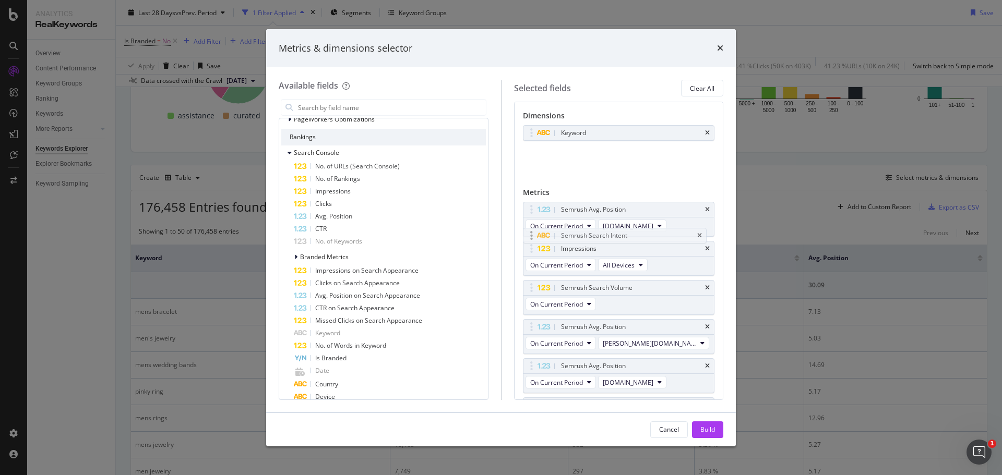
drag, startPoint x: 649, startPoint y: 154, endPoint x: 649, endPoint y: 237, distance: 83.0
click at [649, 237] on body "Analytics RealKeywords Overview Content Performance Keyword Groups Ranking Keyw…" at bounding box center [501, 237] width 1002 height 475
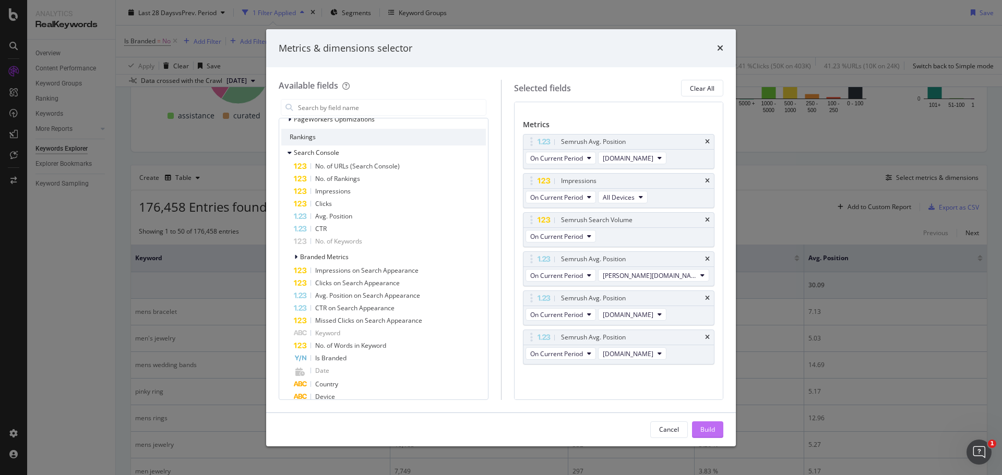
click at [718, 423] on button "Build" at bounding box center [707, 430] width 31 height 17
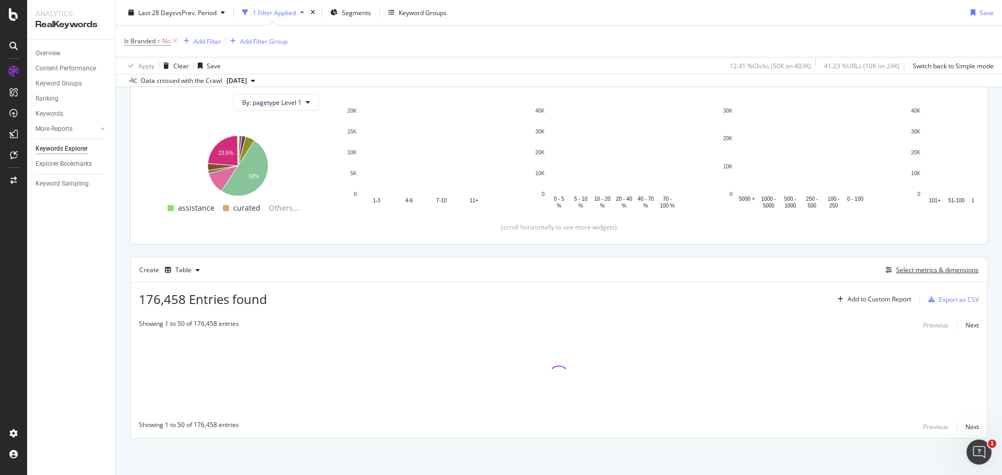
scroll to position [116, 0]
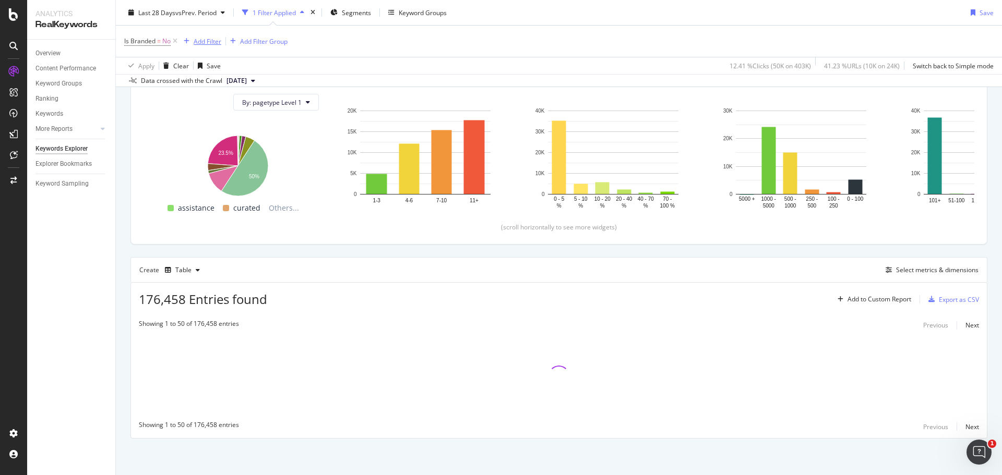
click at [211, 41] on div "Add Filter" at bounding box center [208, 41] width 28 height 9
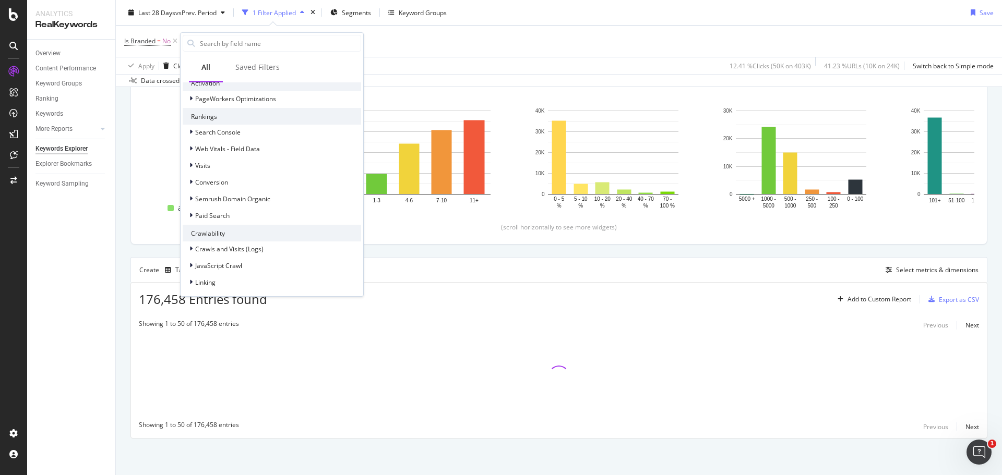
scroll to position [209, 0]
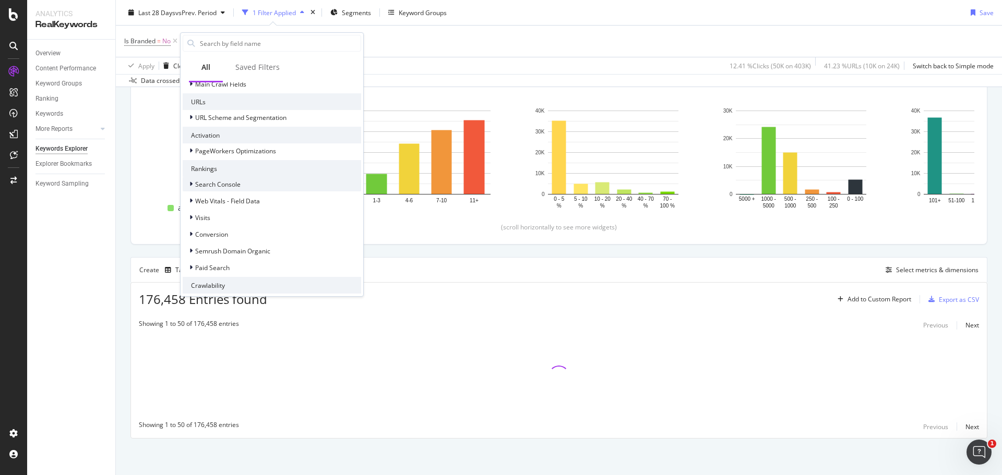
click at [246, 186] on div "Search Console" at bounding box center [272, 184] width 179 height 15
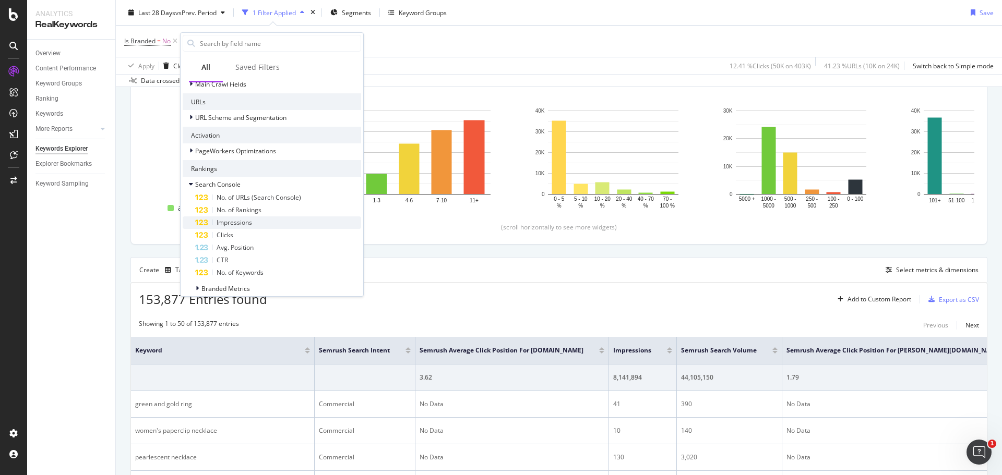
click at [263, 227] on div "Impressions" at bounding box center [278, 223] width 166 height 13
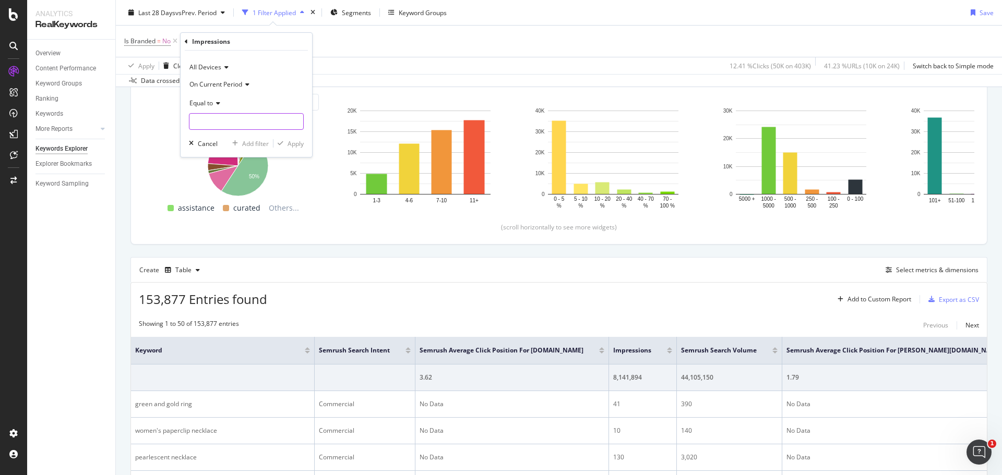
click at [241, 117] on input "number" at bounding box center [246, 121] width 115 height 17
type input "0"
click at [288, 146] on div "Apply" at bounding box center [296, 143] width 16 height 9
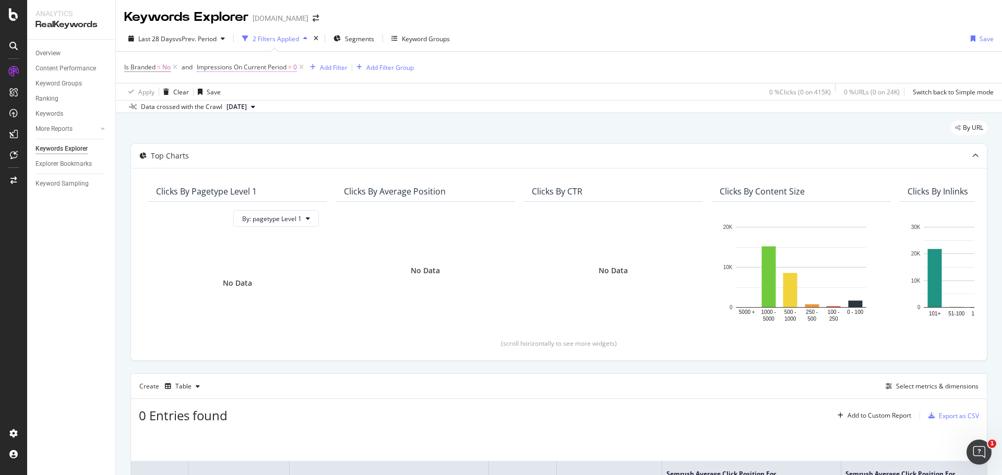
click at [231, 66] on span "Impressions On Current Period" at bounding box center [242, 67] width 90 height 9
click at [234, 111] on span "On Current Period" at bounding box center [233, 108] width 53 height 9
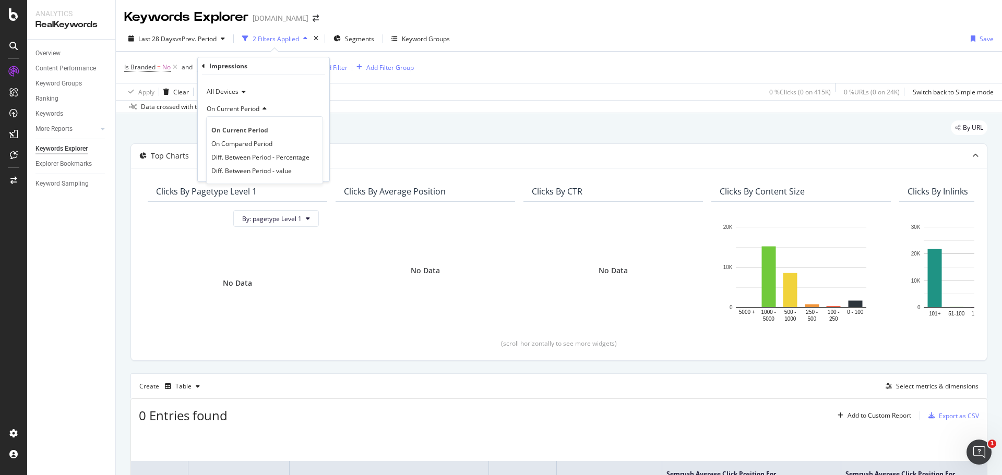
click at [234, 107] on span "On Current Period" at bounding box center [233, 108] width 53 height 9
click at [233, 87] on div "All Devices" at bounding box center [263, 92] width 115 height 17
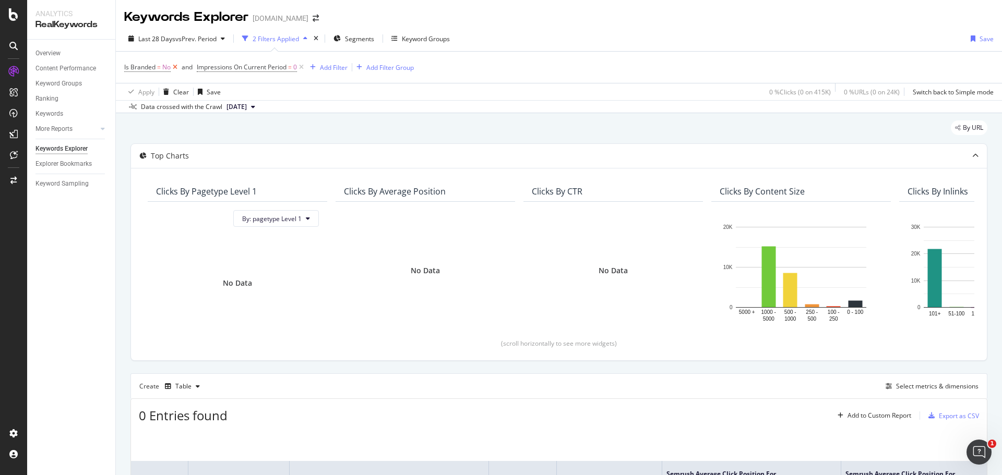
click at [176, 65] on icon at bounding box center [175, 67] width 9 height 10
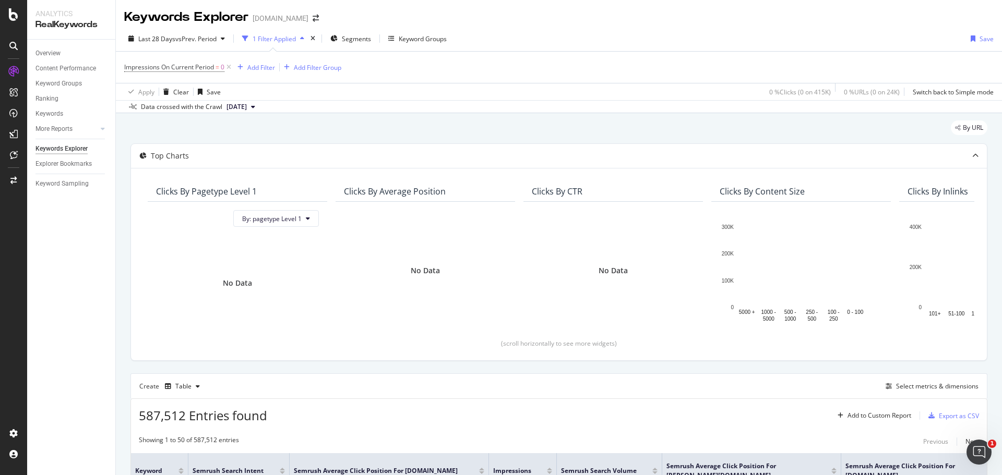
scroll to position [157, 0]
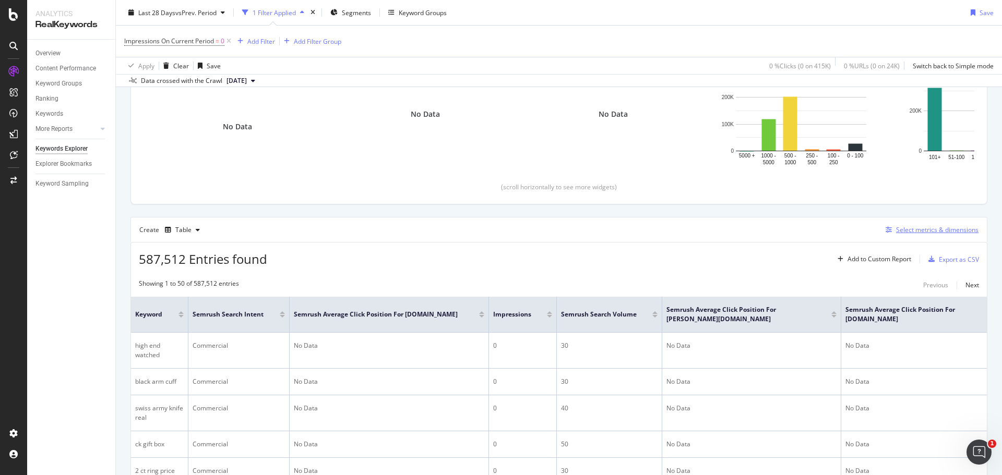
click at [935, 233] on div "Select metrics & dimensions" at bounding box center [937, 229] width 82 height 9
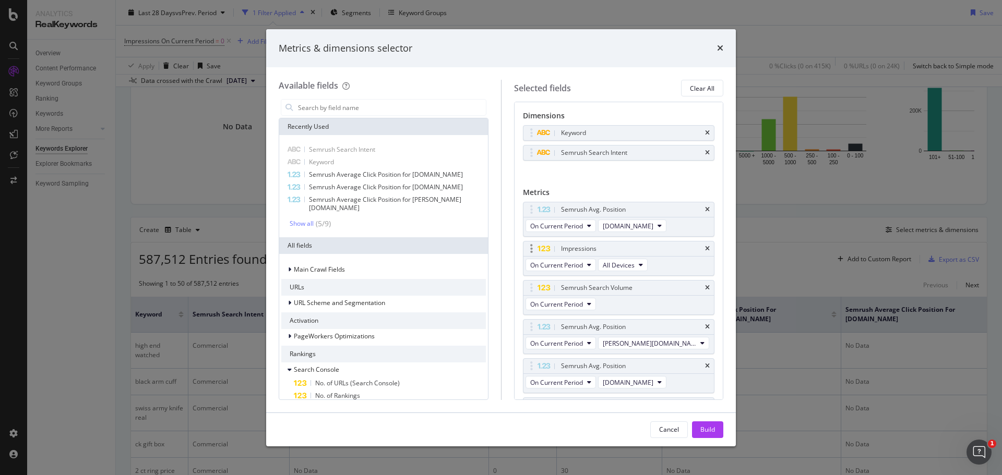
click at [572, 244] on div "Impressions" at bounding box center [578, 249] width 35 height 10
click at [536, 252] on div "modal" at bounding box center [532, 249] width 12 height 10
click at [634, 265] on span "All Devices" at bounding box center [619, 265] width 32 height 9
click at [575, 262] on span "On Current Period" at bounding box center [556, 265] width 53 height 9
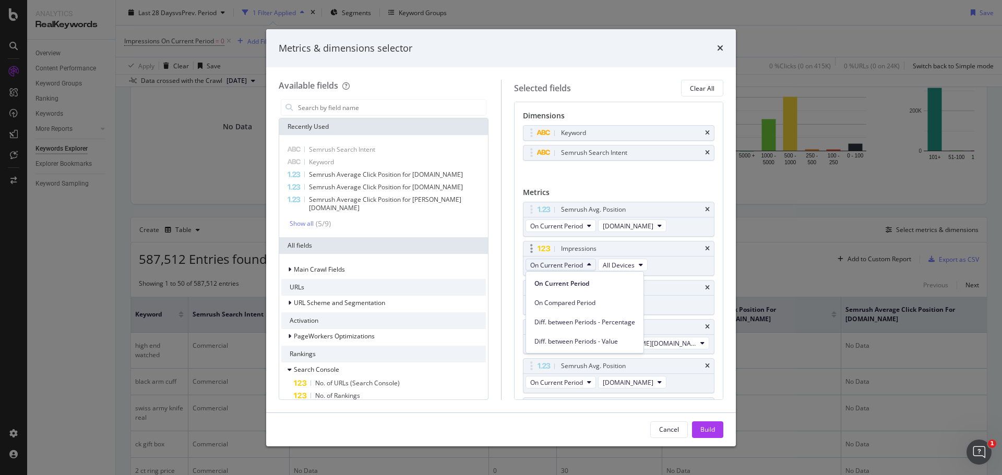
click at [575, 262] on span "On Current Period" at bounding box center [556, 265] width 53 height 9
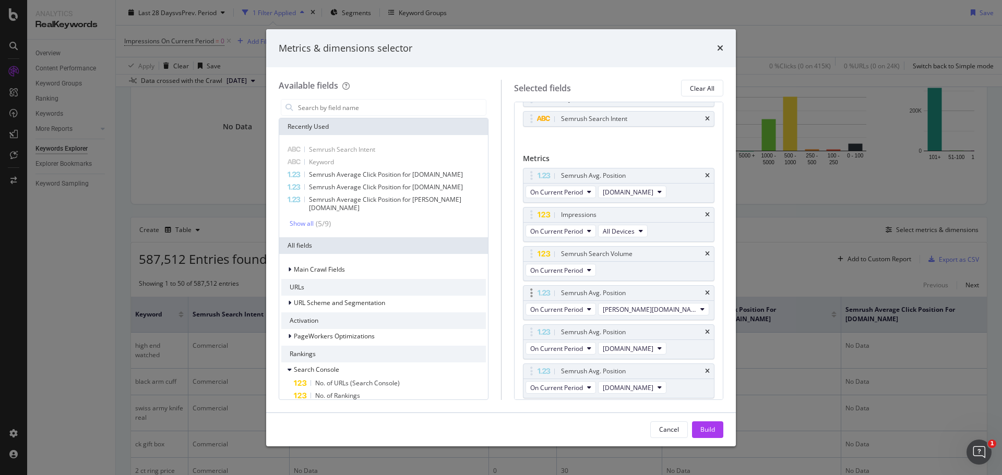
scroll to position [52, 0]
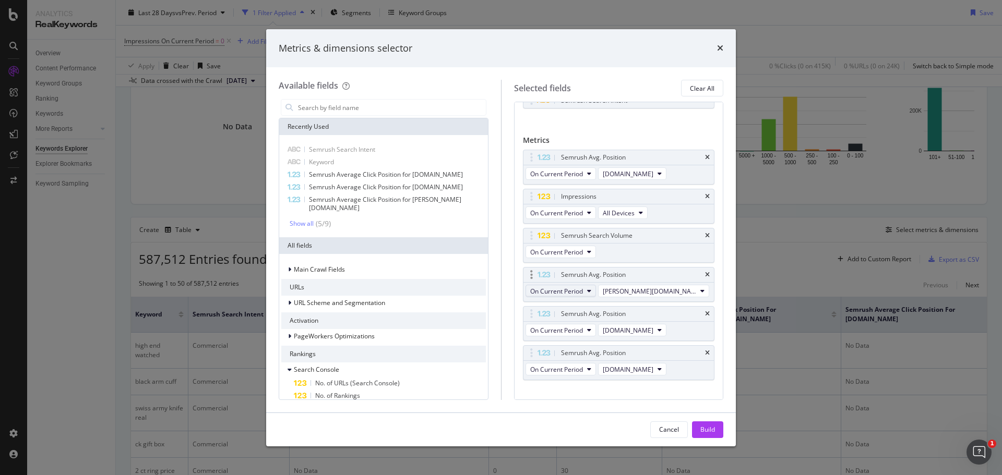
click at [565, 294] on span "On Current Period" at bounding box center [556, 291] width 53 height 9
click at [569, 328] on span "On Current Period" at bounding box center [556, 330] width 53 height 9
click at [569, 329] on span "On Current Period" at bounding box center [556, 330] width 53 height 9
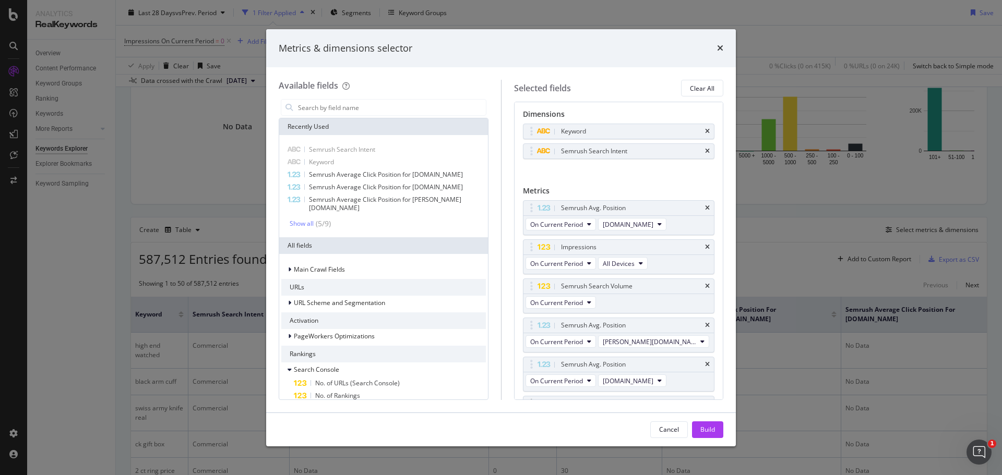
scroll to position [0, 0]
click at [705, 209] on icon "times" at bounding box center [707, 210] width 5 height 6
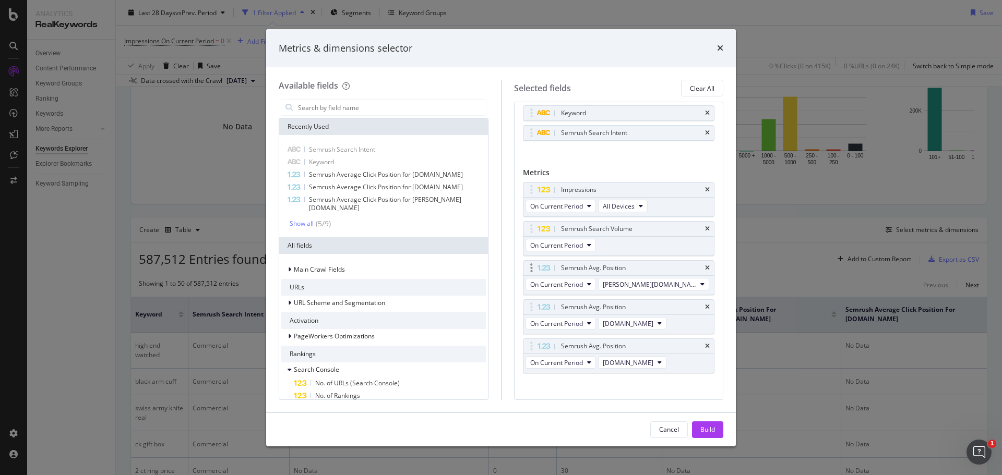
scroll to position [29, 0]
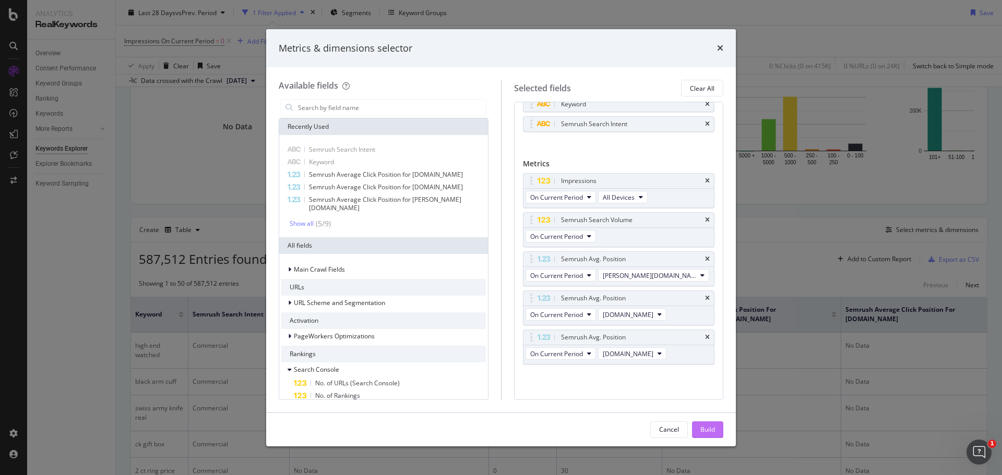
click at [715, 427] on button "Build" at bounding box center [707, 430] width 31 height 17
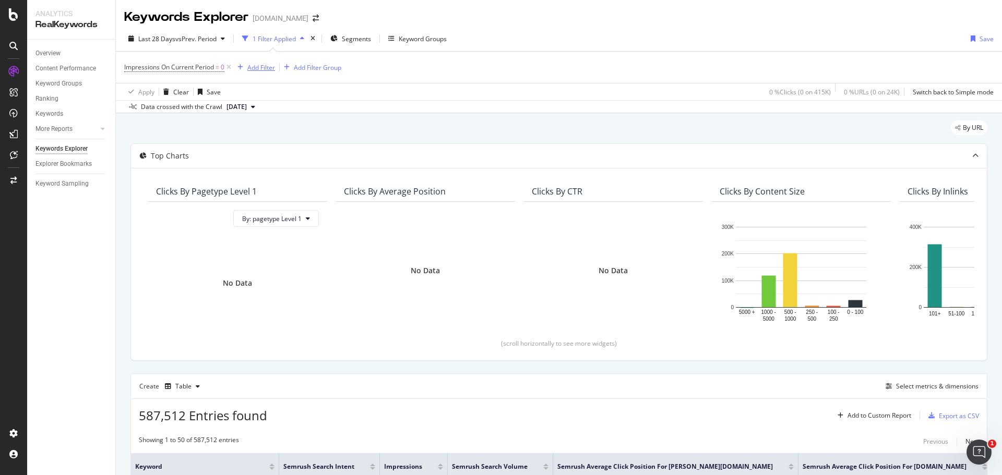
click at [257, 64] on div "Add Filter" at bounding box center [261, 67] width 28 height 9
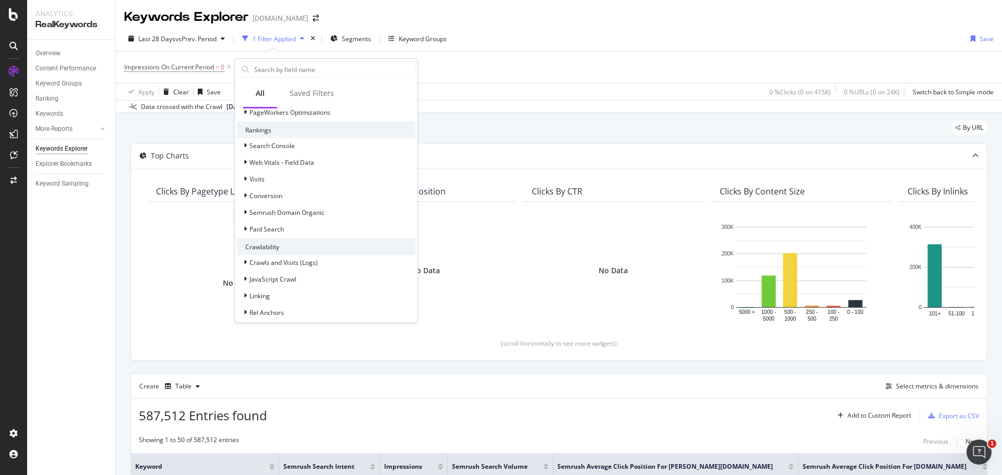
scroll to position [272, 0]
click at [310, 208] on span "Semrush Domain Organic" at bounding box center [286, 205] width 75 height 9
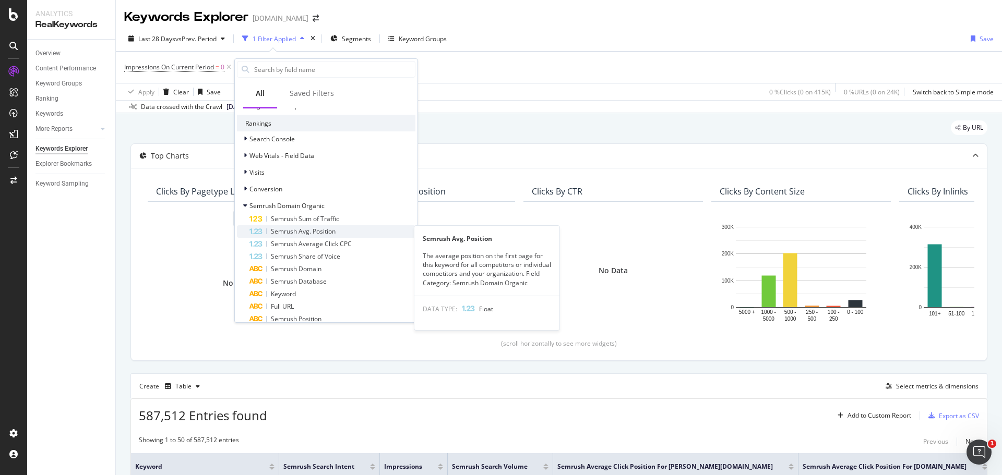
click at [346, 234] on div "Semrush Avg. Position" at bounding box center [332, 231] width 166 height 13
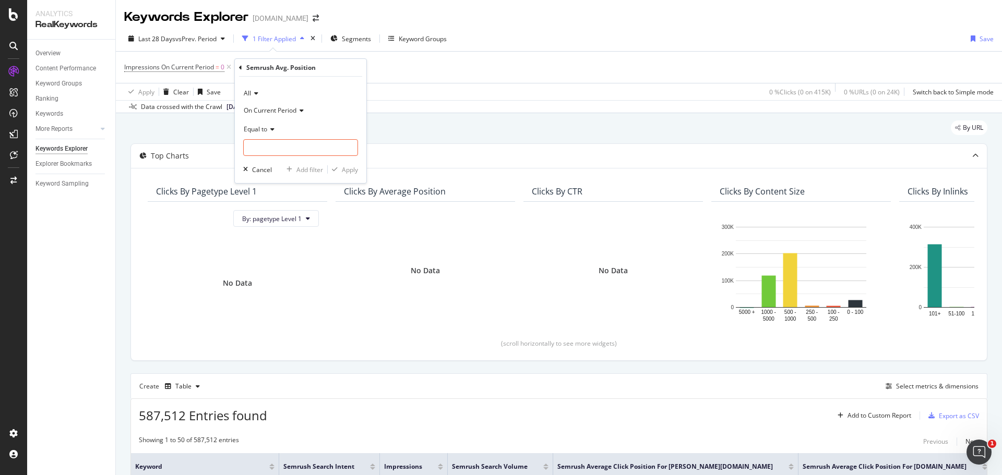
click at [283, 108] on span "On Current Period" at bounding box center [270, 110] width 53 height 9
click at [305, 94] on div "All" at bounding box center [300, 93] width 115 height 17
click at [283, 87] on div "All" at bounding box center [300, 93] width 115 height 17
click at [269, 130] on icon at bounding box center [270, 129] width 7 height 6
drag, startPoint x: 296, startPoint y: 181, endPoint x: 275, endPoint y: 164, distance: 27.1
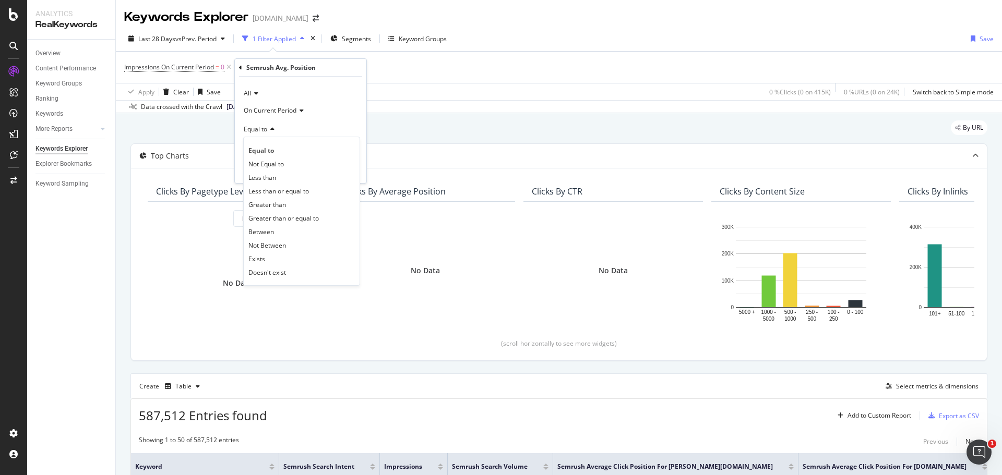
click at [296, 181] on div "Less than" at bounding box center [302, 178] width 112 height 14
click at [261, 153] on input "number" at bounding box center [300, 147] width 115 height 17
type input "20"
click at [345, 164] on div "All On Current Period Less than 20 Cancel Add filter Apply" at bounding box center [301, 130] width 132 height 106
click at [346, 173] on div "Apply" at bounding box center [350, 169] width 16 height 9
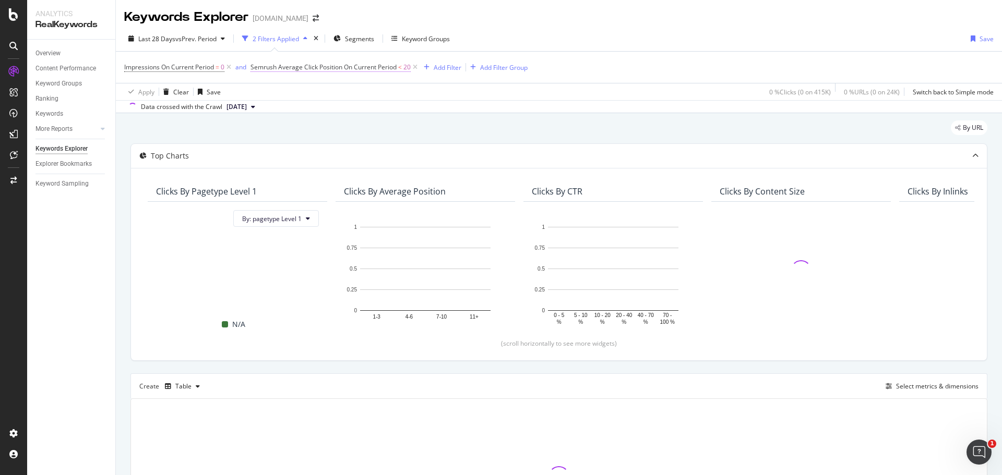
click at [375, 68] on span "Semrush Average Click Position On Current Period" at bounding box center [324, 67] width 146 height 9
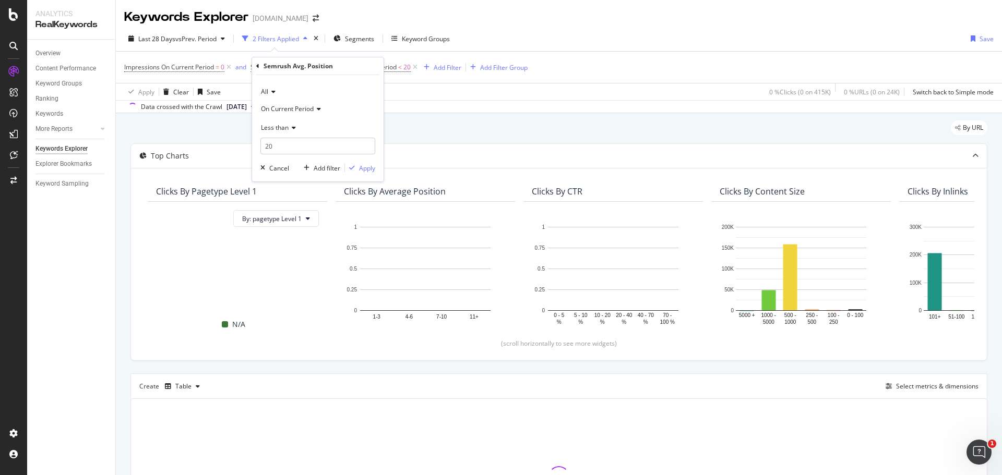
click at [265, 93] on span "All" at bounding box center [264, 91] width 7 height 9
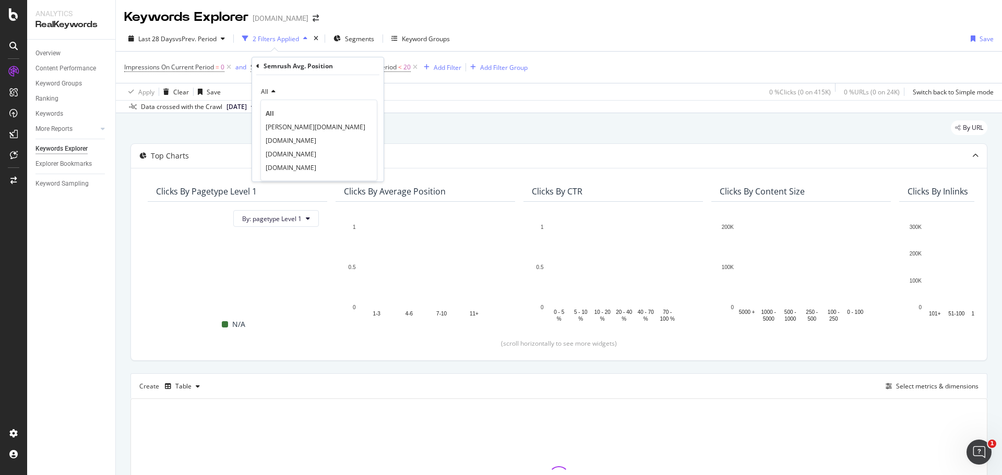
click at [594, 87] on div "Apply Clear Save 0 % Clicks ( 0 on 415K ) 0 % URLs ( 0 on 24K ) Switch back to …" at bounding box center [559, 91] width 886 height 17
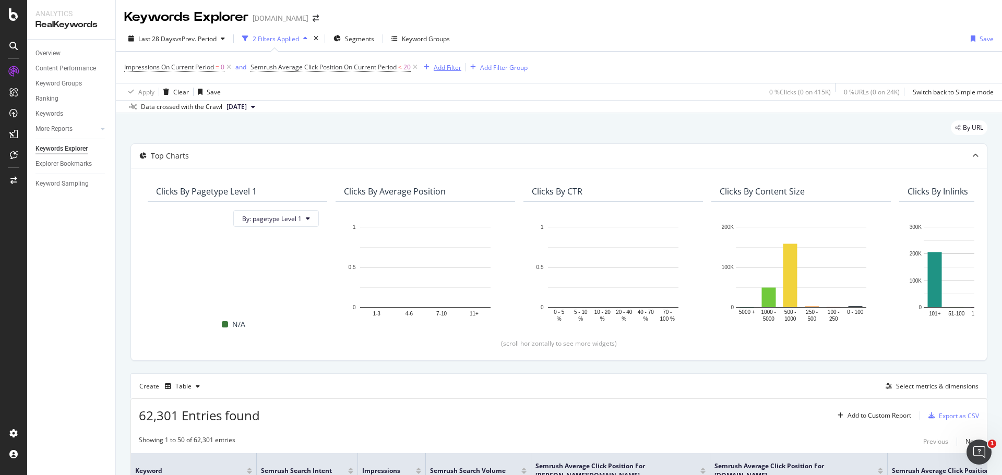
click at [451, 64] on div "Add Filter" at bounding box center [448, 67] width 28 height 9
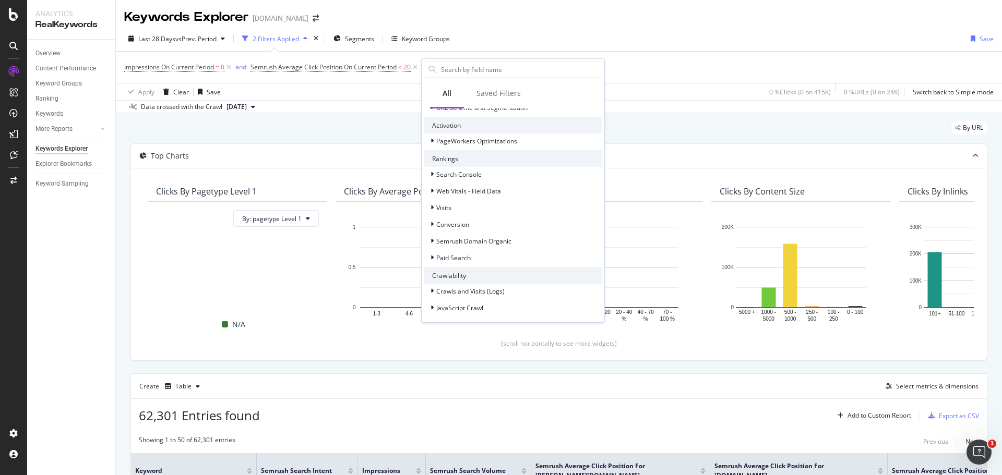
scroll to position [261, 0]
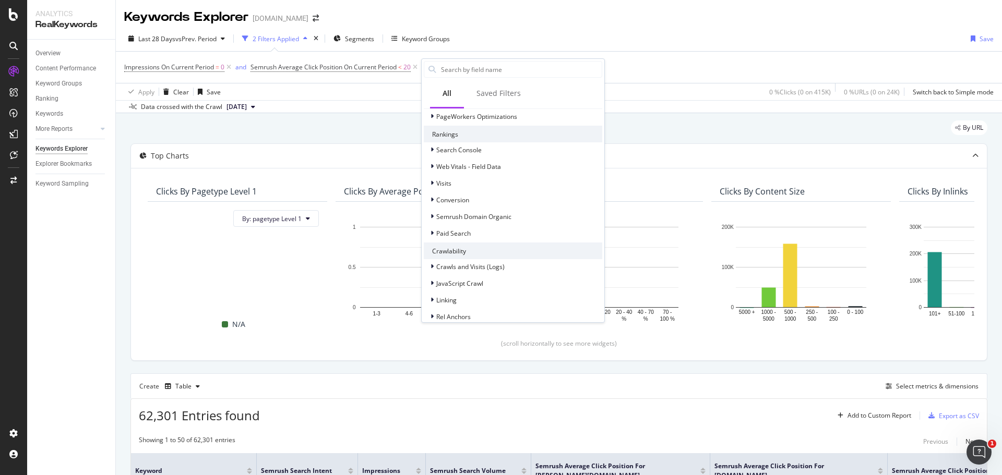
click at [553, 213] on div "Semrush Domain Organic" at bounding box center [513, 216] width 179 height 15
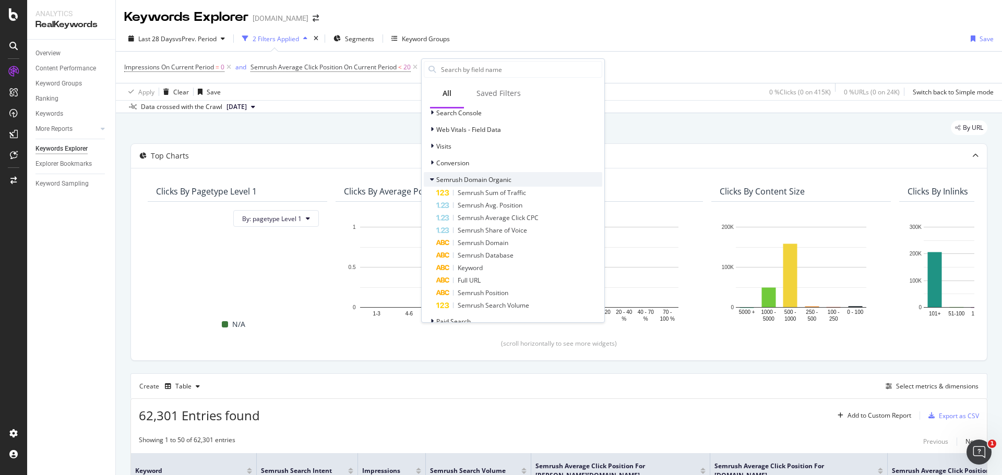
scroll to position [313, 0]
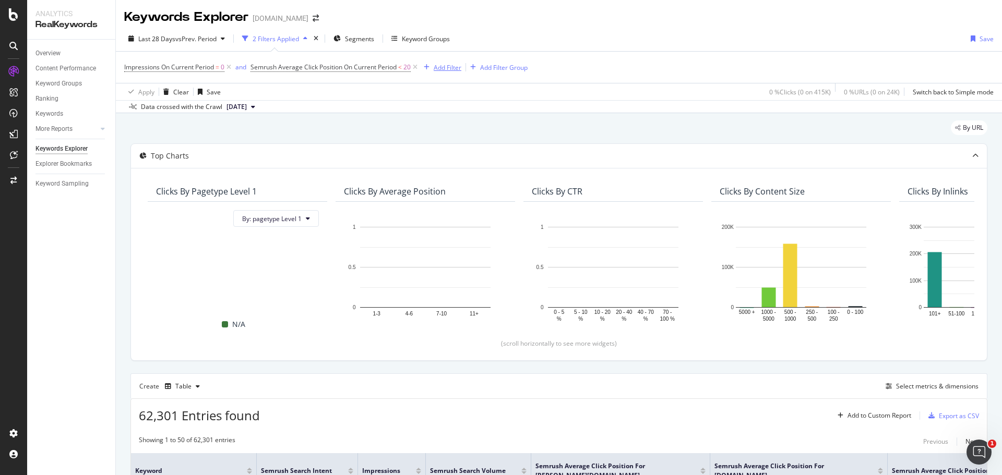
click at [439, 70] on div "Add Filter" at bounding box center [448, 67] width 28 height 9
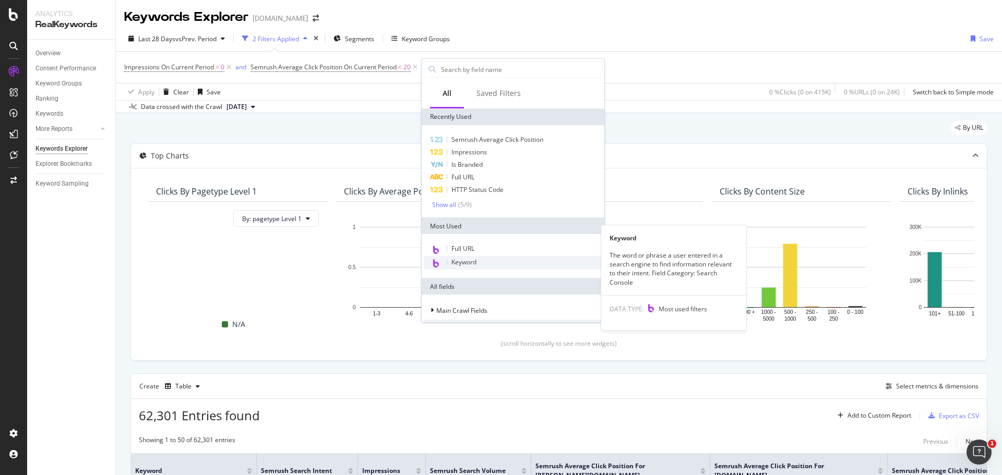
scroll to position [209, 0]
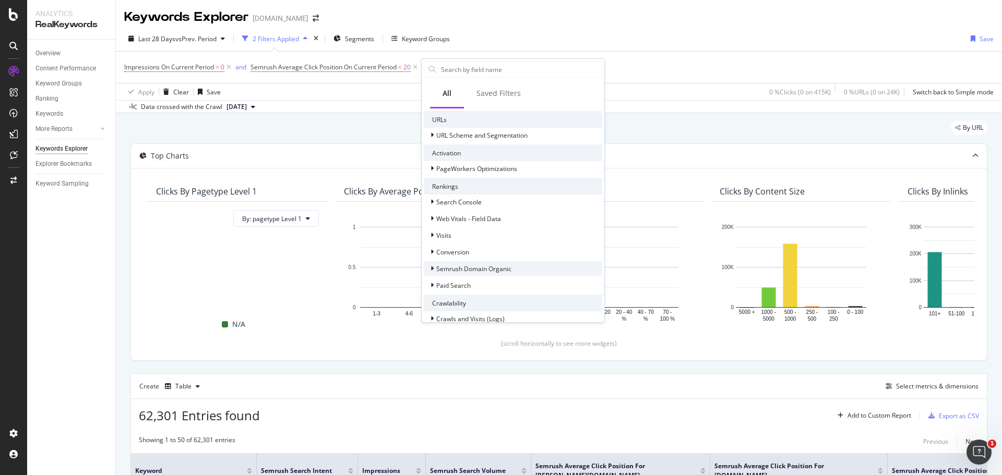
click at [521, 268] on div "Semrush Domain Organic" at bounding box center [513, 268] width 179 height 15
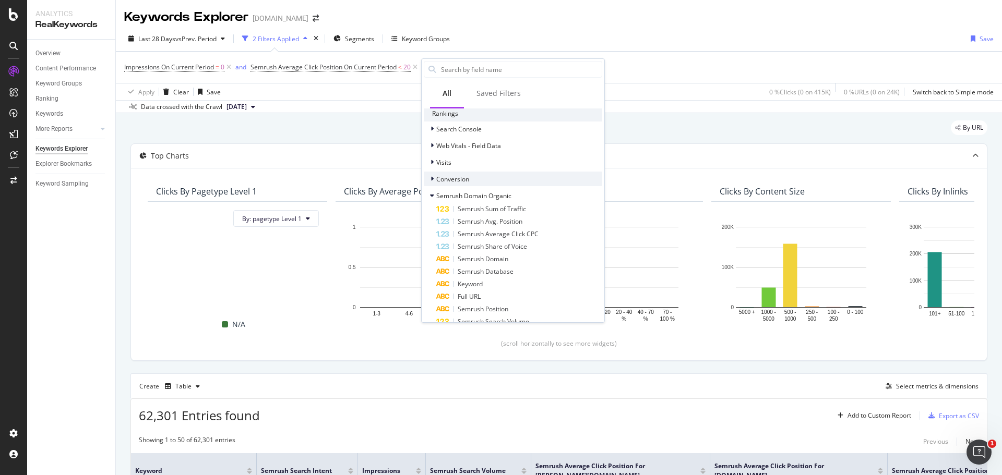
scroll to position [313, 0]
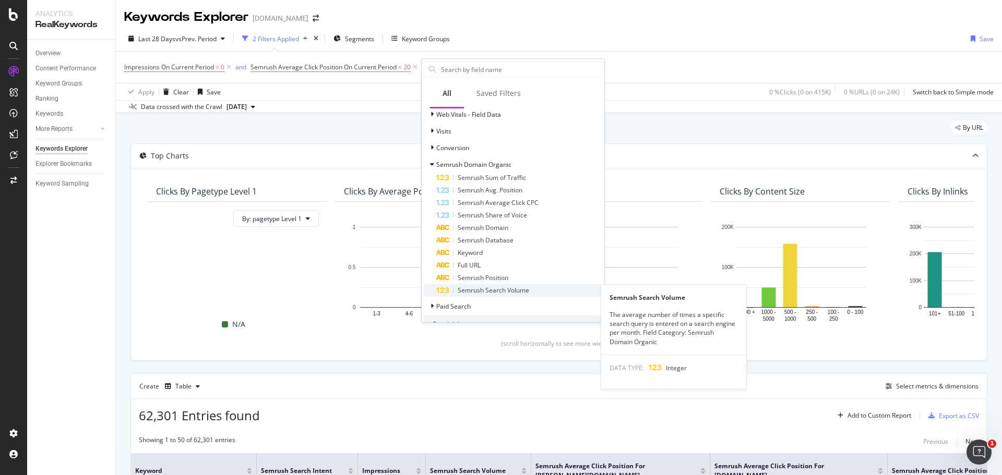
click at [525, 294] on span "Semrush Search Volume" at bounding box center [494, 290] width 72 height 9
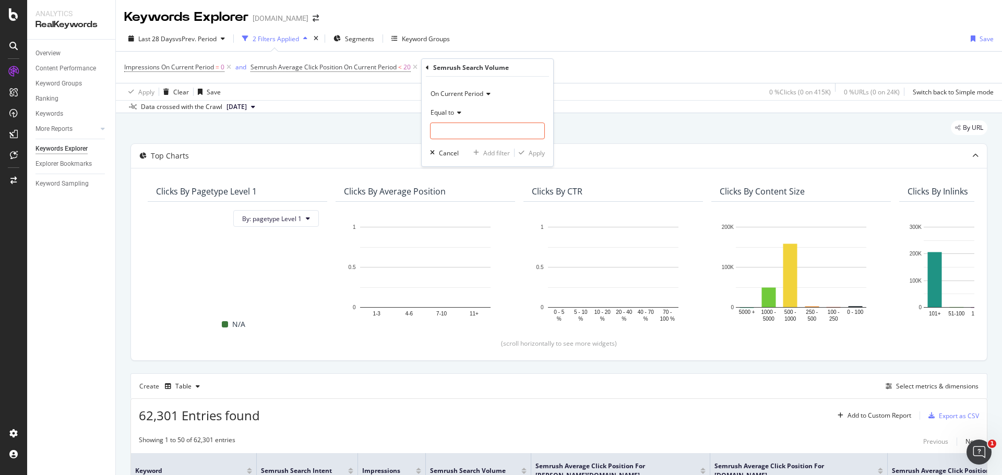
click at [456, 111] on icon at bounding box center [457, 113] width 7 height 6
click at [490, 200] on span "Greater than or equal to" at bounding box center [470, 201] width 70 height 9
click at [471, 127] on input "number" at bounding box center [487, 131] width 115 height 17
type input "200"
click at [526, 153] on div "button" at bounding box center [522, 153] width 14 height 6
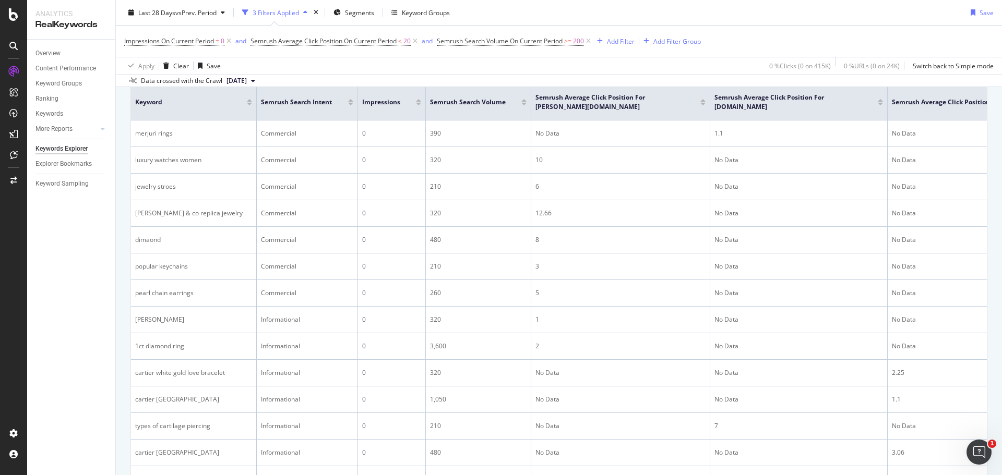
scroll to position [265, 0]
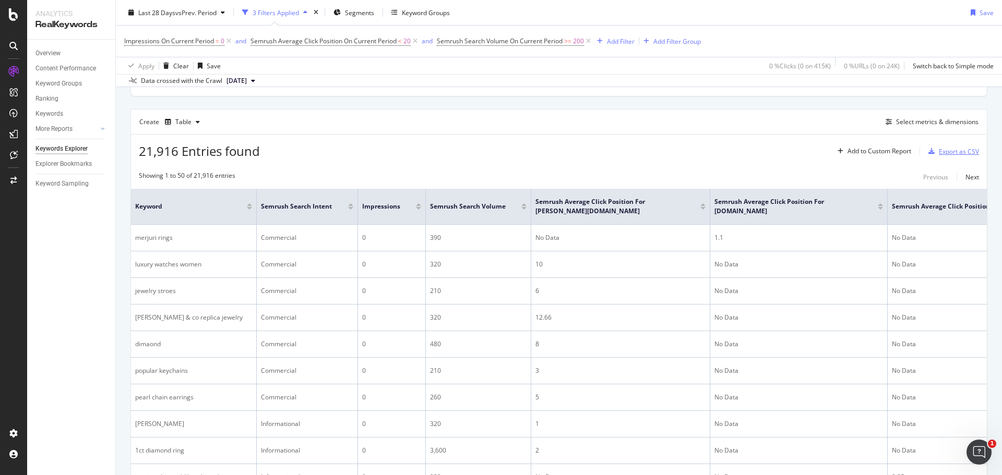
click at [945, 156] on div "Export as CSV" at bounding box center [951, 152] width 55 height 16
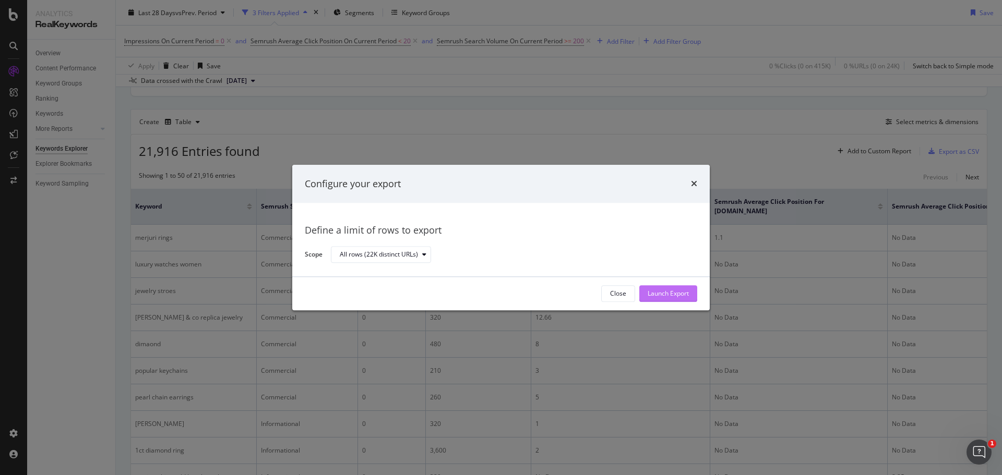
click at [685, 289] on div "Launch Export" at bounding box center [668, 294] width 41 height 16
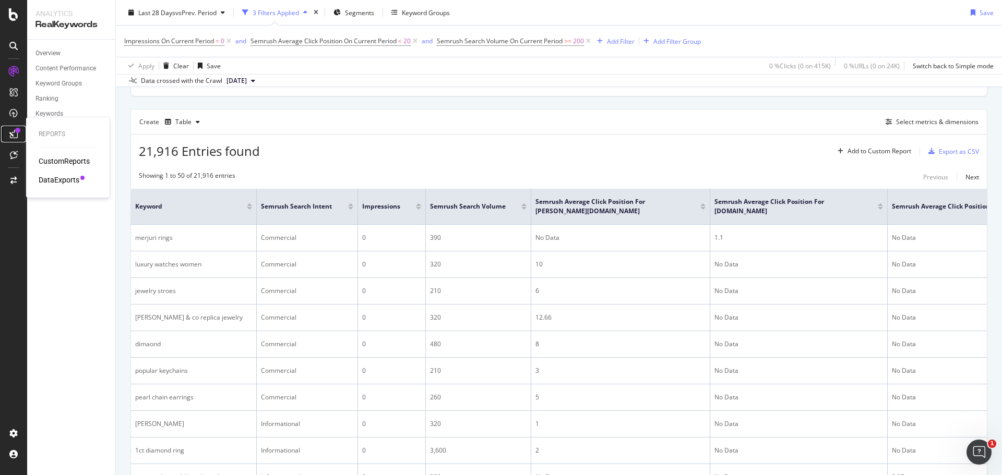
click at [4, 140] on link at bounding box center [13, 134] width 25 height 17
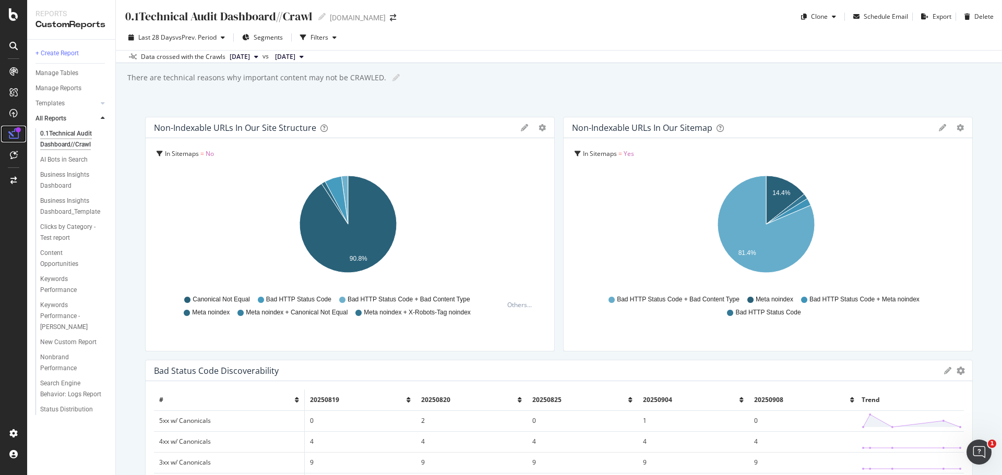
click at [17, 134] on icon at bounding box center [13, 134] width 10 height 10
click at [56, 182] on div "DataExports" at bounding box center [59, 180] width 41 height 10
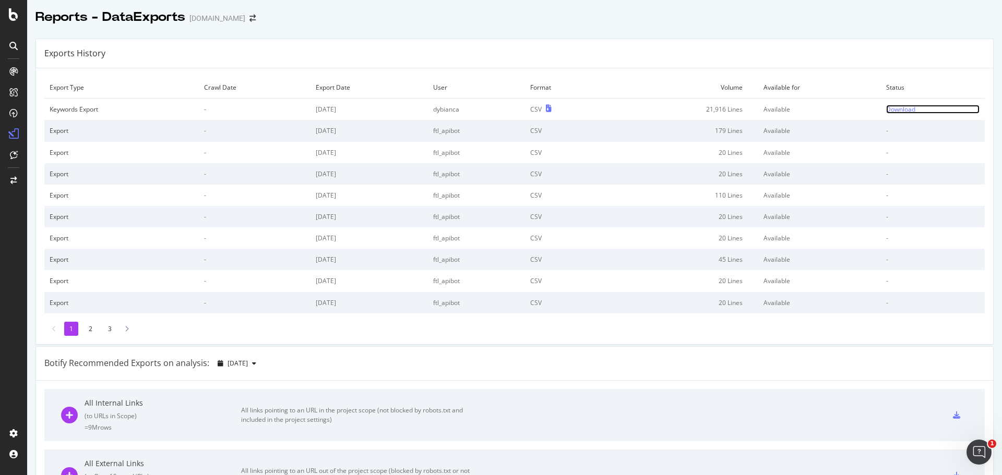
click at [886, 108] on div "Download" at bounding box center [900, 109] width 29 height 9
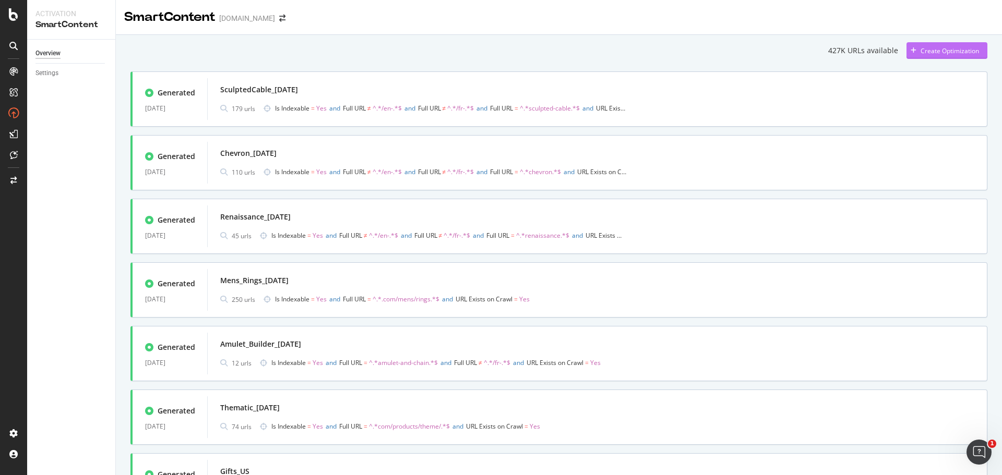
click at [922, 54] on div "Create Optimization" at bounding box center [950, 50] width 58 height 9
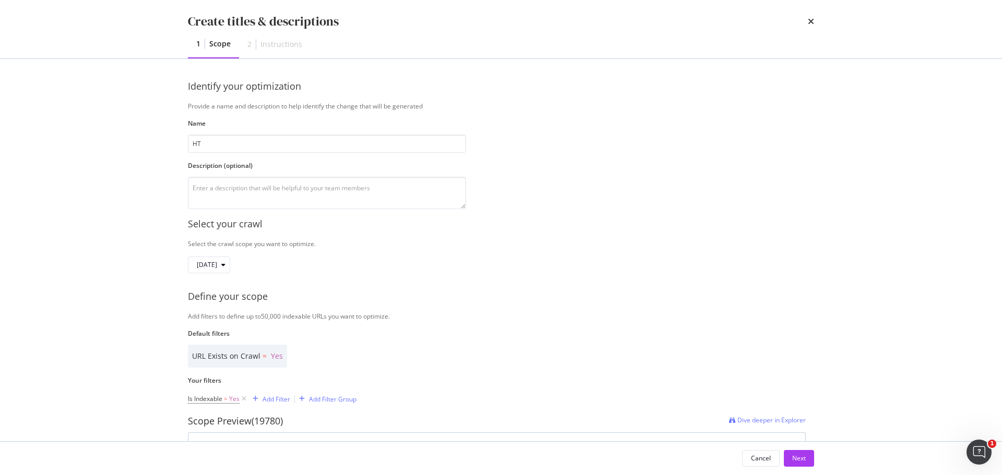
type input "H"
type input "Sitemap_[DATE]"
click at [808, 23] on icon "times" at bounding box center [811, 21] width 6 height 8
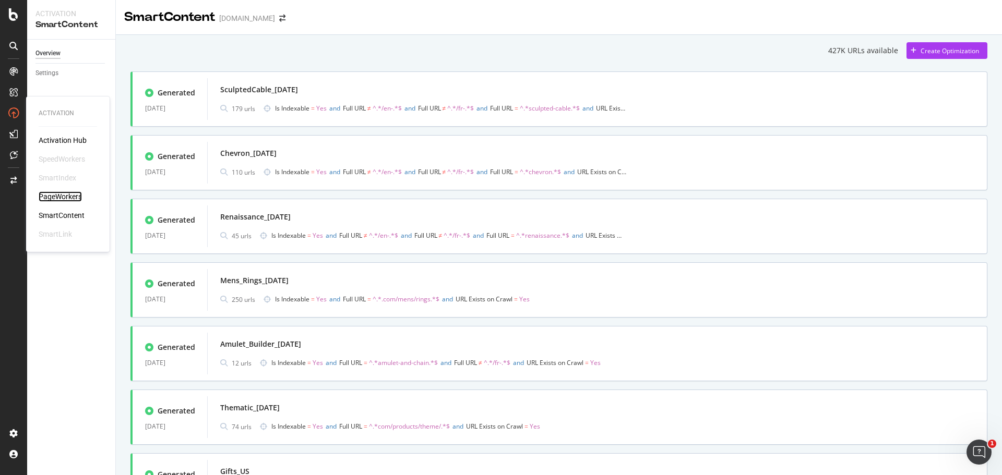
click at [54, 194] on div "PageWorkers" at bounding box center [60, 197] width 43 height 10
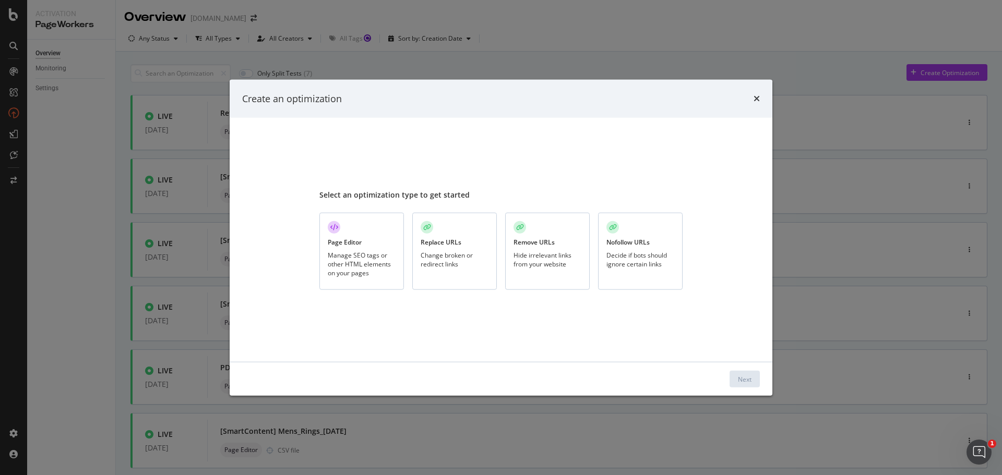
click at [384, 265] on div "Manage SEO tags or other HTML elements on your pages" at bounding box center [362, 264] width 68 height 27
click at [754, 382] on button "Next" at bounding box center [745, 379] width 30 height 17
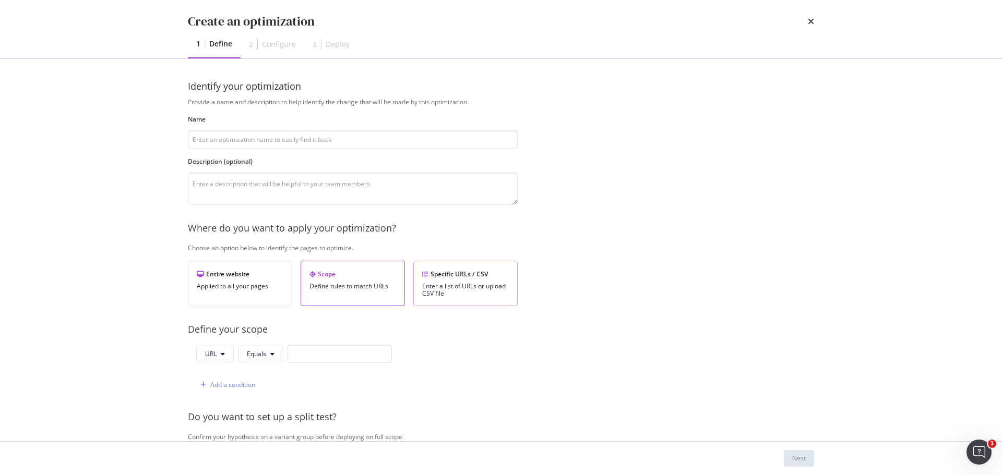
click at [461, 275] on div "Specific URLs / CSV" at bounding box center [465, 274] width 87 height 9
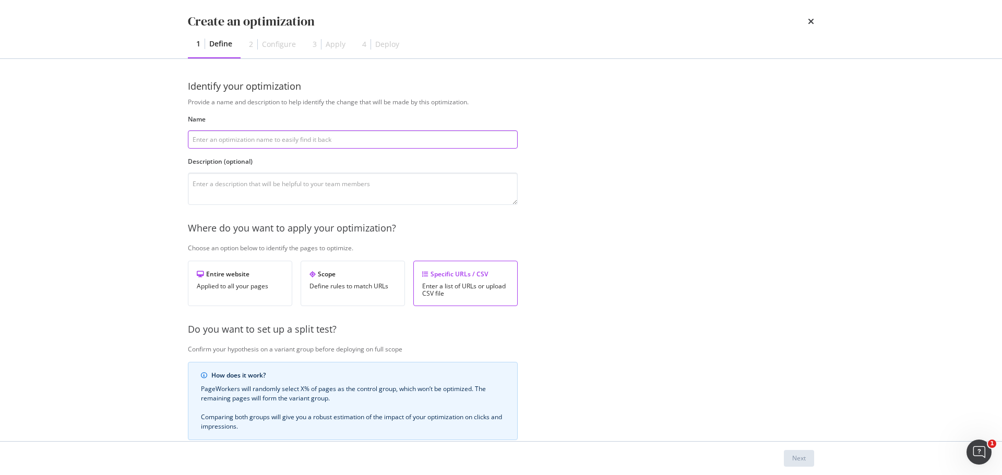
click at [224, 142] on input "modal" at bounding box center [353, 139] width 330 height 18
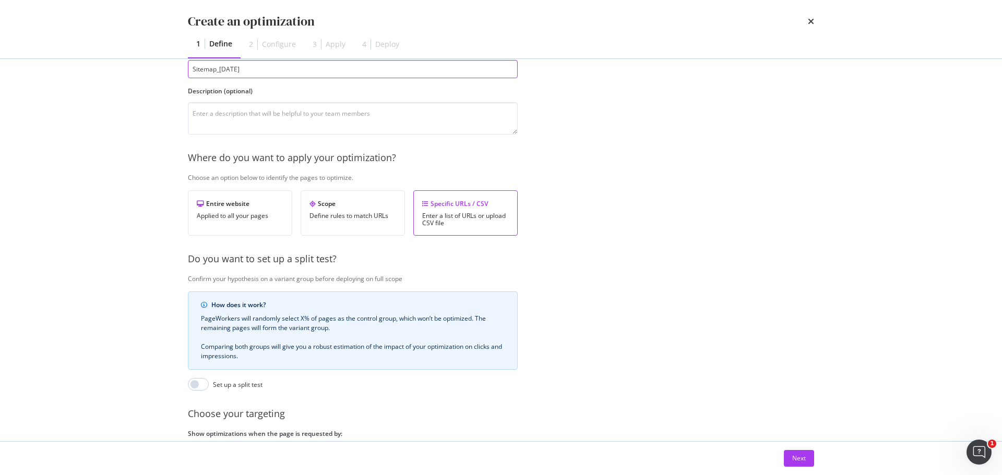
scroll to position [160, 0]
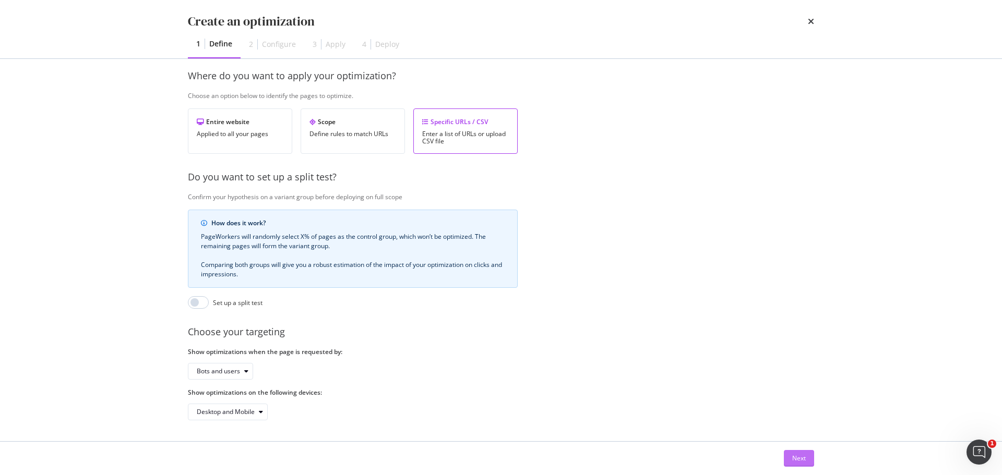
type input "Sitemap_[DATE]"
click at [789, 464] on button "Next" at bounding box center [799, 458] width 30 height 17
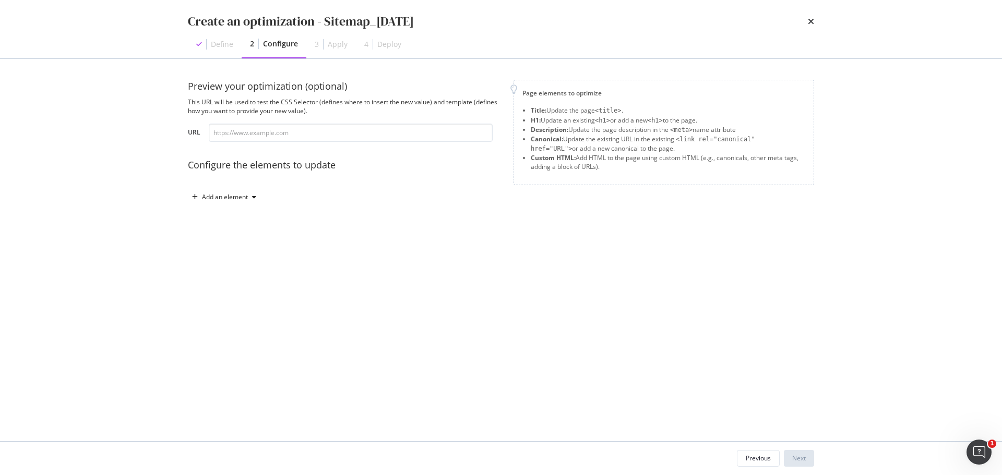
scroll to position [0, 0]
click at [223, 129] on input "modal" at bounding box center [351, 133] width 284 height 18
paste input "[URL][DOMAIN_NAME]"
type input "[URL][DOMAIN_NAME]"
click at [248, 194] on div "modal" at bounding box center [254, 197] width 13 height 6
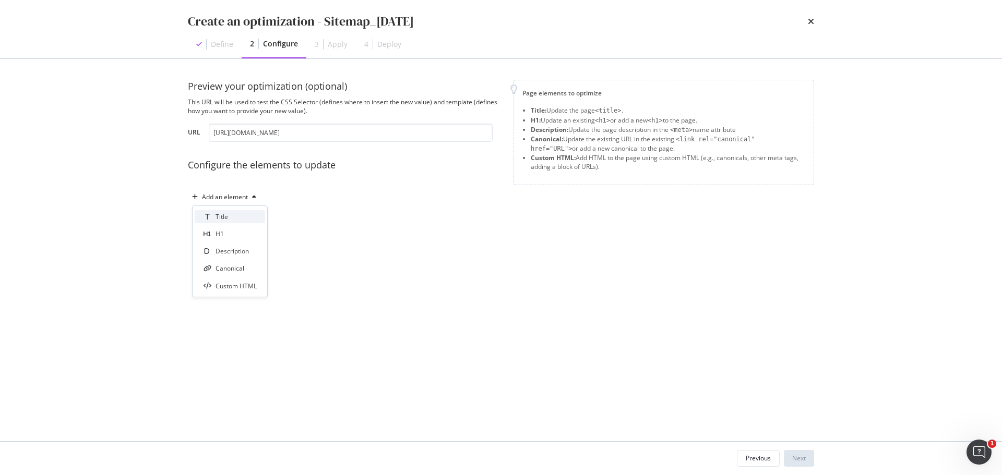
click at [253, 219] on div "Title" at bounding box center [230, 216] width 70 height 13
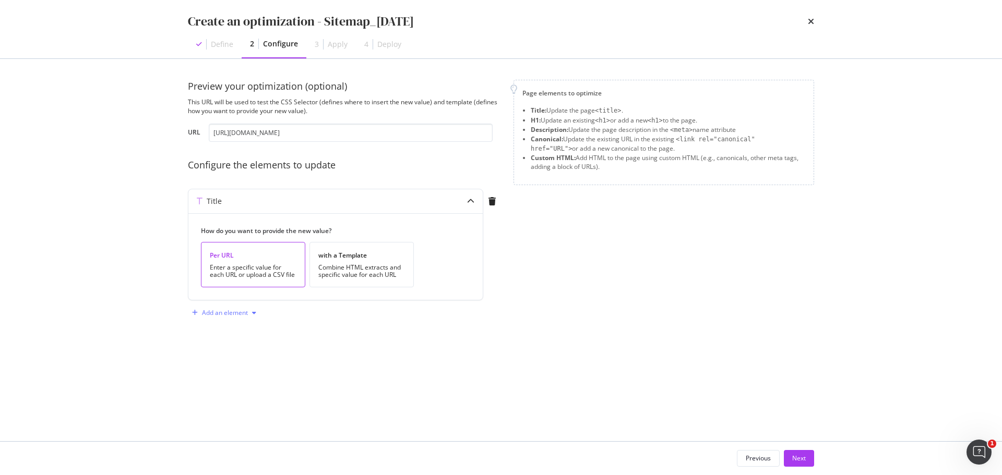
click at [239, 308] on div "Add an element" at bounding box center [224, 313] width 73 height 16
click at [255, 344] on div "Description" at bounding box center [230, 349] width 70 height 13
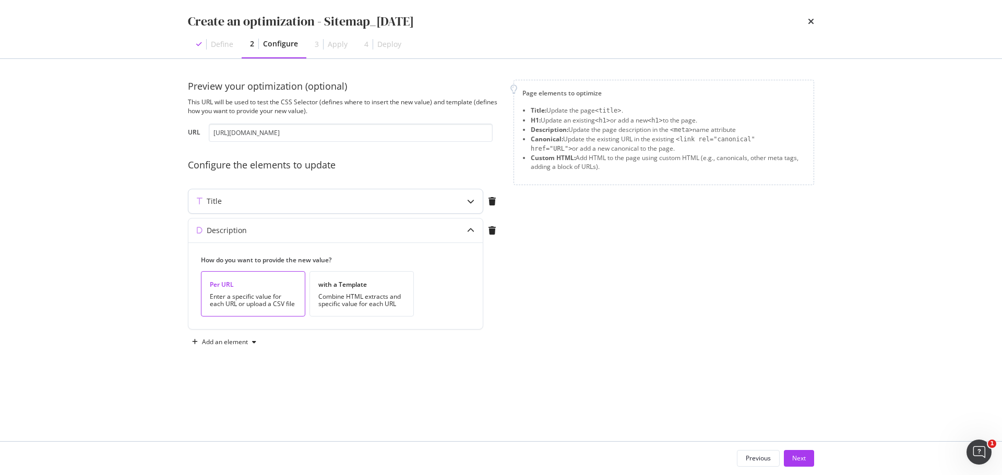
click at [399, 205] on div "Title" at bounding box center [314, 201] width 253 height 10
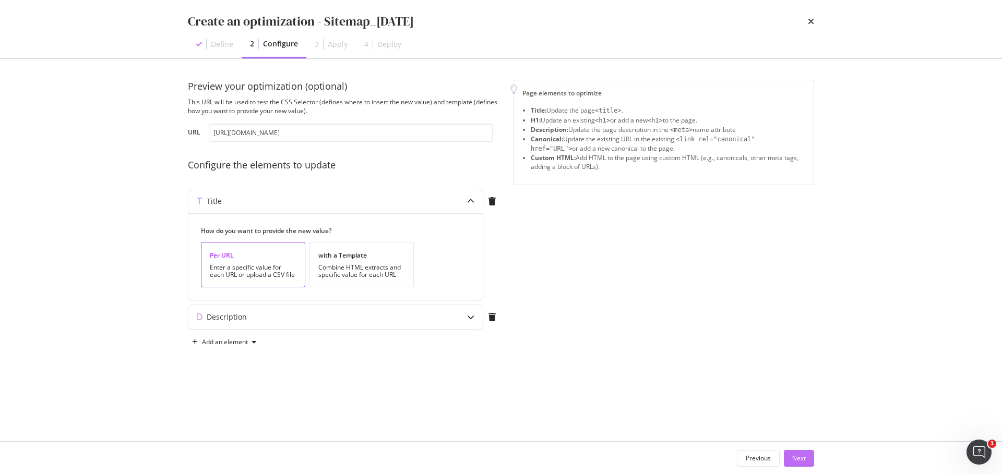
click at [813, 458] on button "Next" at bounding box center [799, 458] width 30 height 17
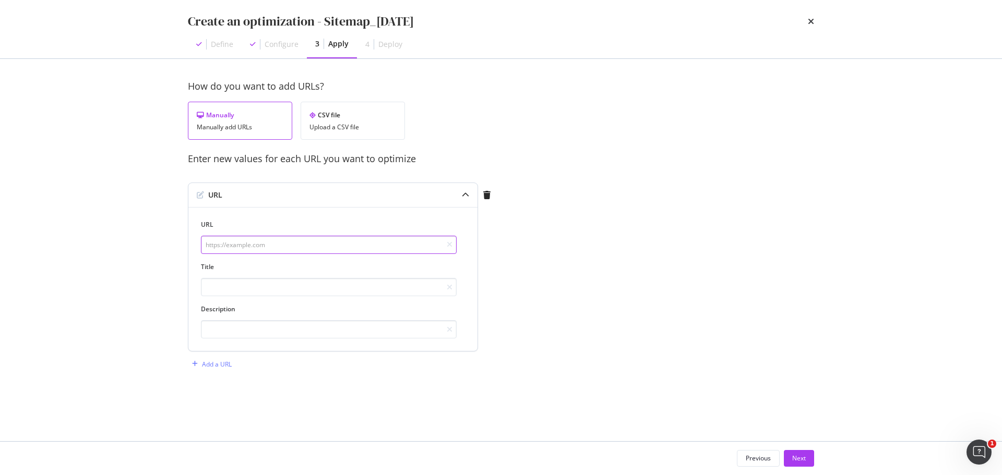
click at [241, 244] on input "modal" at bounding box center [329, 245] width 256 height 18
paste input "[URL][DOMAIN_NAME]"
type input "[URL][DOMAIN_NAME]"
click at [265, 292] on input "modal" at bounding box center [329, 287] width 256 height 18
paste input "[PERSON_NAME] - Explore Collections, Jewelry, and More"
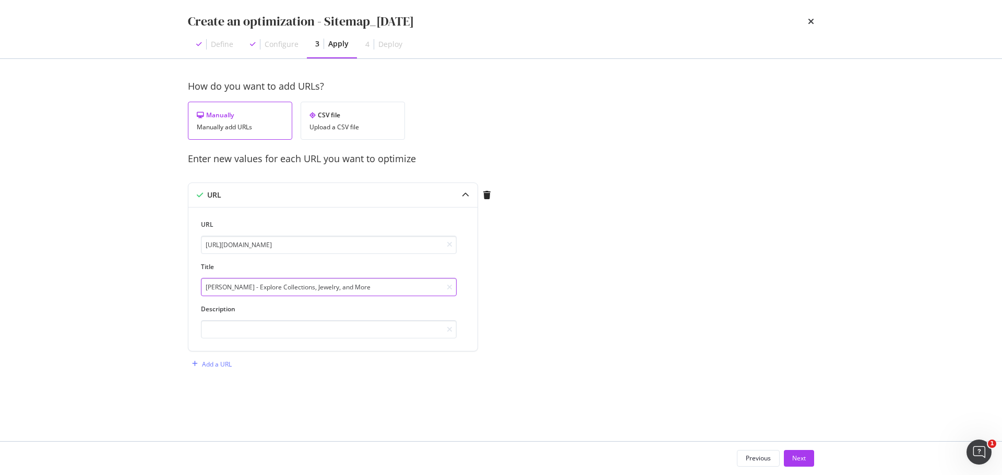
type input "[PERSON_NAME] - Explore Collections, Jewelry, and More"
click at [260, 335] on input "modal" at bounding box center [329, 329] width 256 height 18
paste input "Discover the complete range of [PERSON_NAME] collections, products, and pages w…"
drag, startPoint x: 237, startPoint y: 324, endPoint x: 133, endPoint y: 319, distance: 105.0
click at [132, 319] on div "Create an optimization - Sitemap_[DATE] Define Configure 3 Apply 4 Deploy How d…" at bounding box center [501, 237] width 1002 height 475
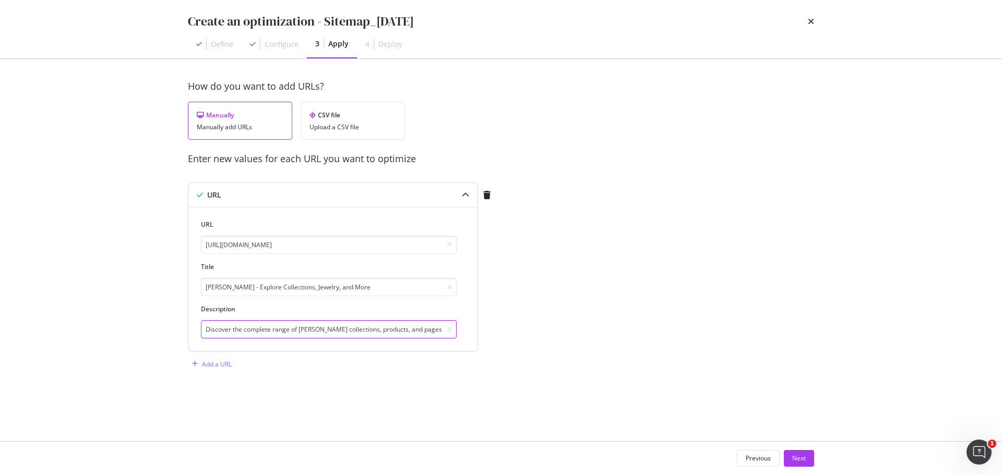
click at [247, 330] on input "Discover the complete range of [PERSON_NAME] collections, products, and pages w…" at bounding box center [329, 329] width 256 height 18
click at [417, 328] on input "Discover the complete range of [PERSON_NAME] collections, products, and pages w…" at bounding box center [329, 329] width 256 height 18
click at [406, 330] on input "Discover the complete range of [PERSON_NAME] jewelry categories pages with quic…" at bounding box center [329, 329] width 256 height 18
click at [439, 328] on input "Discover the complete range of [PERSON_NAME] jewelry categories with quick link…" at bounding box center [329, 329] width 256 height 18
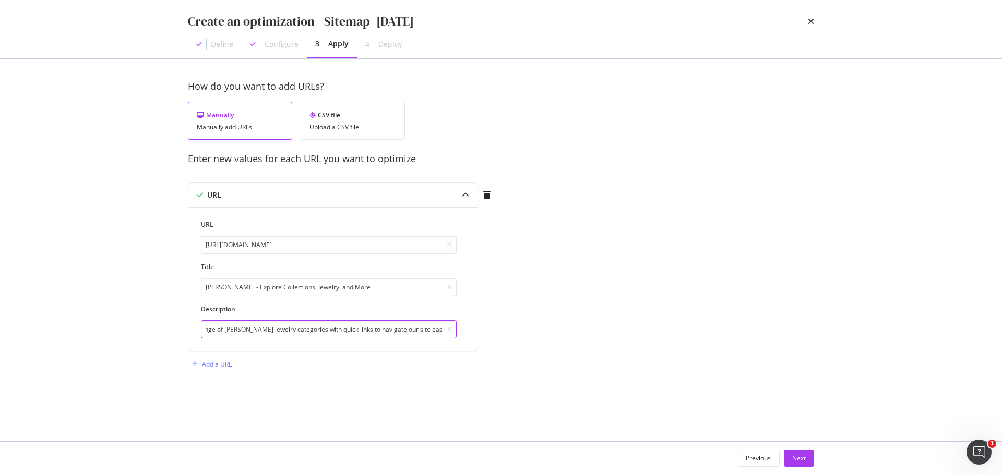
scroll to position [0, 76]
type input "Discover the complete range of [PERSON_NAME] jewelry categories with quick link…"
click at [689, 209] on div "How do you want to add URLs? Manually Manually add URLs CSV file Upload a CSV f…" at bounding box center [501, 237] width 626 height 314
click at [422, 328] on input "Discover the complete range of [PERSON_NAME] jewelry categories with quick link…" at bounding box center [329, 329] width 256 height 18
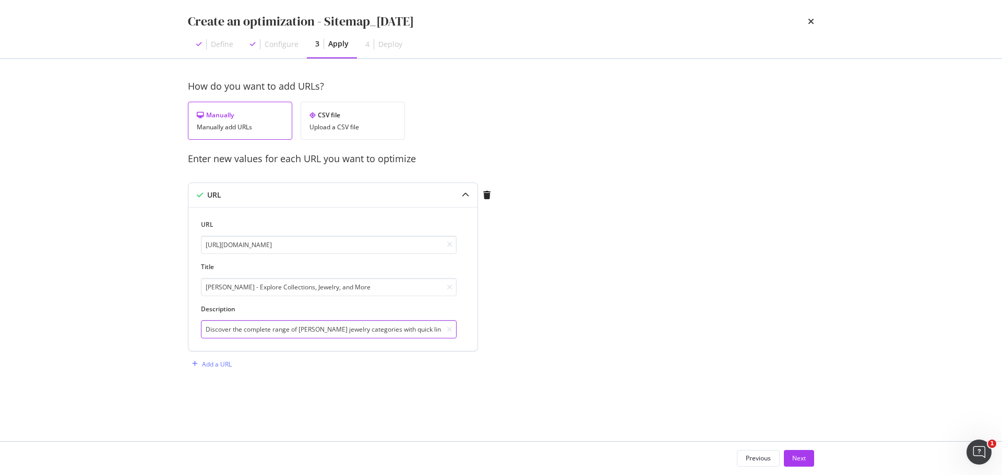
click at [422, 328] on input "Discover the complete range of [PERSON_NAME] jewelry categories with quick link…" at bounding box center [329, 329] width 256 height 18
drag, startPoint x: 757, startPoint y: 462, endPoint x: 745, endPoint y: 456, distance: 12.8
click at [757, 462] on div "Previous" at bounding box center [758, 458] width 25 height 9
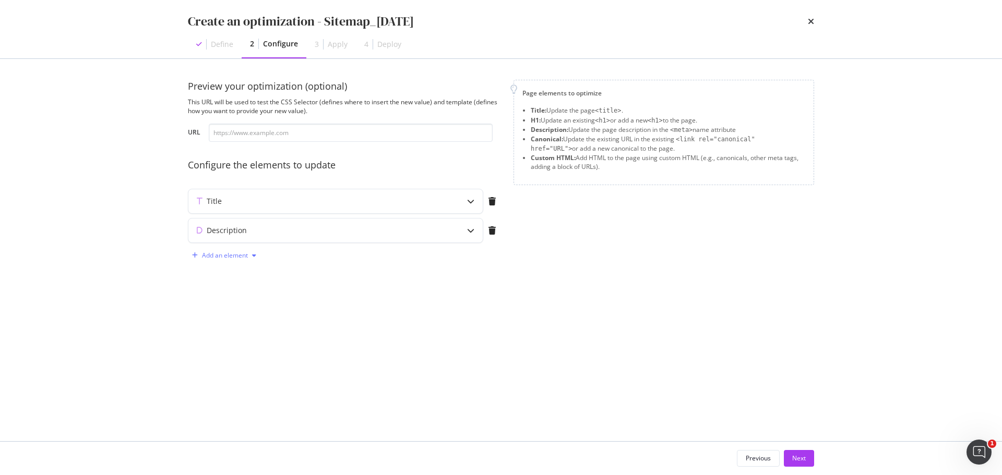
click at [235, 258] on div "Add an element" at bounding box center [225, 256] width 46 height 6
click at [234, 271] on div "H1" at bounding box center [230, 275] width 70 height 13
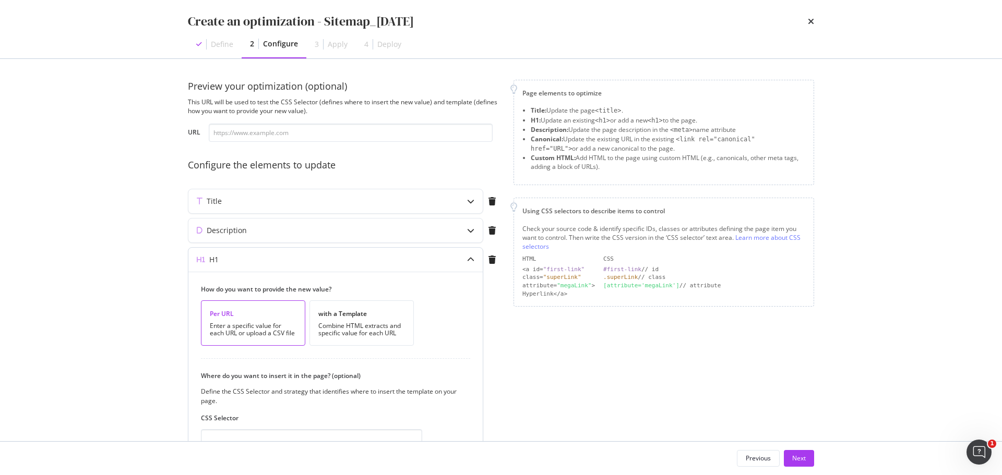
scroll to position [129, 0]
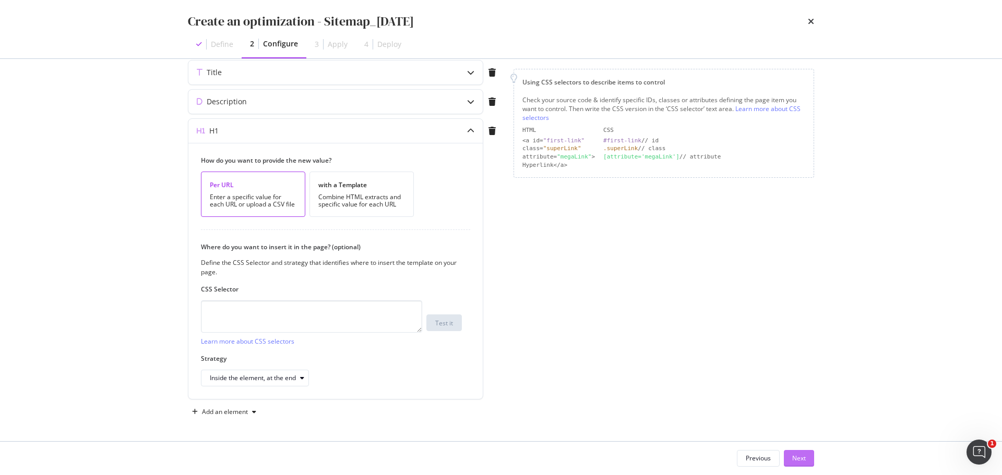
click at [799, 456] on div "Next" at bounding box center [799, 458] width 14 height 9
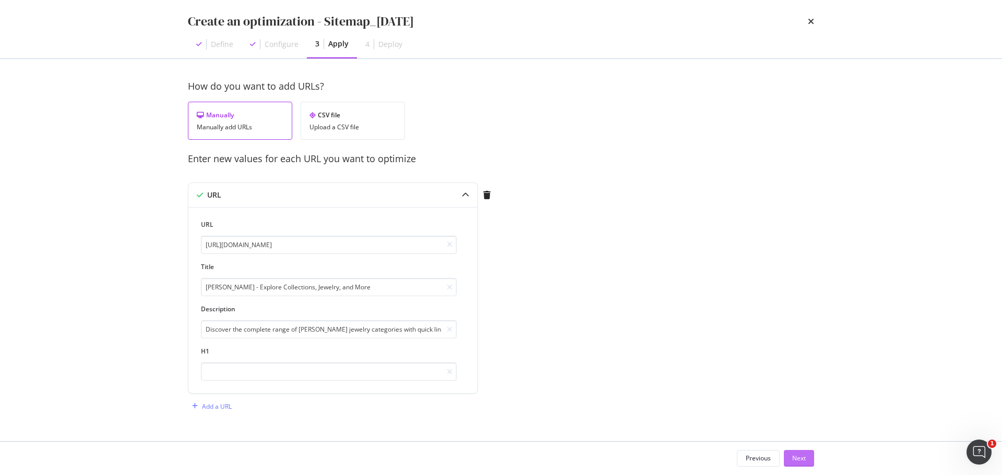
scroll to position [0, 0]
click at [301, 373] on input "modal" at bounding box center [329, 372] width 256 height 18
paste input "[PERSON_NAME] Collections and Products"
click at [249, 373] on input "[PERSON_NAME] Collections and Products" at bounding box center [329, 372] width 256 height 18
drag, startPoint x: 305, startPoint y: 372, endPoint x: 390, endPoint y: 380, distance: 85.5
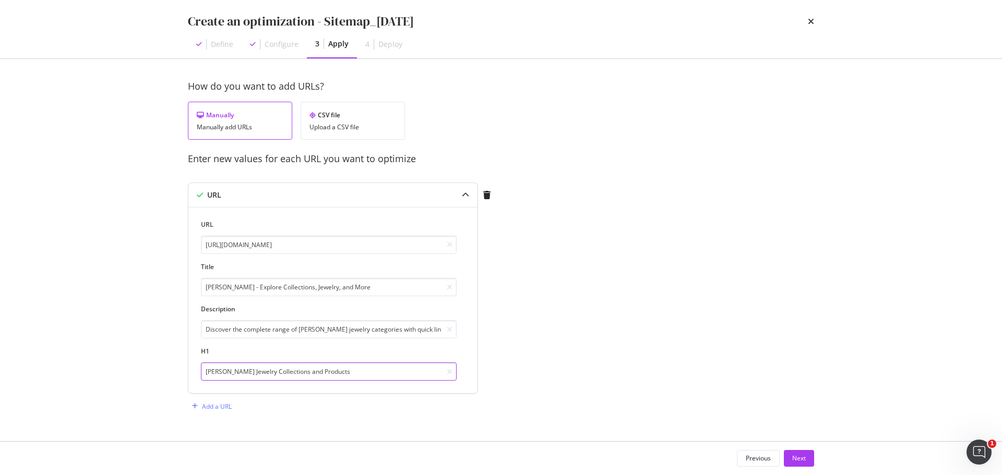
click at [390, 380] on input "[PERSON_NAME] Jewelry Collections and Products" at bounding box center [329, 372] width 256 height 18
drag, startPoint x: 271, startPoint y: 373, endPoint x: 421, endPoint y: 387, distance: 149.9
click at [421, 387] on div "URL [URL][DOMAIN_NAME] Title [PERSON_NAME] - Explore Collections, Jewelry, and …" at bounding box center [332, 300] width 289 height 187
type input "[PERSON_NAME] Jewelry Categories"
click at [606, 362] on div "How do you want to add URLs? Manually Manually add URLs CSV file Upload a CSV f…" at bounding box center [501, 258] width 626 height 356
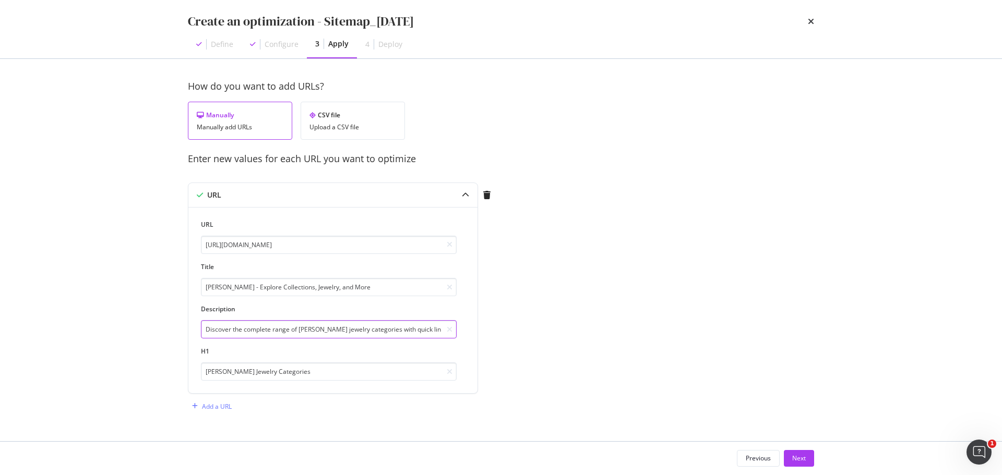
scroll to position [0, 77]
drag, startPoint x: 299, startPoint y: 328, endPoint x: 751, endPoint y: 313, distance: 452.3
click at [751, 313] on div "How do you want to add URLs? Manually Manually add URLs CSV file Upload a CSV f…" at bounding box center [501, 258] width 626 height 356
click at [442, 330] on input "Discover the complete range of [PERSON_NAME] jewelry categories with quick link…" at bounding box center [329, 329] width 256 height 18
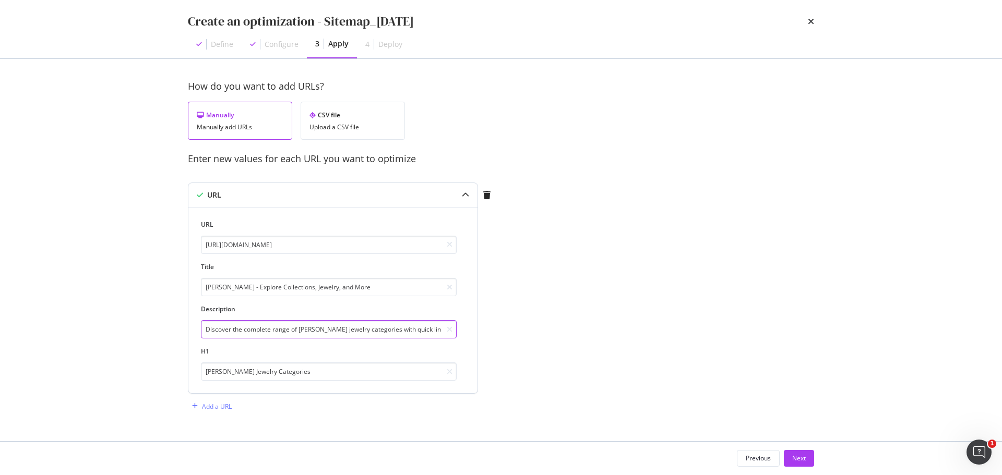
drag, startPoint x: 331, startPoint y: 327, endPoint x: 208, endPoint y: 316, distance: 123.7
click at [203, 316] on div "Description Discover the complete range of [PERSON_NAME] jewelry categories wit…" at bounding box center [329, 322] width 256 height 34
click at [418, 335] on input "Discover the complete range of [PERSON_NAME] jewelry categories with quick link…" at bounding box center [329, 329] width 256 height 18
drag, startPoint x: 420, startPoint y: 330, endPoint x: 438, endPoint y: 331, distance: 18.8
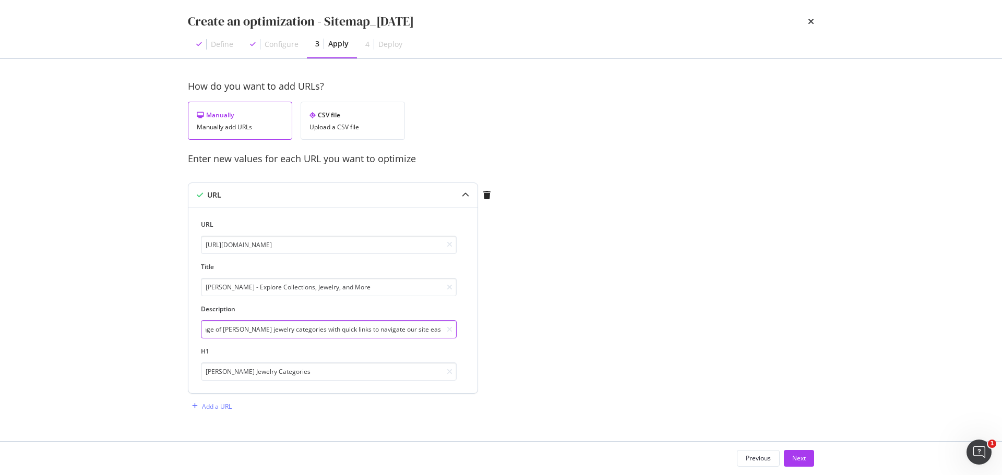
click at [438, 331] on input "Discover the complete range of [PERSON_NAME] jewelry categories with quick link…" at bounding box center [329, 329] width 256 height 18
click at [407, 331] on input "Discover the complete range of [PERSON_NAME] jewelry categories with quick link…" at bounding box center [329, 329] width 256 height 18
click at [334, 326] on input "Discover the complete range of [PERSON_NAME] jewelry categories with quick link…" at bounding box center [329, 329] width 256 height 18
drag, startPoint x: 413, startPoint y: 324, endPoint x: 435, endPoint y: 324, distance: 21.9
click at [435, 324] on input "Discover the complete range of [PERSON_NAME] jewelry categories. Use quick link…" at bounding box center [329, 329] width 256 height 18
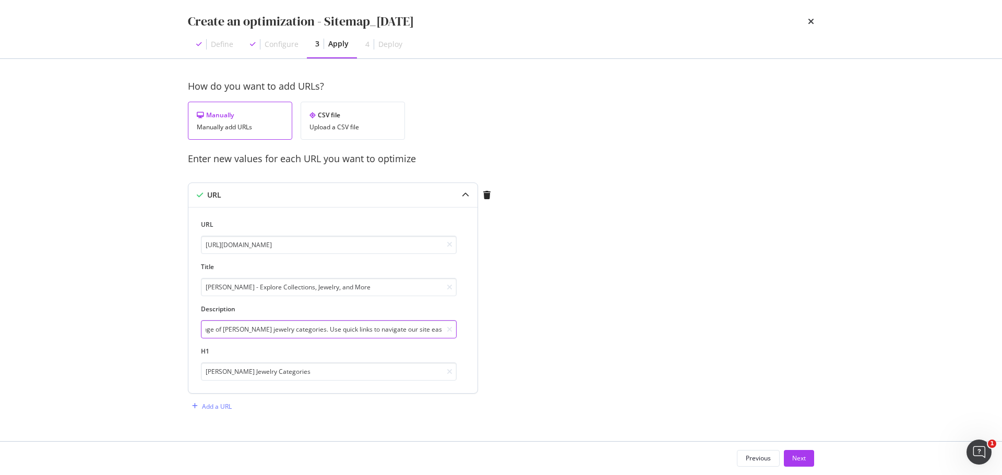
click at [400, 334] on input "Discover the complete range of [PERSON_NAME] jewelry categories. Use quick link…" at bounding box center [329, 329] width 256 height 18
type input "Discover the complete range of [PERSON_NAME] jewelry categories. Use quick link…"
click at [703, 337] on div "How do you want to add URLs? Manually Manually add URLs CSV file Upload a CSV f…" at bounding box center [501, 258] width 626 height 356
click at [247, 286] on input "[PERSON_NAME] - Explore Collections, Jewelry, and More" at bounding box center [329, 287] width 256 height 18
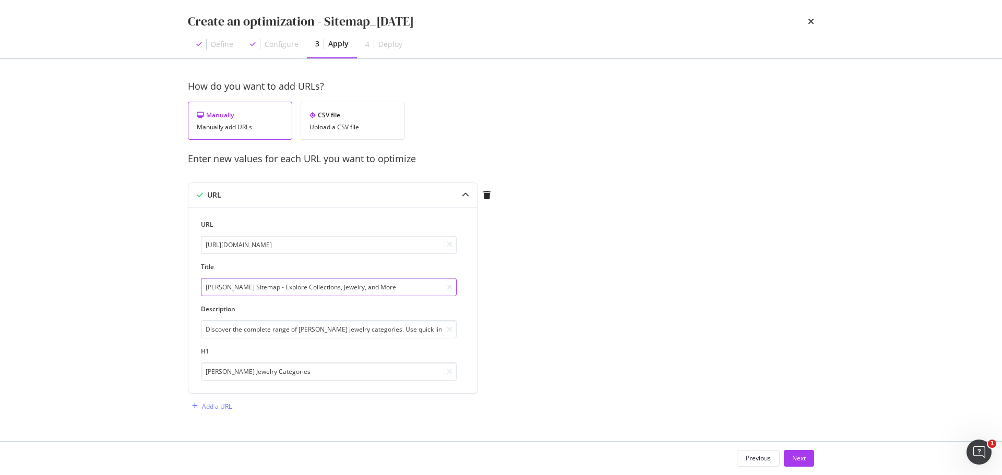
type input "[PERSON_NAME] Sitemap - Explore Collections, Jewelry, and More"
click at [560, 277] on div "How do you want to add URLs? Manually Manually add URLs CSV file Upload a CSV f…" at bounding box center [501, 258] width 626 height 356
drag, startPoint x: 248, startPoint y: 369, endPoint x: 418, endPoint y: 370, distance: 169.6
click at [418, 370] on input "[PERSON_NAME] Jewelry Categories" at bounding box center [329, 372] width 256 height 18
click at [290, 370] on input "[PERSON_NAME] Jewelry Categories" at bounding box center [329, 372] width 256 height 18
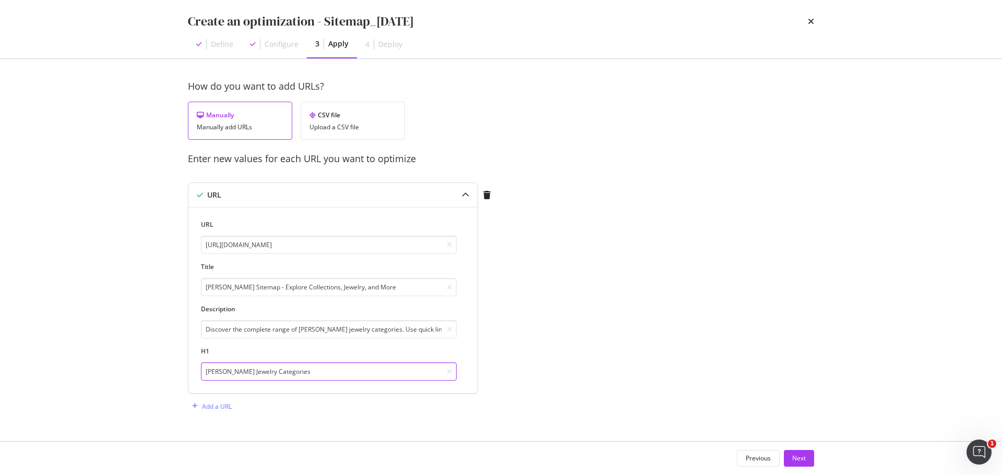
drag, startPoint x: 303, startPoint y: 370, endPoint x: 251, endPoint y: 369, distance: 52.7
click at [248, 372] on input "[PERSON_NAME] Jewelry Categories" at bounding box center [329, 372] width 256 height 18
type input "[PERSON_NAME] Sitemap"
click at [702, 279] on div "How do you want to add URLs? Manually Manually add URLs CSV file Upload a CSV f…" at bounding box center [501, 258] width 626 height 356
click at [801, 462] on div "Next" at bounding box center [799, 458] width 14 height 9
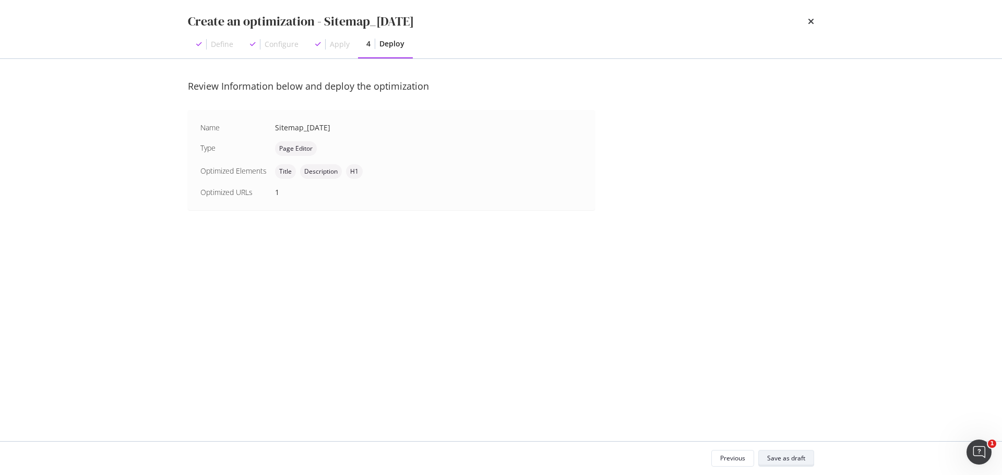
click at [776, 458] on div "Save as draft" at bounding box center [786, 458] width 38 height 9
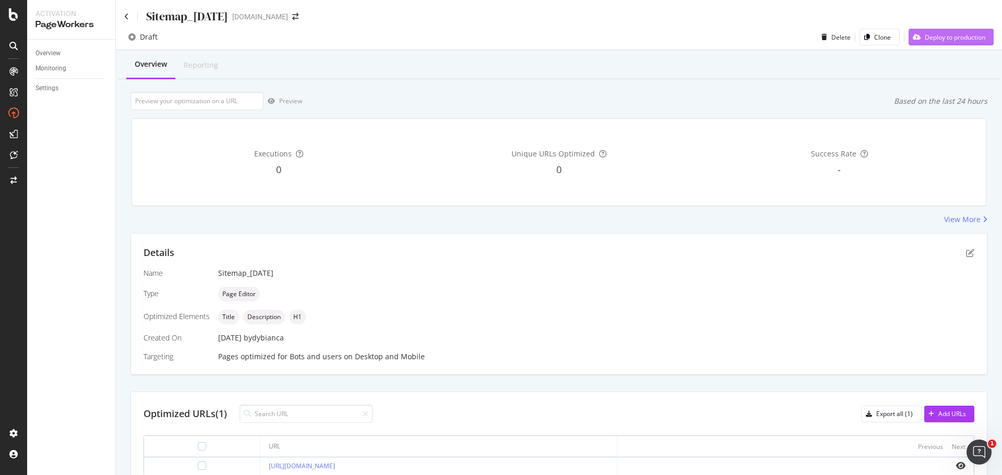
click at [977, 35] on div "Deploy to production" at bounding box center [955, 37] width 61 height 9
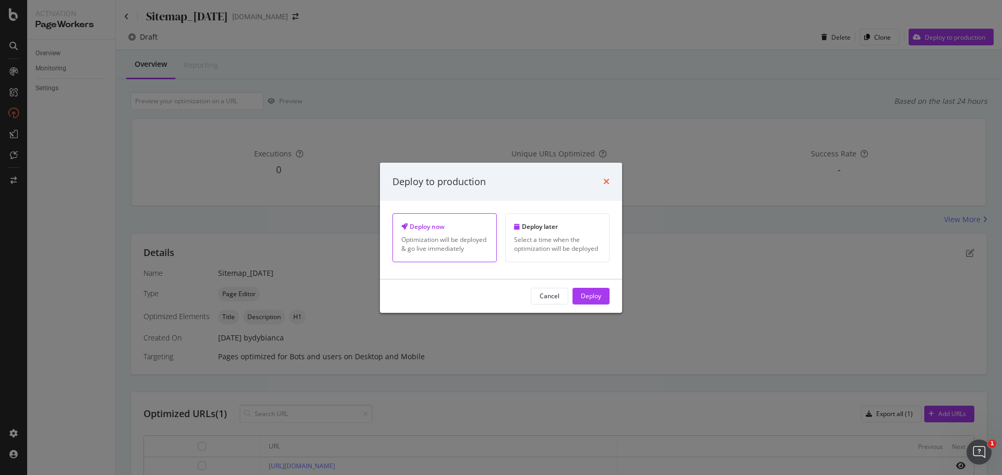
click at [605, 182] on icon "times" at bounding box center [606, 181] width 6 height 8
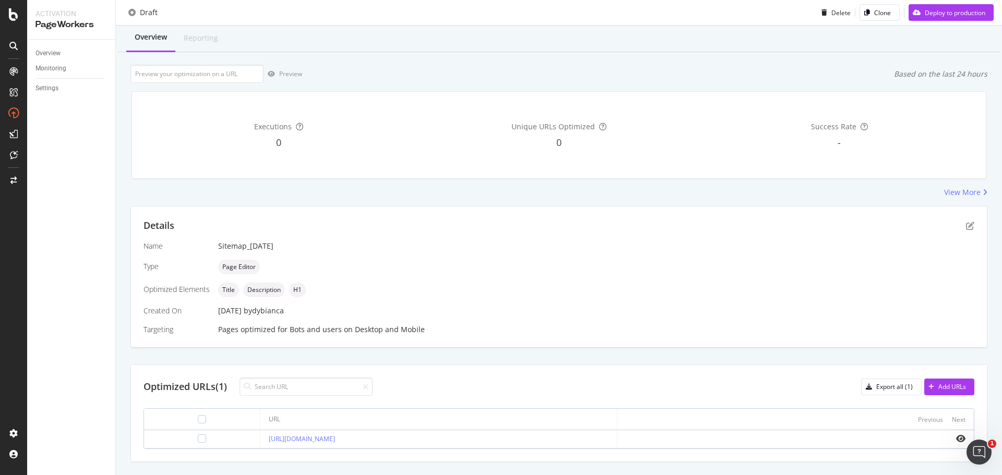
scroll to position [51, 0]
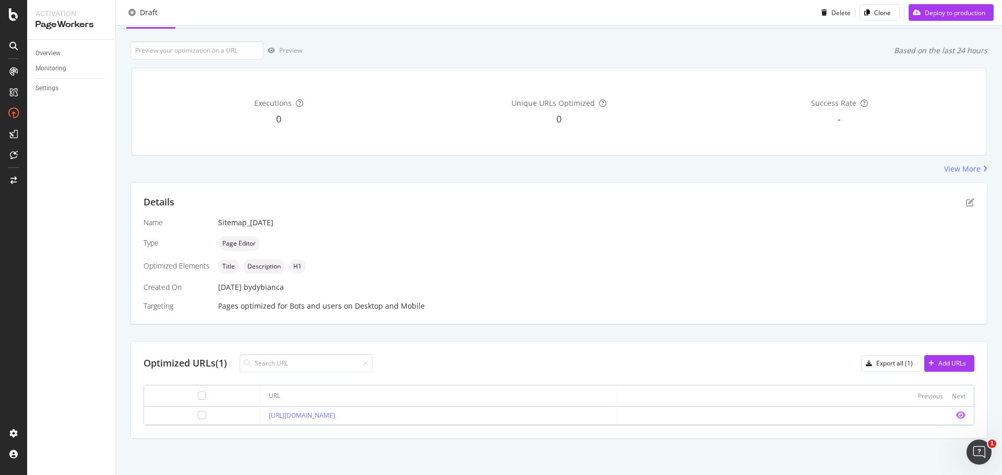
click at [956, 417] on icon "eye" at bounding box center [960, 415] width 9 height 8
click at [966, 200] on icon "pen-to-square" at bounding box center [970, 202] width 8 height 8
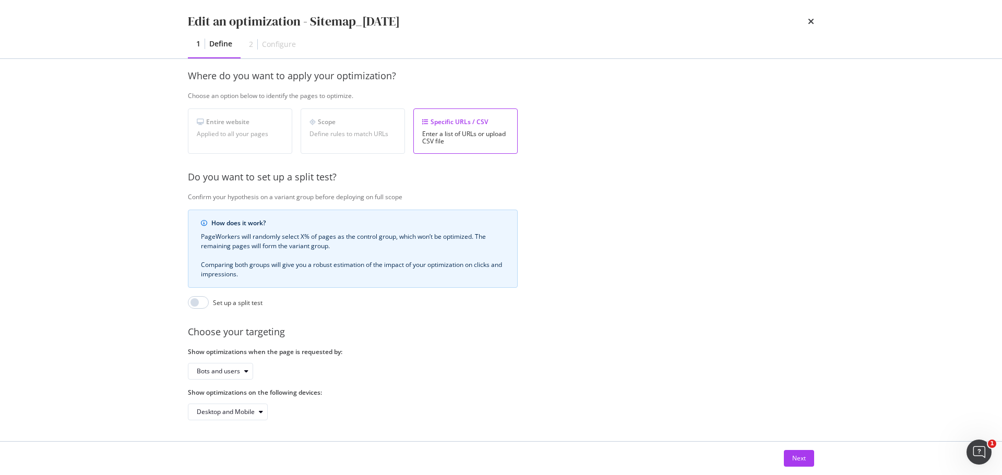
scroll to position [160, 0]
click at [801, 452] on div "Next" at bounding box center [799, 459] width 14 height 16
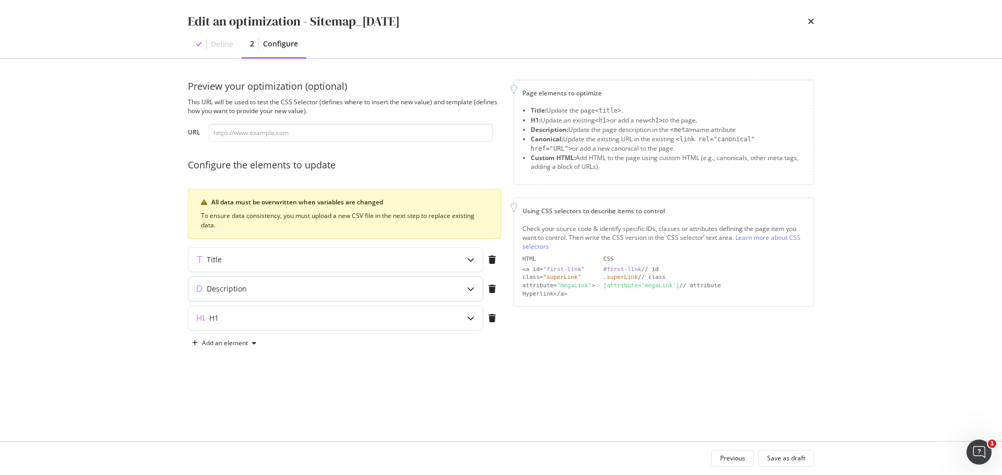
click at [383, 288] on div "Description" at bounding box center [314, 289] width 253 height 10
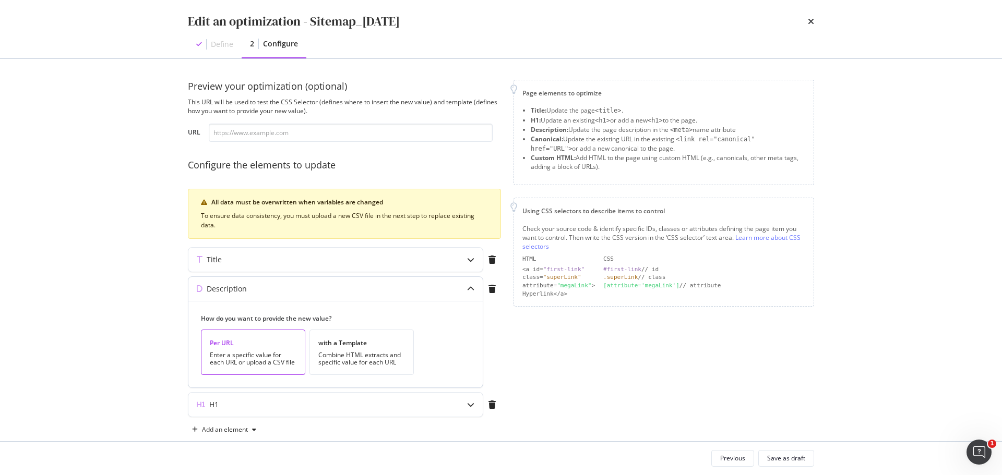
click at [472, 288] on icon "modal" at bounding box center [470, 289] width 7 height 7
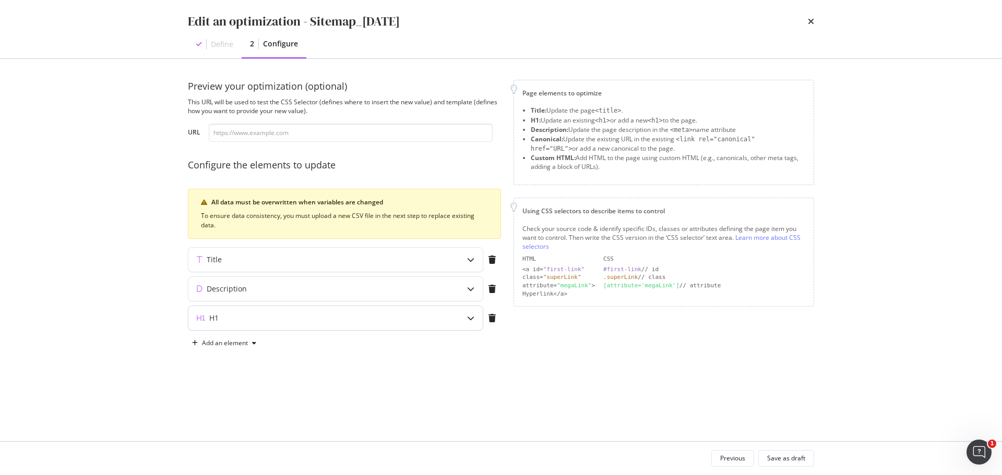
click at [472, 323] on div "modal" at bounding box center [471, 318] width 24 height 24
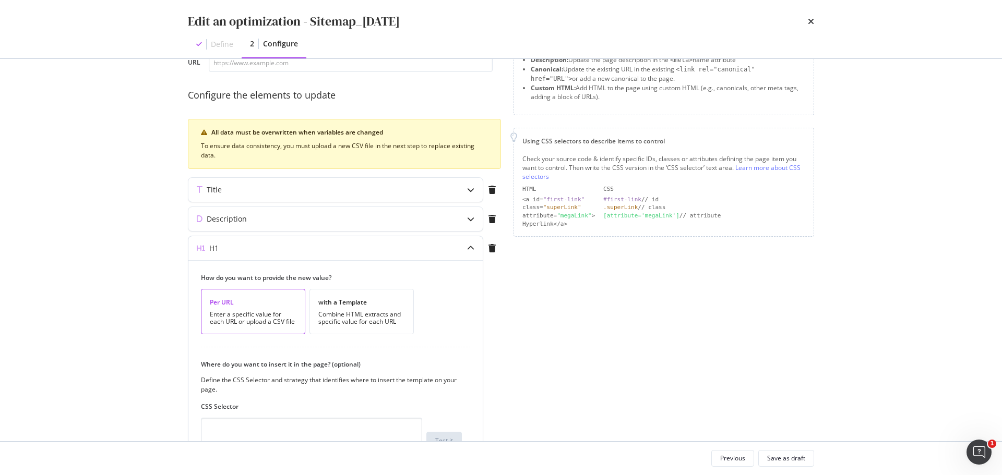
scroll to position [187, 0]
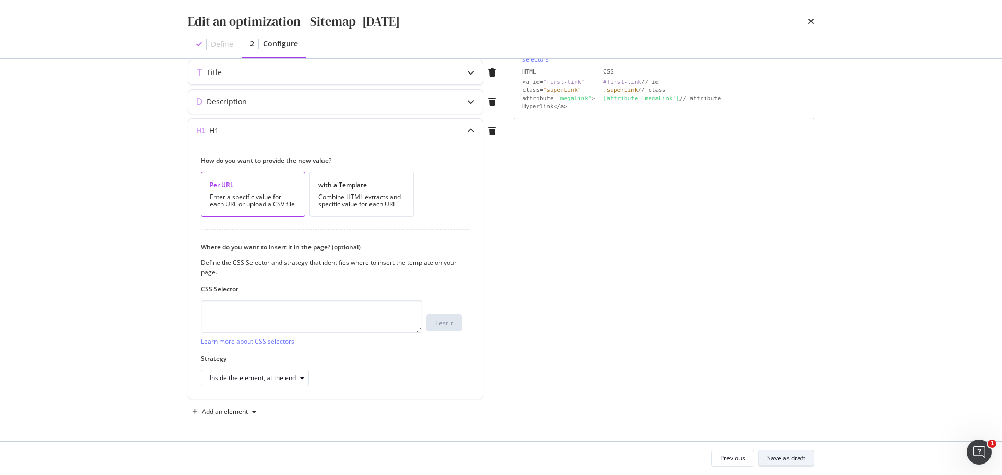
click at [798, 454] on div "Save as draft" at bounding box center [786, 458] width 38 height 15
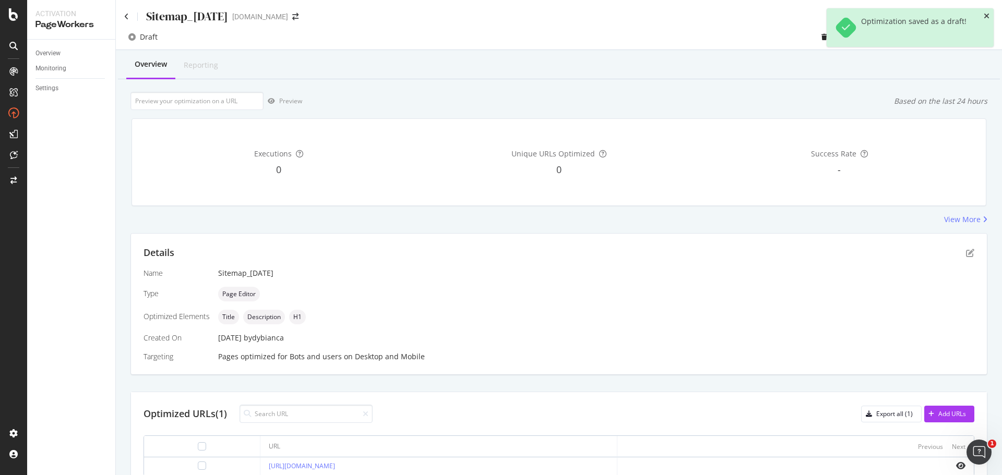
click at [987, 13] on icon "close toast" at bounding box center [987, 16] width 6 height 7
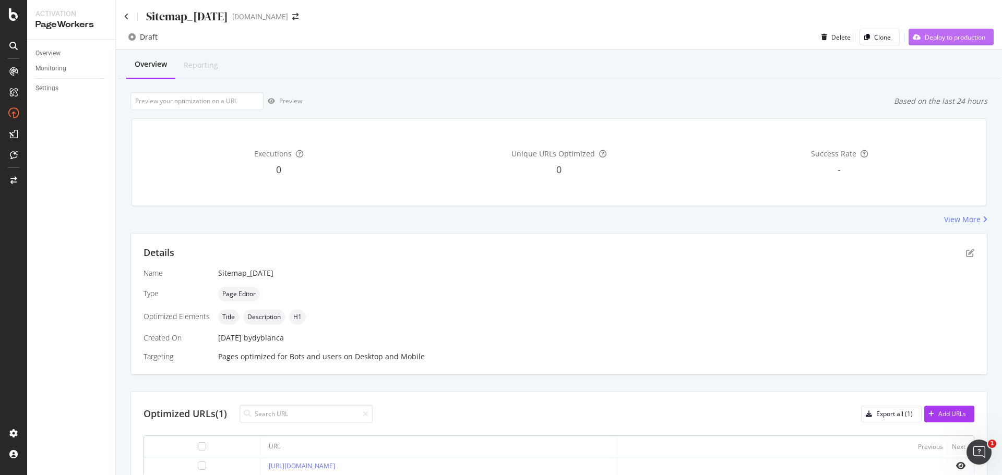
click at [960, 37] on div "Deploy to production" at bounding box center [955, 37] width 61 height 9
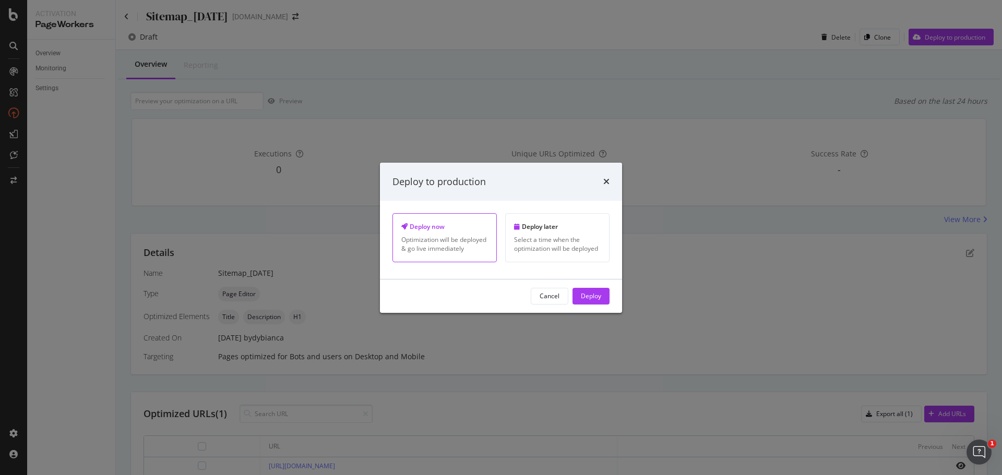
click at [600, 290] on div "Deploy" at bounding box center [591, 297] width 20 height 16
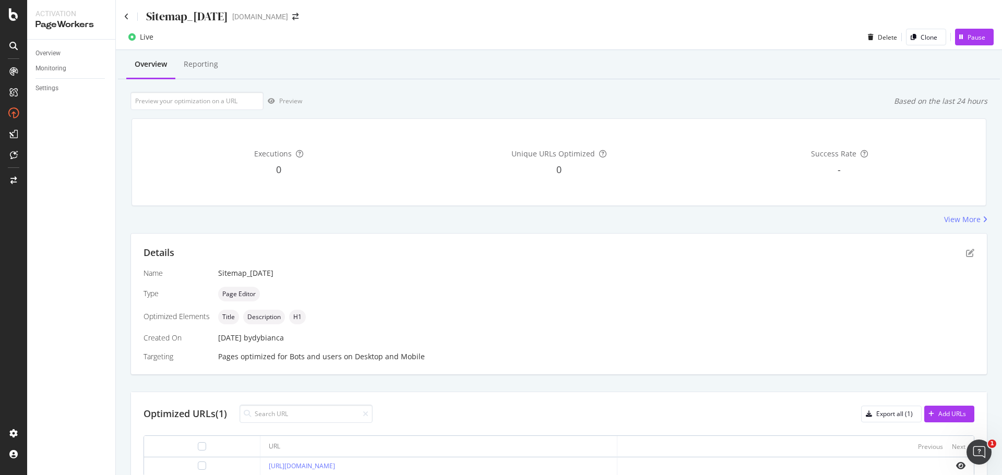
click at [545, 65] on div "Overview Reporting" at bounding box center [559, 65] width 882 height 28
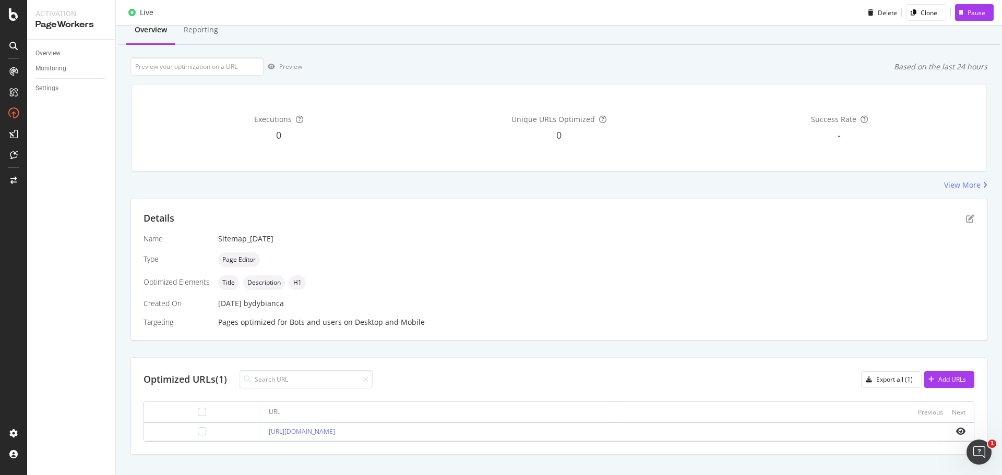
scroll to position [51, 0]
